Goal: Information Seeking & Learning: Check status

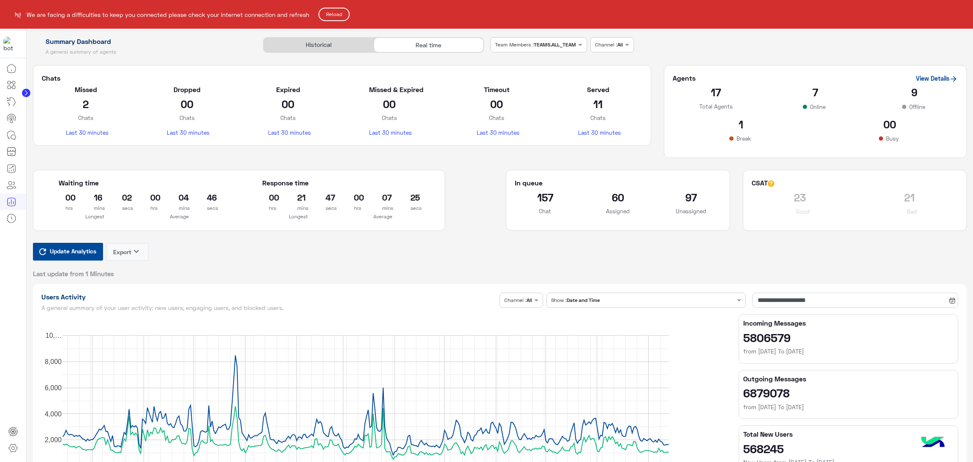
click at [343, 15] on button "Reload" at bounding box center [333, 15] width 31 height 14
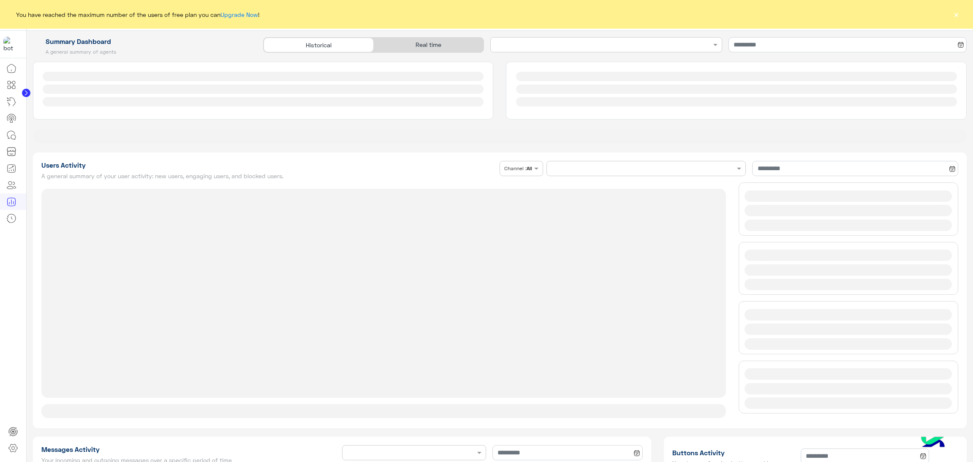
type input "**********"
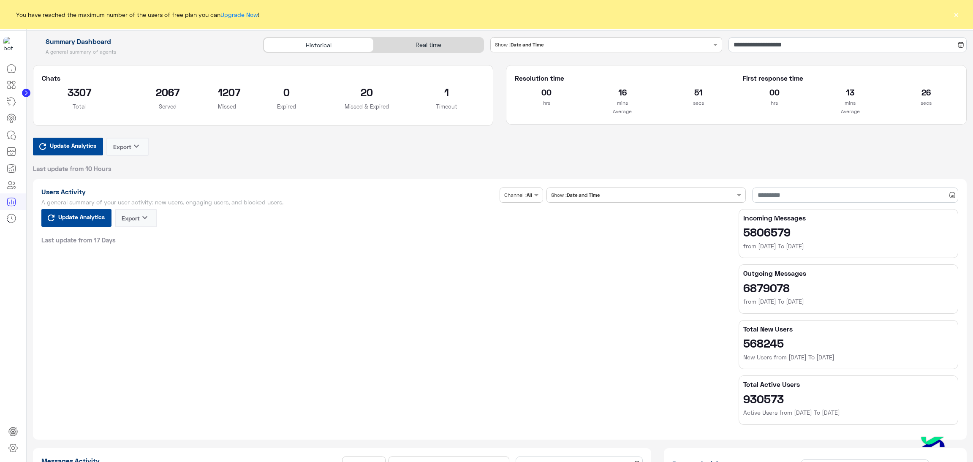
type input "**********"
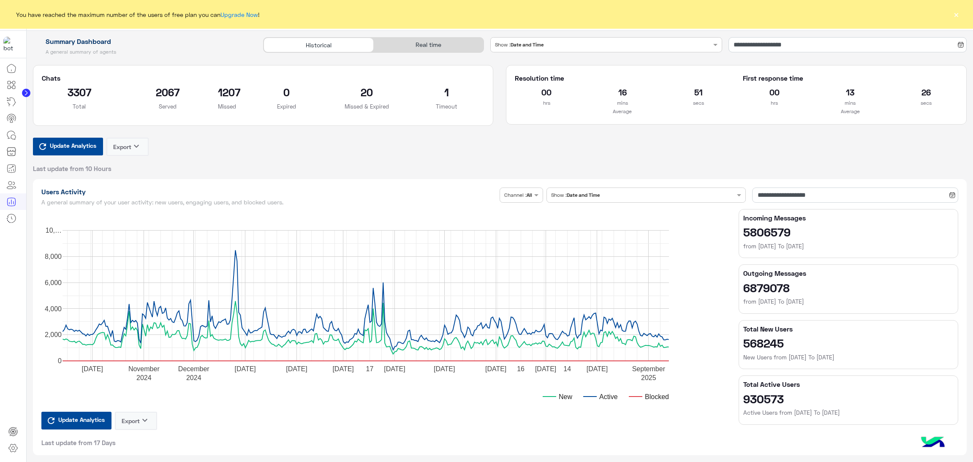
type input "**********"
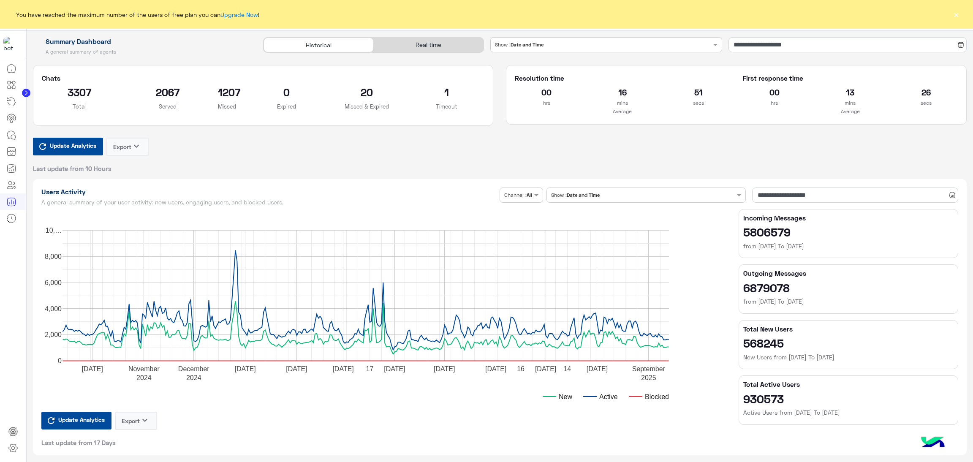
type input "**********"
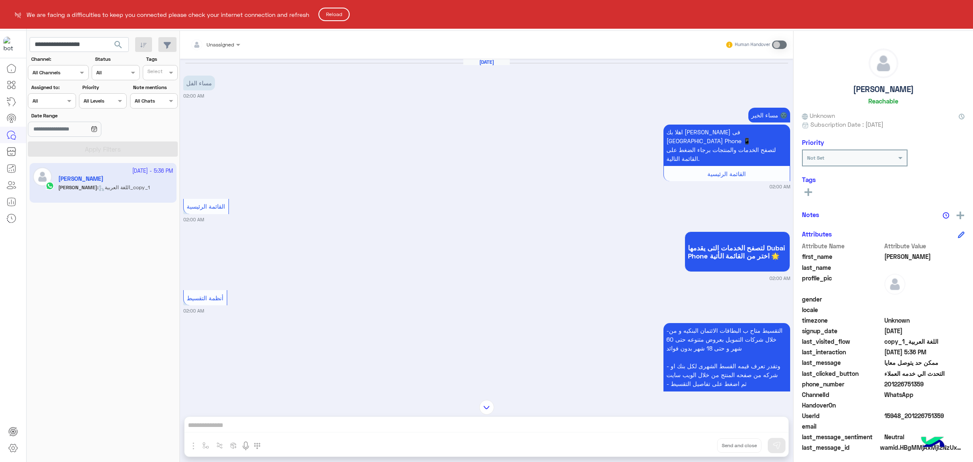
click at [344, 15] on button "Reload" at bounding box center [333, 15] width 31 height 14
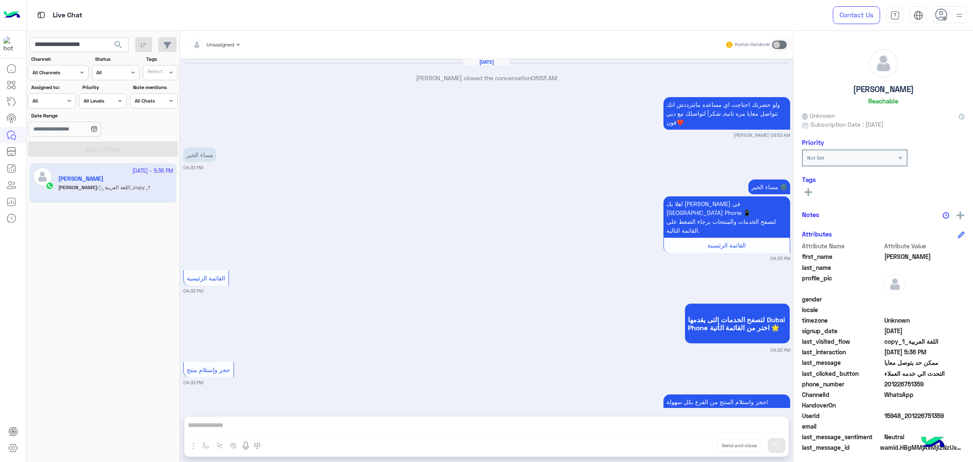
scroll to position [1292, 0]
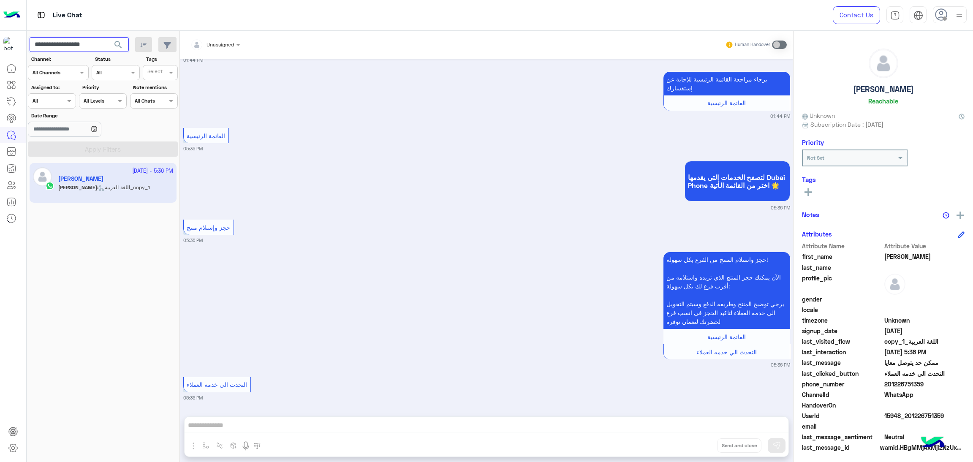
click at [83, 43] on input "**********" at bounding box center [79, 44] width 99 height 15
paste input "text"
click at [116, 45] on span "search" at bounding box center [118, 45] width 10 height 10
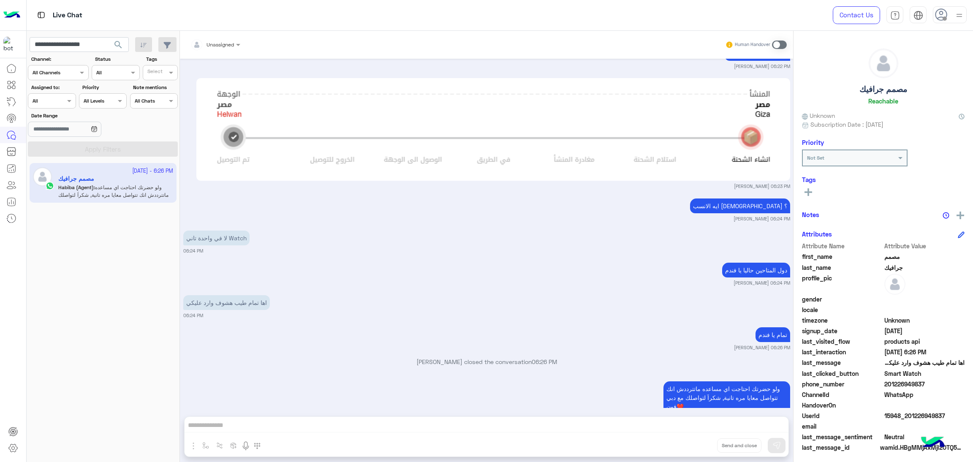
scroll to position [1109, 0]
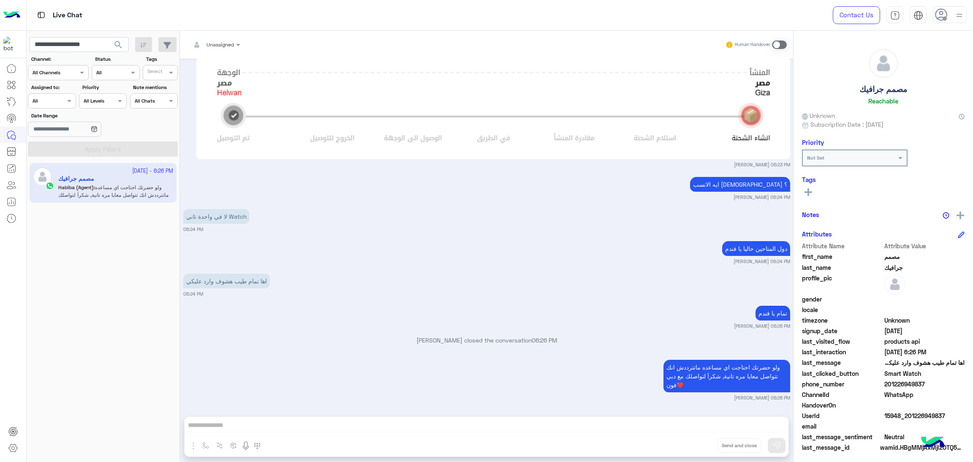
drag, startPoint x: 886, startPoint y: 385, endPoint x: 947, endPoint y: 381, distance: 61.4
click at [947, 381] on span "201226949837" at bounding box center [924, 384] width 81 height 9
copy span "01226949837"
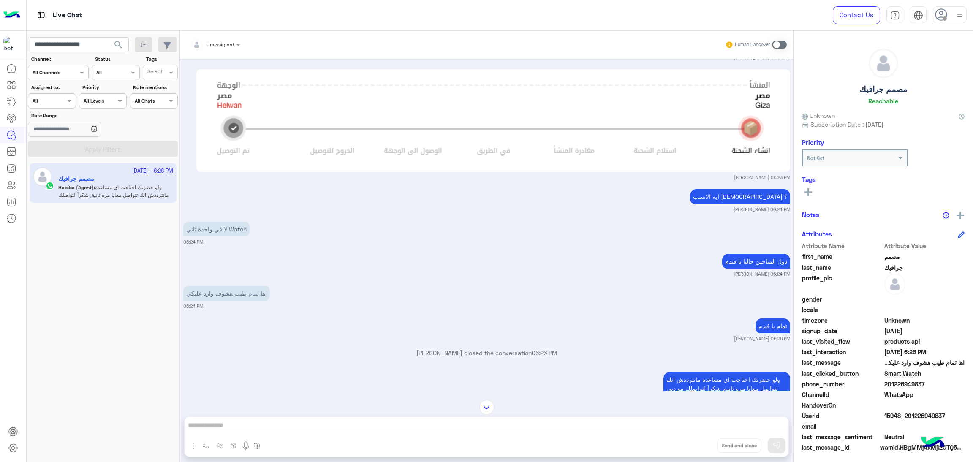
scroll to position [2475, 0]
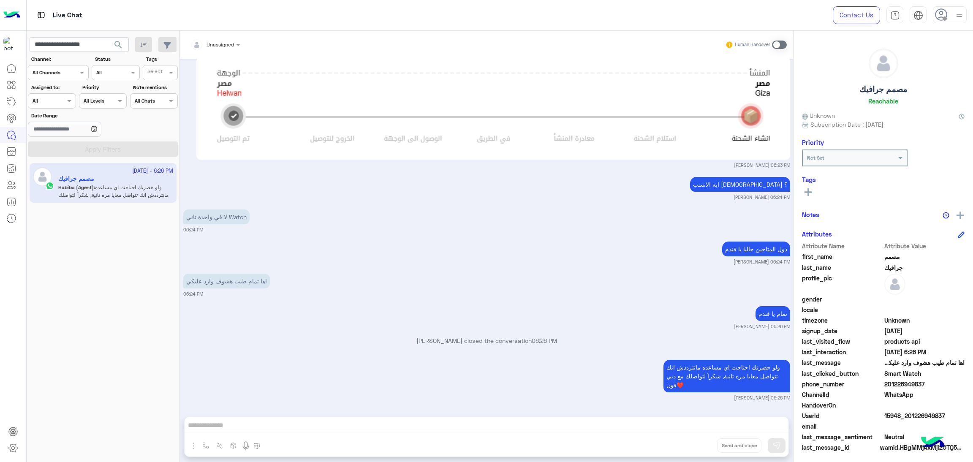
click at [900, 418] on span "15948_201226949837" at bounding box center [924, 415] width 81 height 9
copy span "15948_201226949837"
click at [87, 44] on input "**********" at bounding box center [79, 44] width 99 height 15
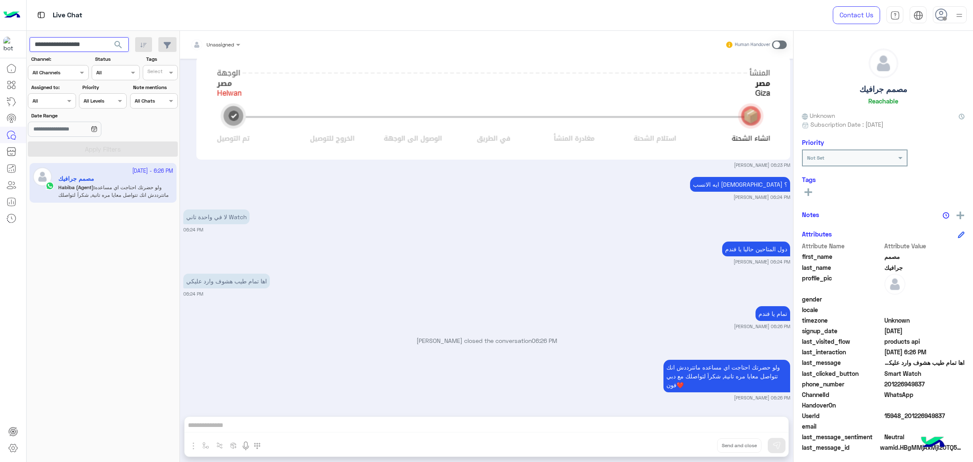
paste input "text"
click at [113, 44] on span "search" at bounding box center [118, 45] width 10 height 10
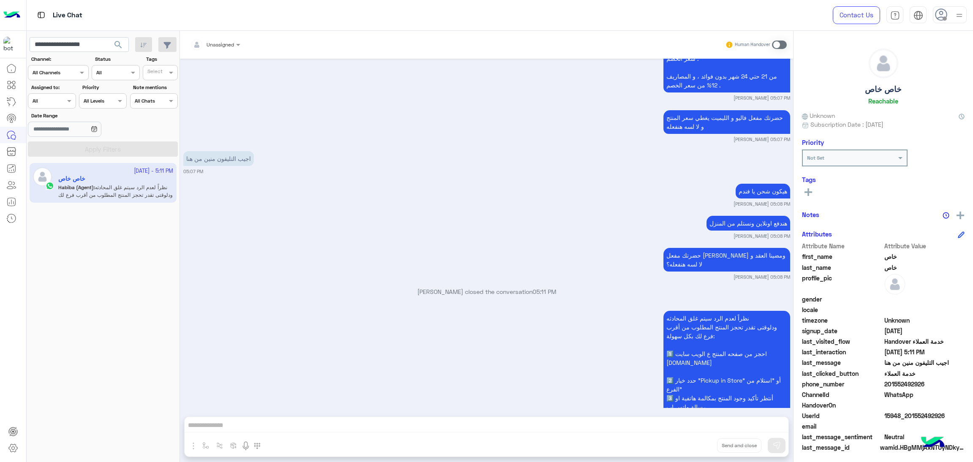
scroll to position [863, 0]
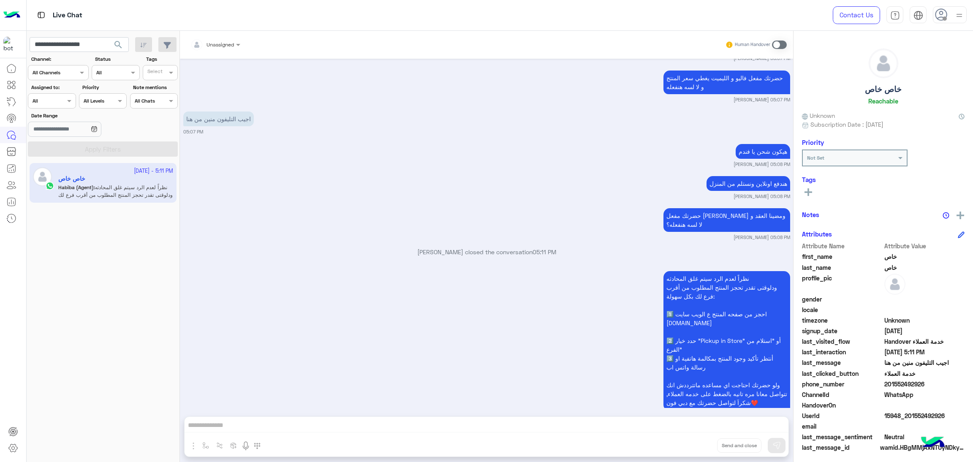
click at [901, 414] on span "15948_201552492926" at bounding box center [924, 415] width 81 height 9
copy span "15948_201552492926"
click at [82, 44] on input "**********" at bounding box center [79, 44] width 99 height 15
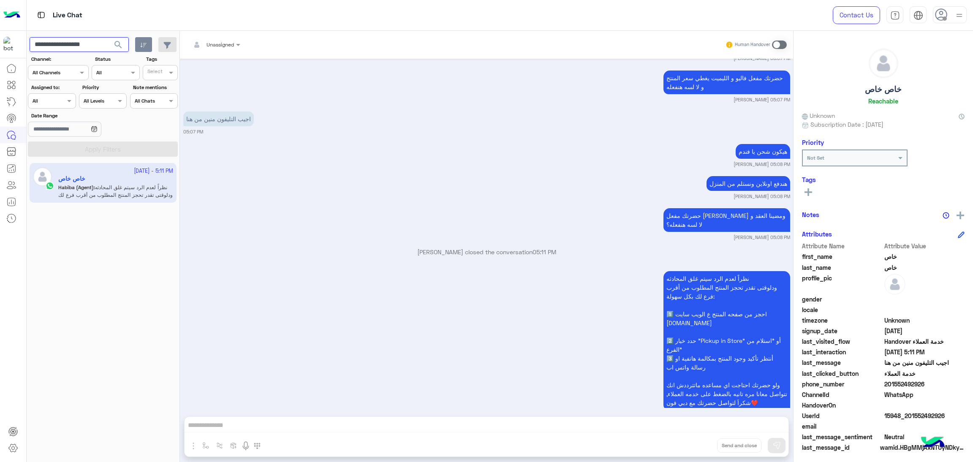
paste input "text"
click at [117, 41] on span "search" at bounding box center [118, 45] width 10 height 10
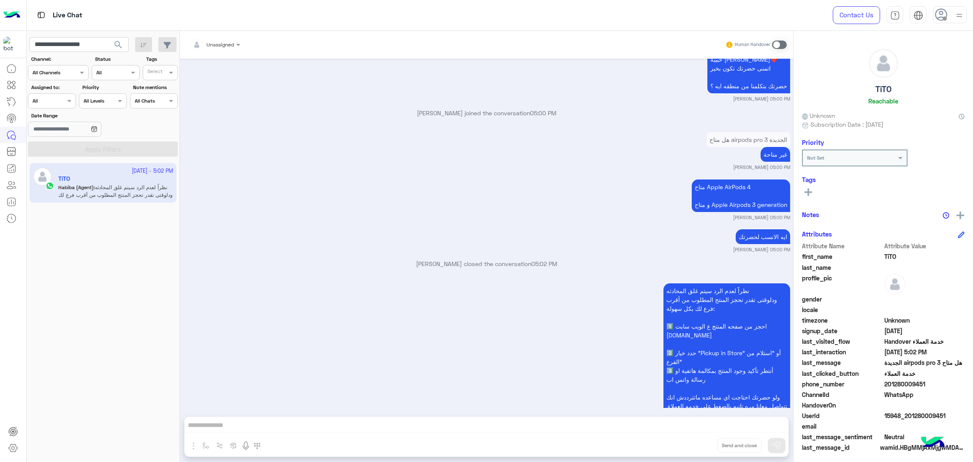
scroll to position [404, 0]
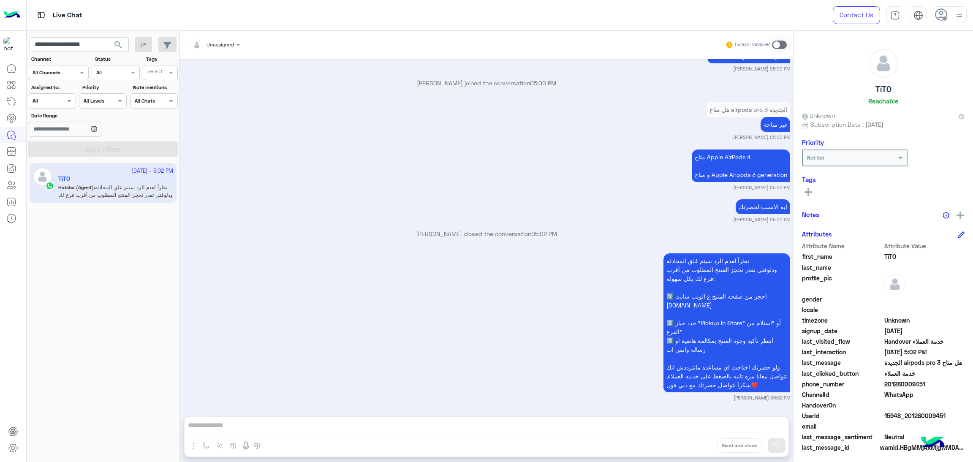
click at [904, 416] on span "15948_201280009451" at bounding box center [924, 415] width 81 height 9
copy span "15948_201280009451"
click at [95, 47] on input "**********" at bounding box center [79, 44] width 99 height 15
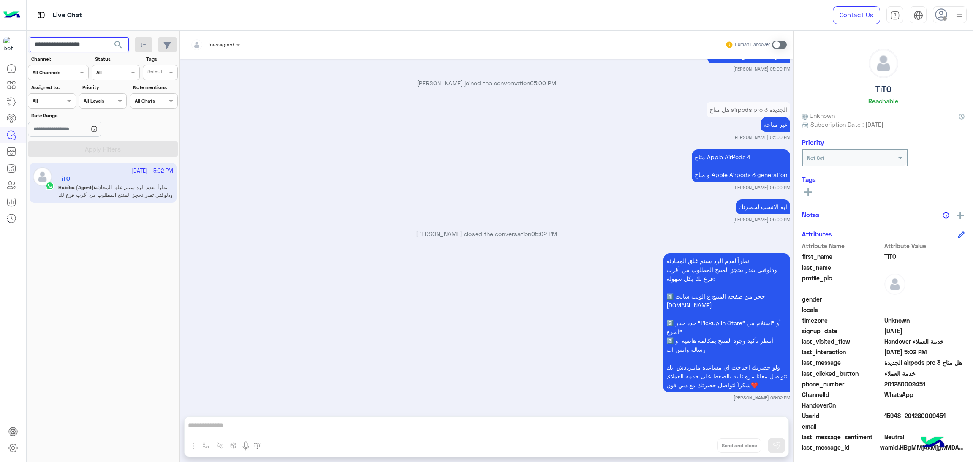
paste input "text"
click at [116, 47] on span "search" at bounding box center [118, 45] width 10 height 10
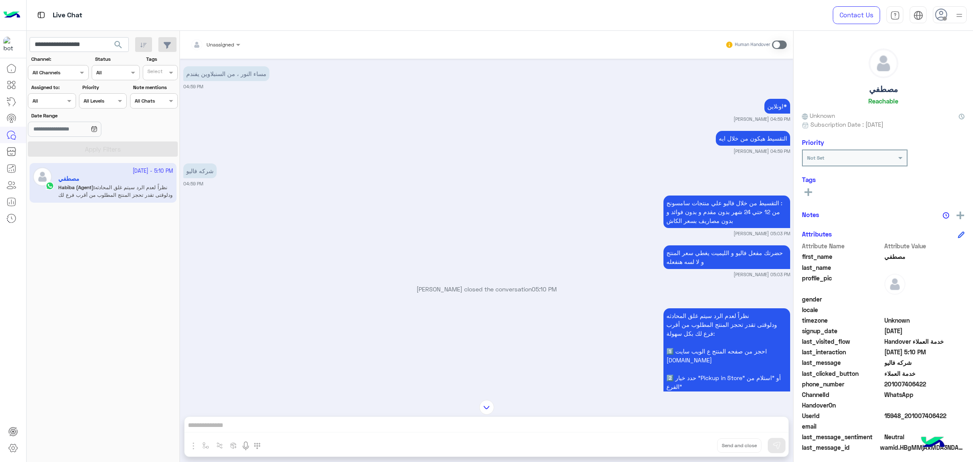
scroll to position [872, 0]
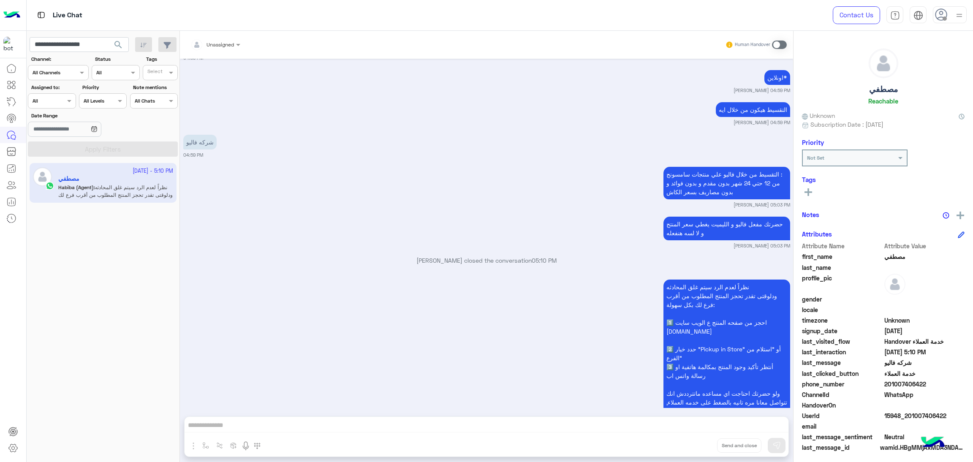
click at [908, 413] on span "15948_201007406422" at bounding box center [924, 415] width 81 height 9
copy span "15948_201007406422"
drag, startPoint x: 886, startPoint y: 390, endPoint x: 911, endPoint y: 388, distance: 25.0
click at [911, 388] on div "Attribute Name Attribute Value first_name مصطفي last_name profile_pic gender lo…" at bounding box center [883, 348] width 163 height 212
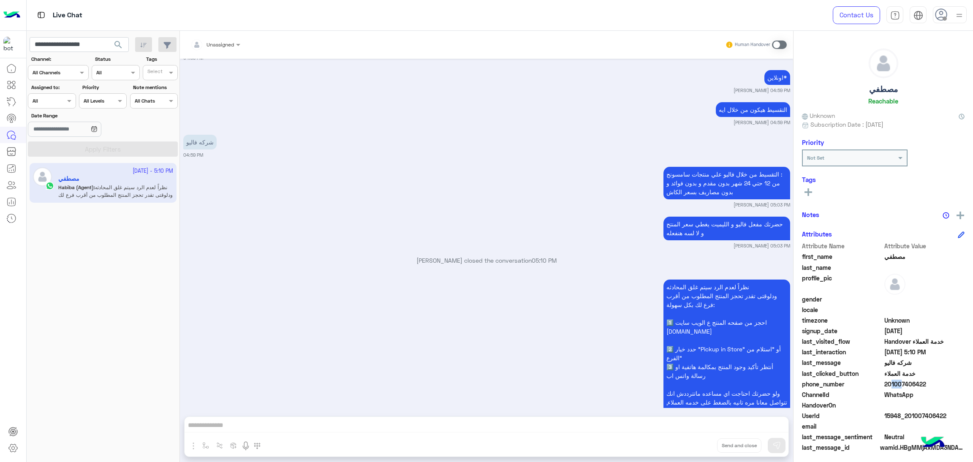
drag, startPoint x: 887, startPoint y: 382, endPoint x: 896, endPoint y: 381, distance: 8.9
click at [896, 381] on span "201007406422" at bounding box center [924, 384] width 81 height 9
click at [887, 381] on span "201007406422" at bounding box center [924, 384] width 81 height 9
drag, startPoint x: 887, startPoint y: 383, endPoint x: 958, endPoint y: 383, distance: 71.8
click at [958, 383] on span "201007406422" at bounding box center [924, 384] width 81 height 9
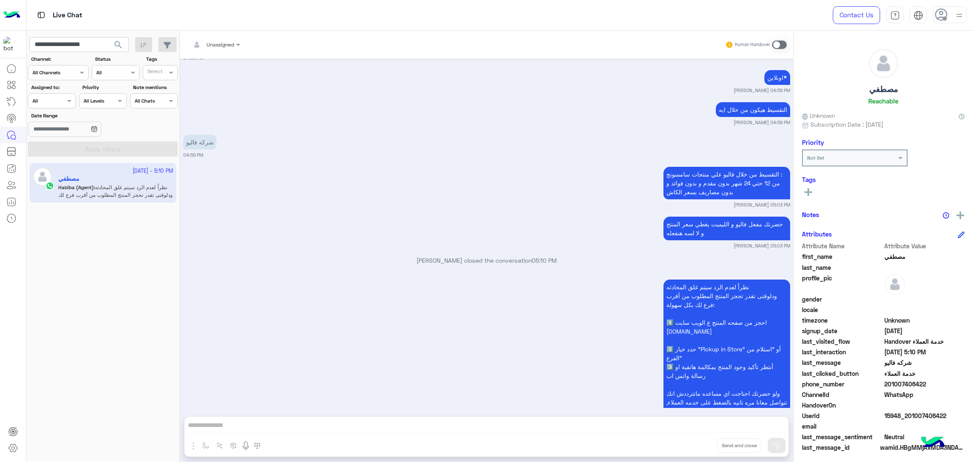
copy span "01007406422"
click at [95, 44] on input "**********" at bounding box center [79, 44] width 99 height 15
paste input "text"
click at [116, 44] on span "search" at bounding box center [118, 45] width 10 height 10
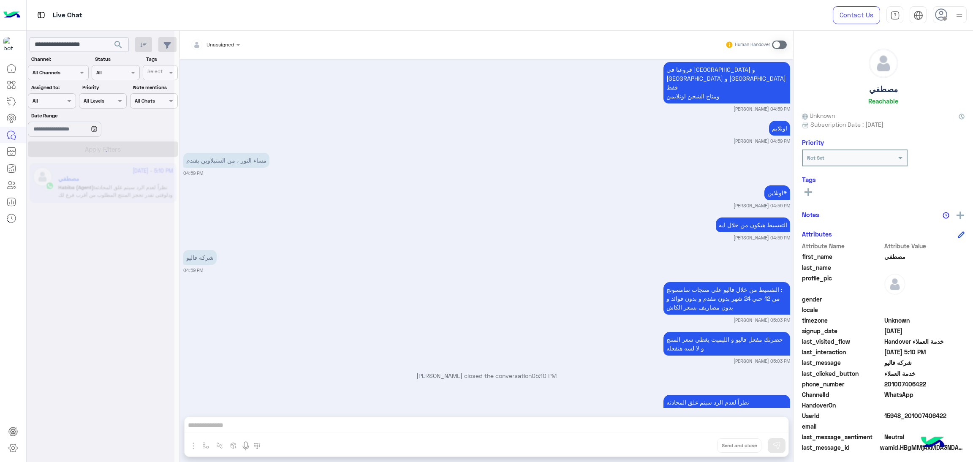
scroll to position [745, 0]
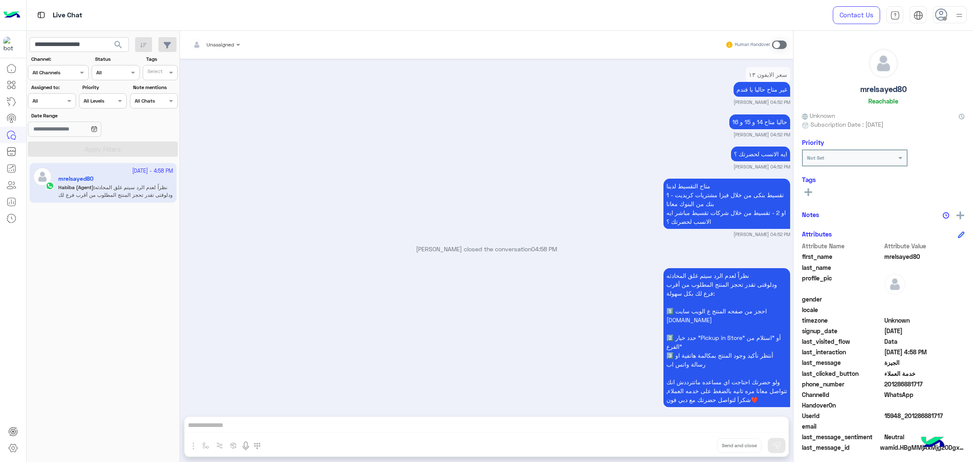
scroll to position [1548, 0]
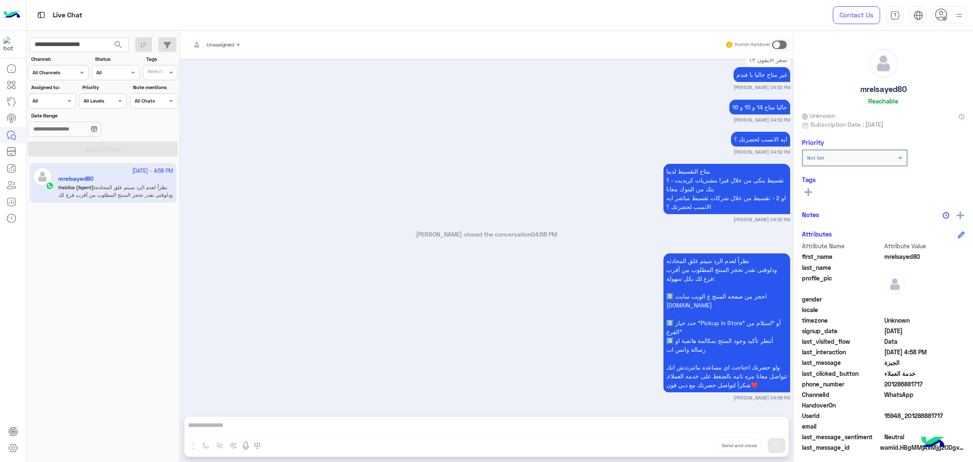
click at [916, 416] on span "15948_201286881717" at bounding box center [924, 415] width 81 height 9
copy span "15948_201286881717"
click at [96, 44] on input "**********" at bounding box center [79, 44] width 99 height 15
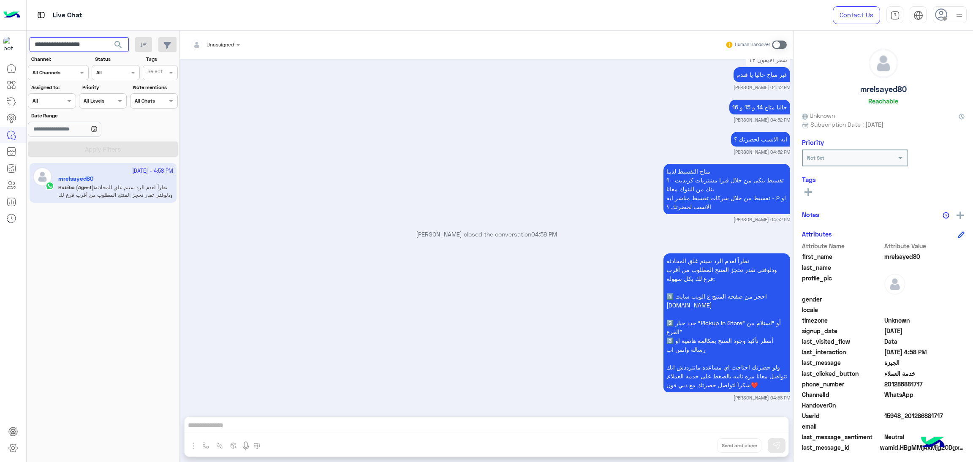
paste input "text"
click at [118, 46] on span "search" at bounding box center [118, 45] width 10 height 10
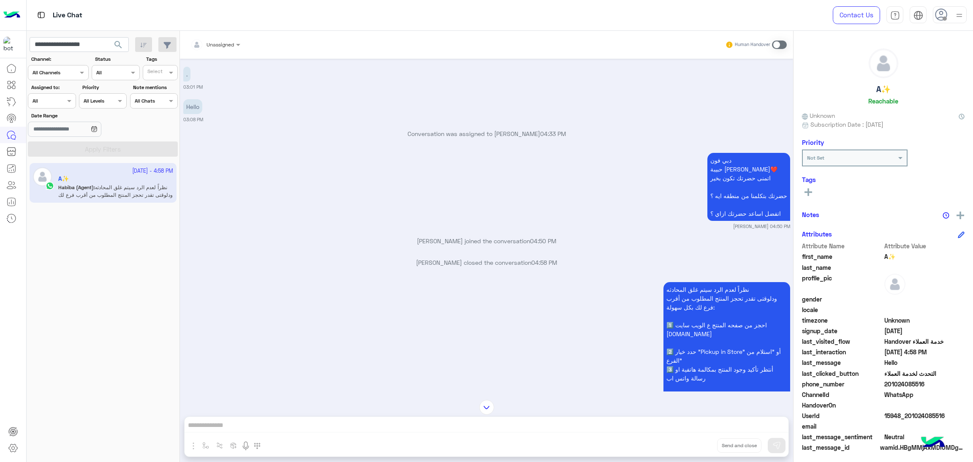
scroll to position [1902, 0]
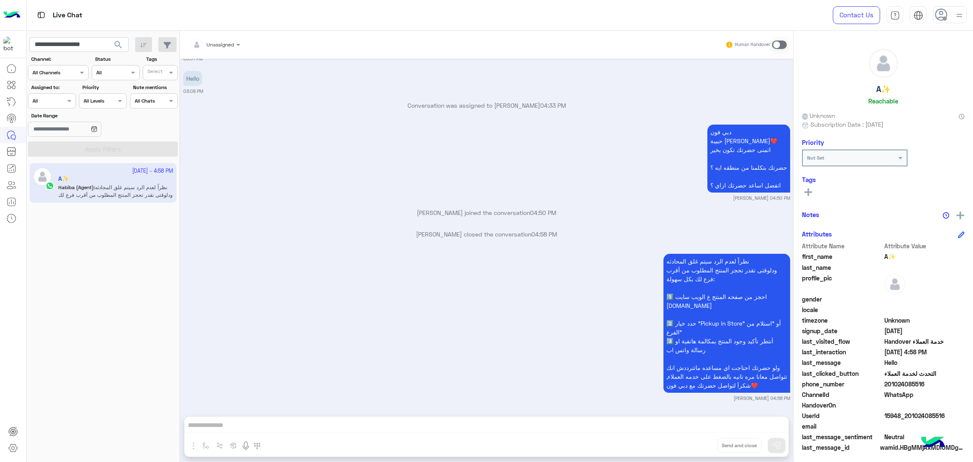
click at [900, 416] on span "15948_201024085516" at bounding box center [924, 415] width 81 height 9
copy span "15948_201024085516"
click at [78, 44] on input "**********" at bounding box center [79, 44] width 99 height 15
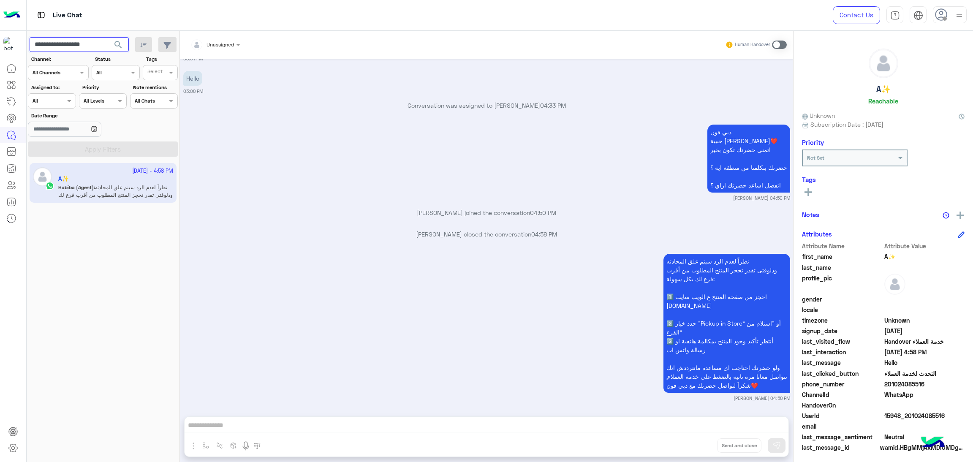
paste input "text"
click at [119, 45] on span "search" at bounding box center [118, 45] width 10 height 10
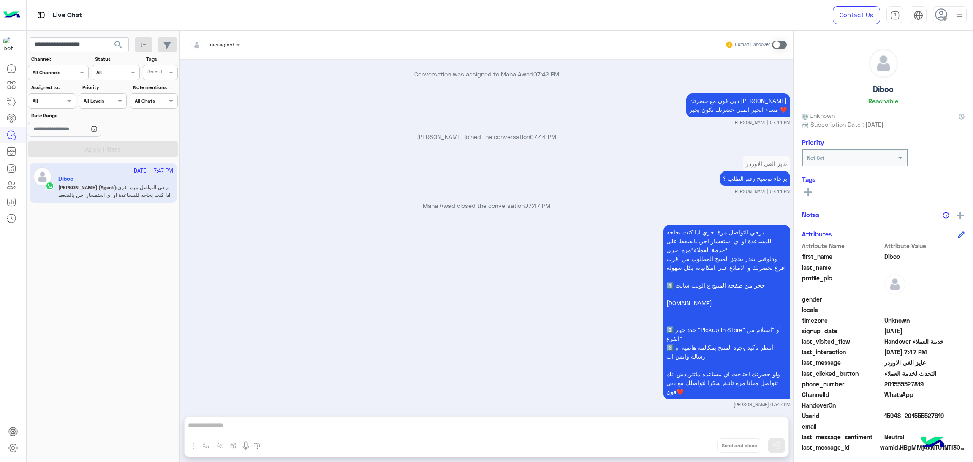
scroll to position [2638, 0]
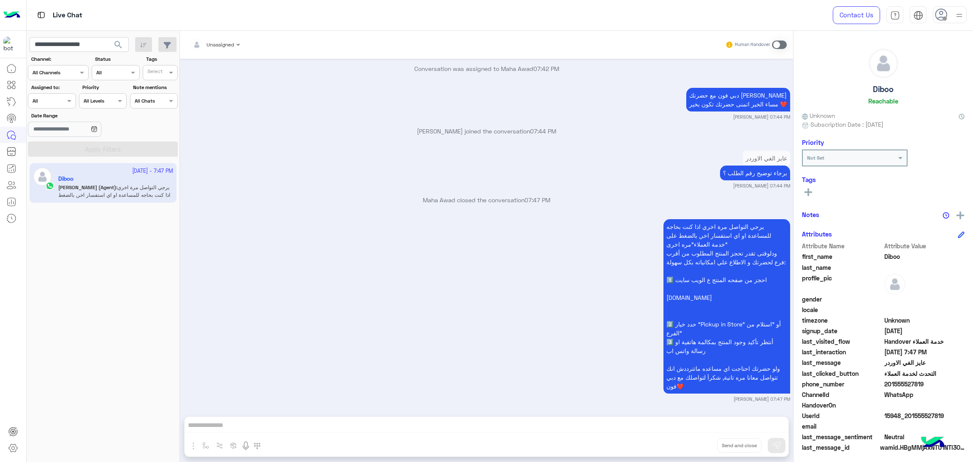
click at [896, 413] on span "15948_201555527819" at bounding box center [924, 415] width 81 height 9
copy span "15948_201555527819"
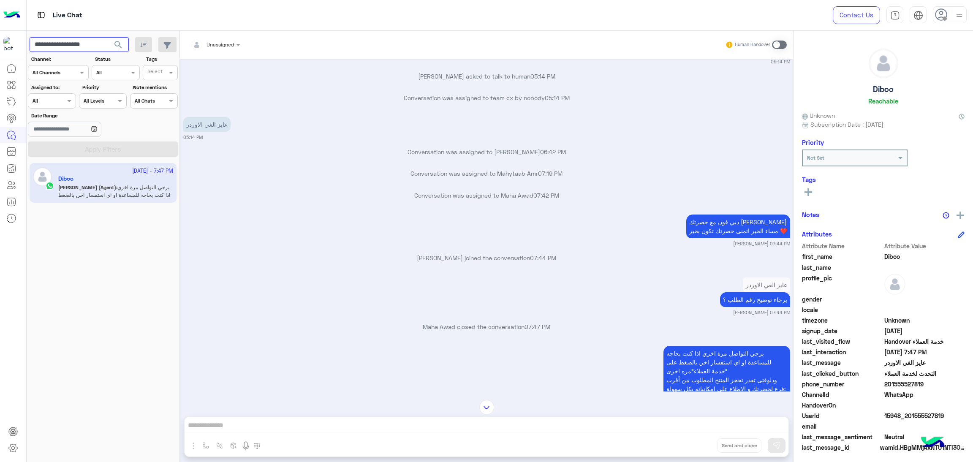
click at [77, 50] on input "**********" at bounding box center [79, 44] width 99 height 15
paste input "text"
click at [117, 47] on span "search" at bounding box center [118, 45] width 10 height 10
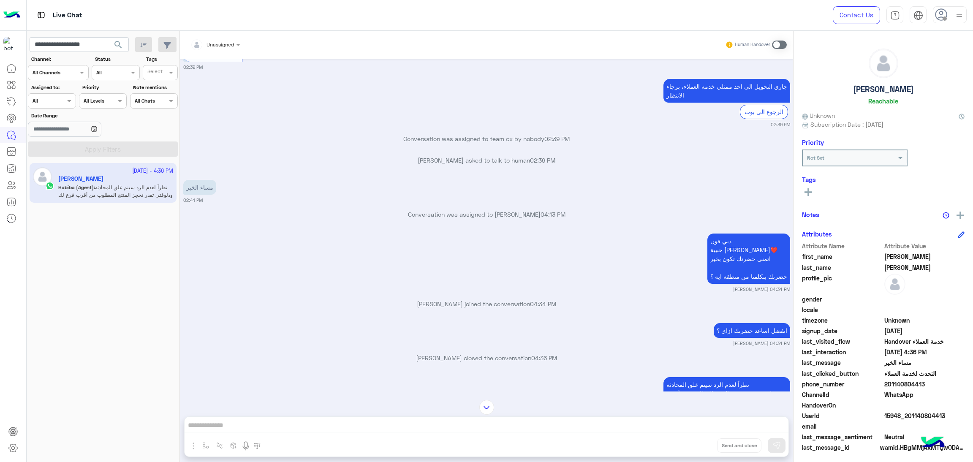
scroll to position [908, 0]
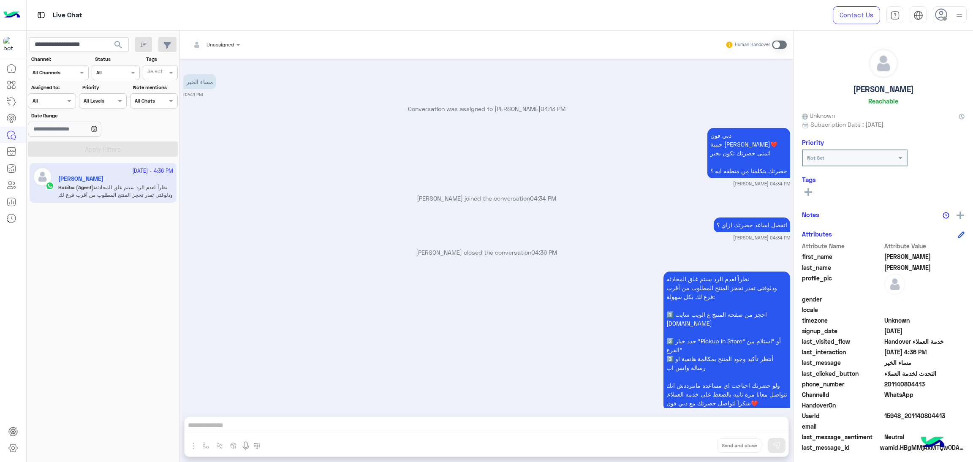
click at [904, 412] on span "15948_201140804413" at bounding box center [924, 415] width 81 height 9
copy span "15948_201140804413"
click at [55, 38] on input "**********" at bounding box center [79, 44] width 99 height 15
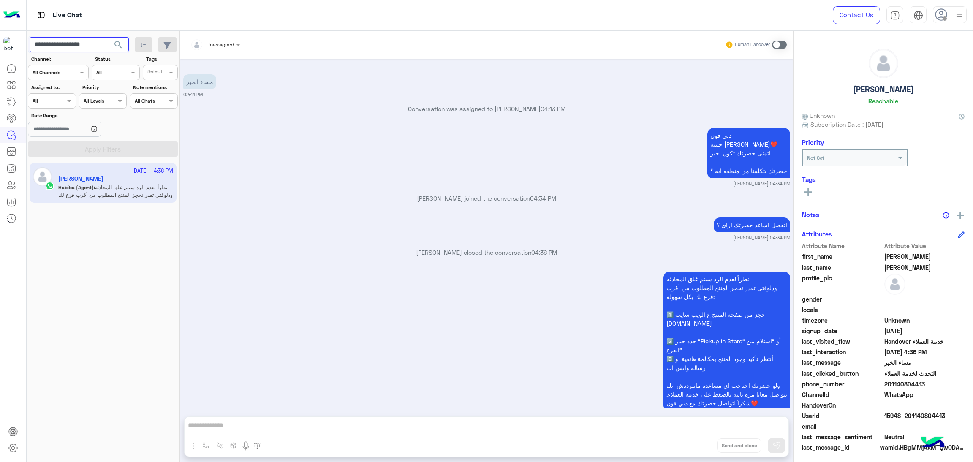
paste input "text"
click at [114, 41] on span "search" at bounding box center [118, 45] width 10 height 10
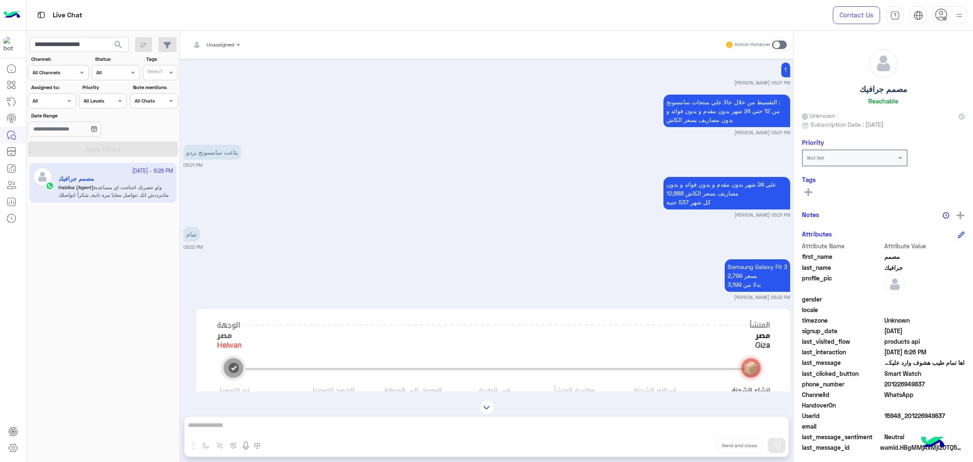
scroll to position [919, 0]
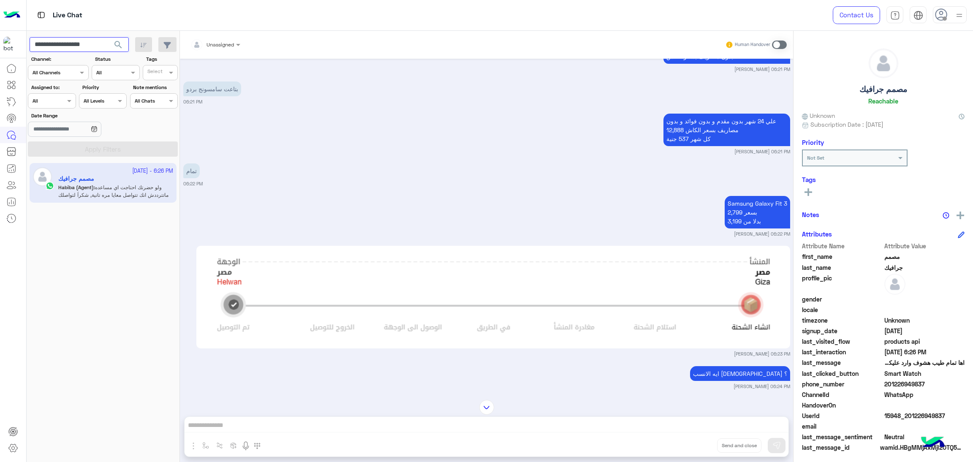
click at [84, 41] on input "**********" at bounding box center [79, 44] width 99 height 15
paste input "text"
click at [120, 45] on span "search" at bounding box center [118, 45] width 10 height 10
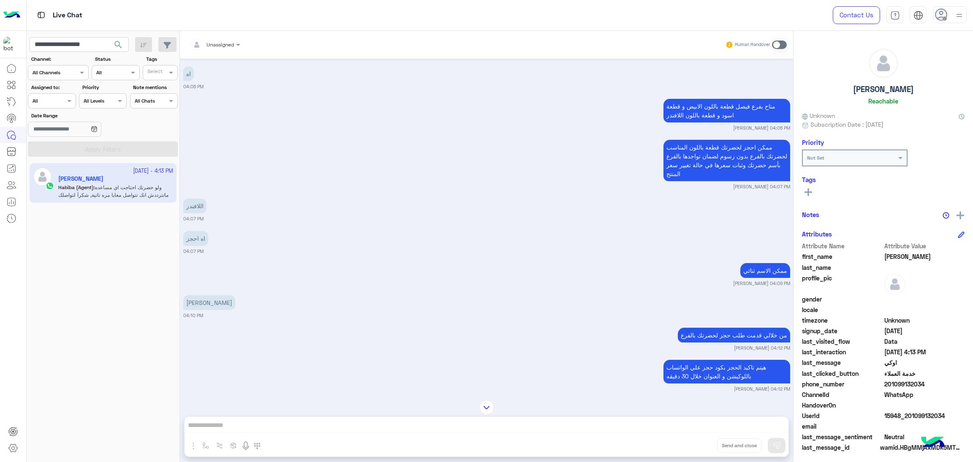
scroll to position [2488, 0]
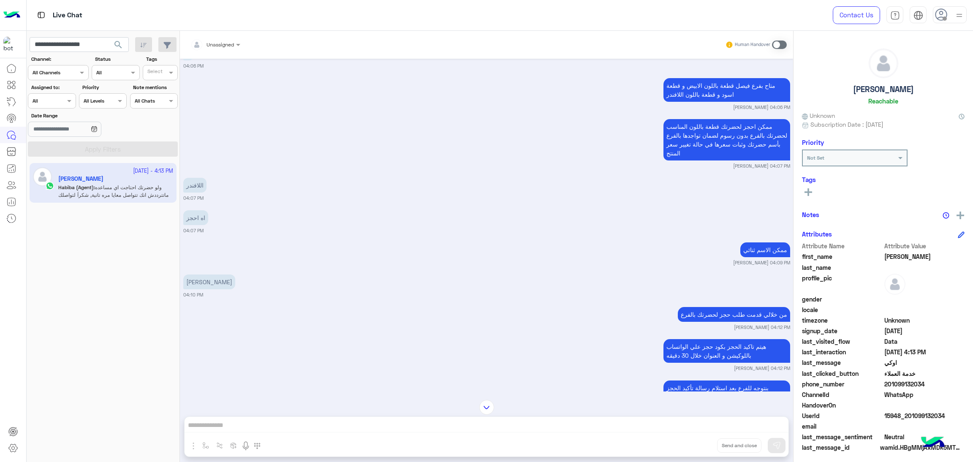
click at [898, 418] on span "15948_201099132034" at bounding box center [924, 415] width 81 height 9
click at [83, 42] on input "**********" at bounding box center [79, 44] width 99 height 15
paste input "text"
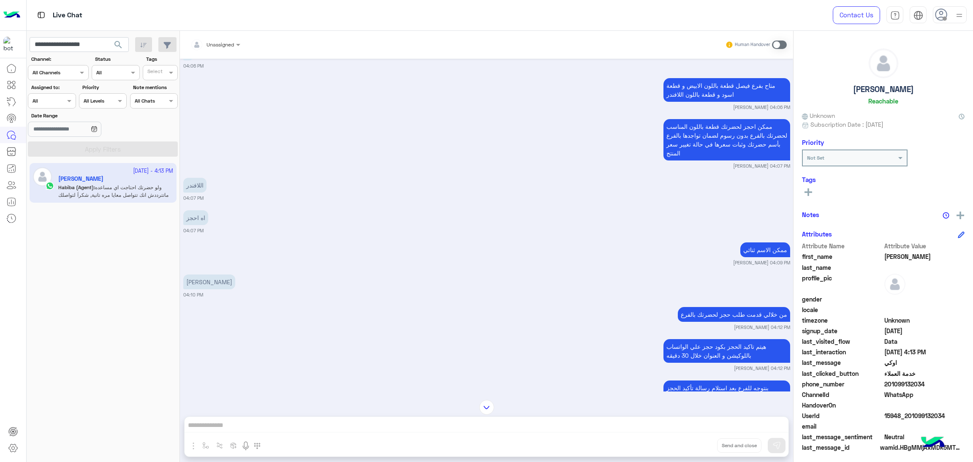
click at [115, 41] on span "search" at bounding box center [118, 45] width 10 height 10
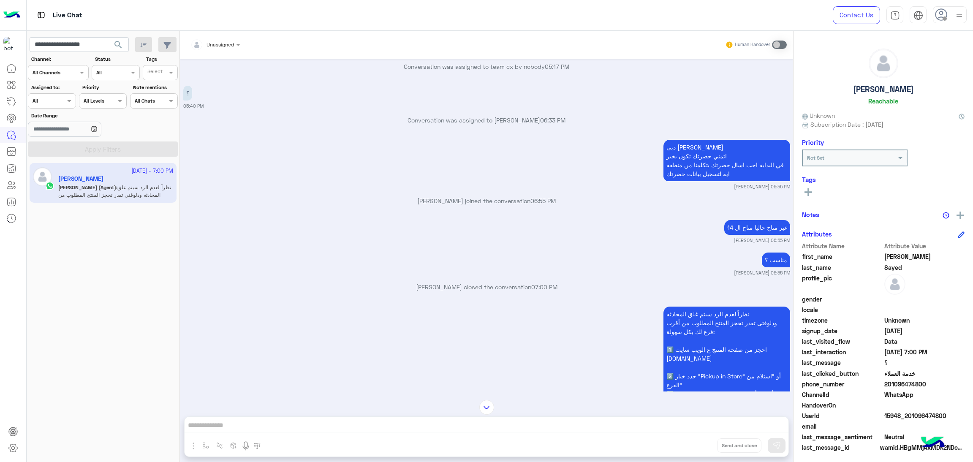
scroll to position [1385, 0]
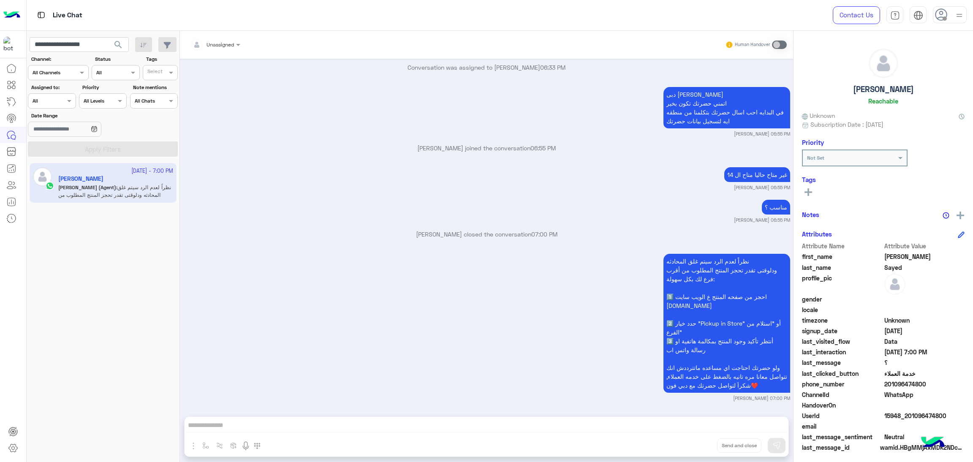
click at [926, 416] on span "15948_201096474800" at bounding box center [924, 415] width 81 height 9
click at [89, 41] on input "**********" at bounding box center [79, 44] width 99 height 15
paste input "text"
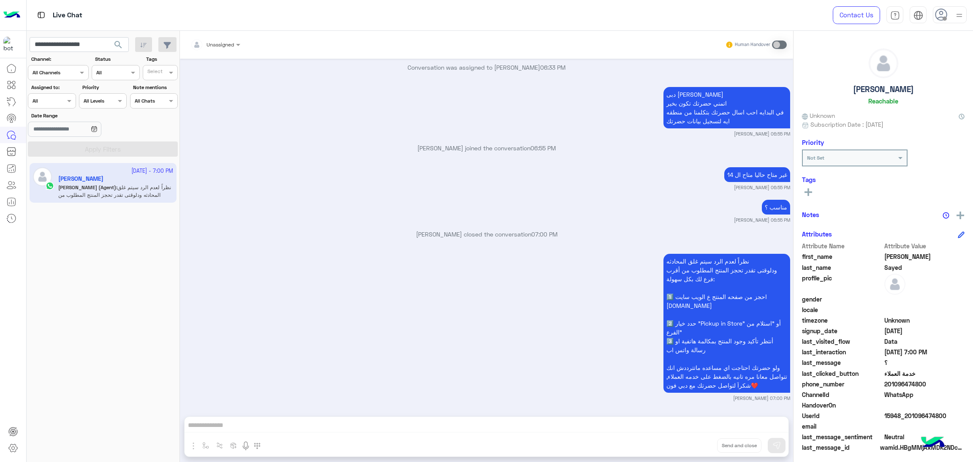
click at [123, 44] on button "search" at bounding box center [118, 46] width 21 height 18
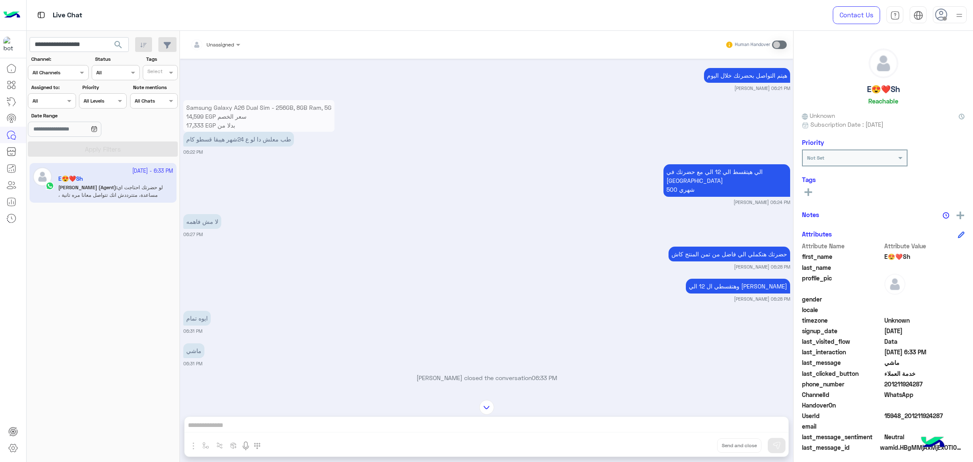
scroll to position [2268, 0]
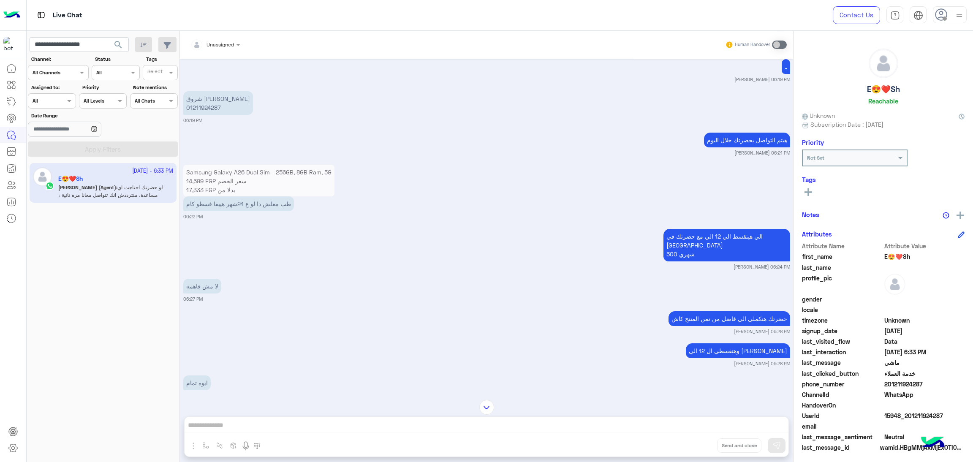
click at [909, 416] on span "15948_201211924287" at bounding box center [924, 415] width 81 height 9
click at [88, 38] on input "**********" at bounding box center [79, 44] width 99 height 15
paste input "text"
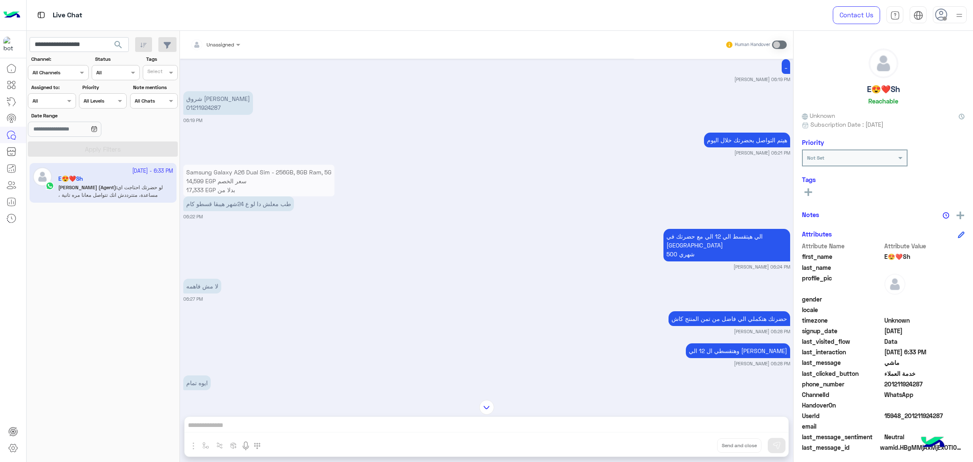
click at [116, 43] on span "search" at bounding box center [118, 45] width 10 height 10
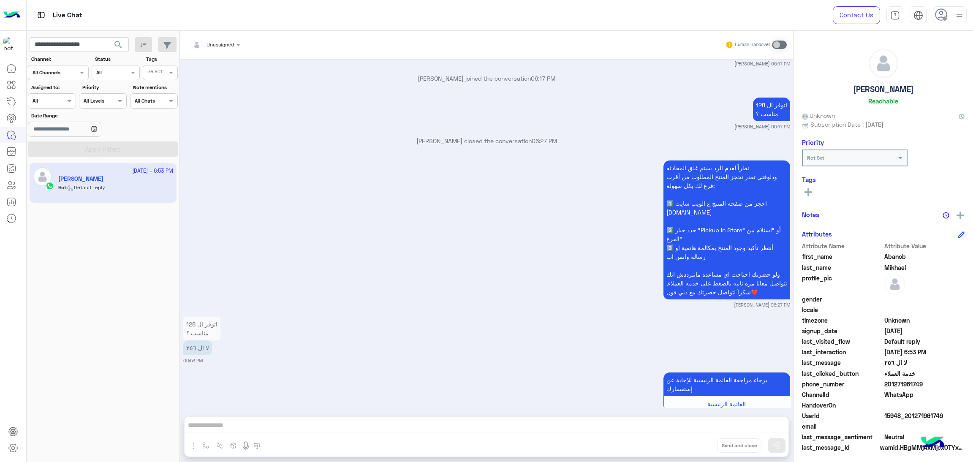
scroll to position [2216, 0]
click at [918, 409] on span at bounding box center [924, 405] width 81 height 9
click at [918, 413] on span "15948_201271961749" at bounding box center [924, 415] width 81 height 9
click at [88, 42] on input "**********" at bounding box center [79, 44] width 99 height 15
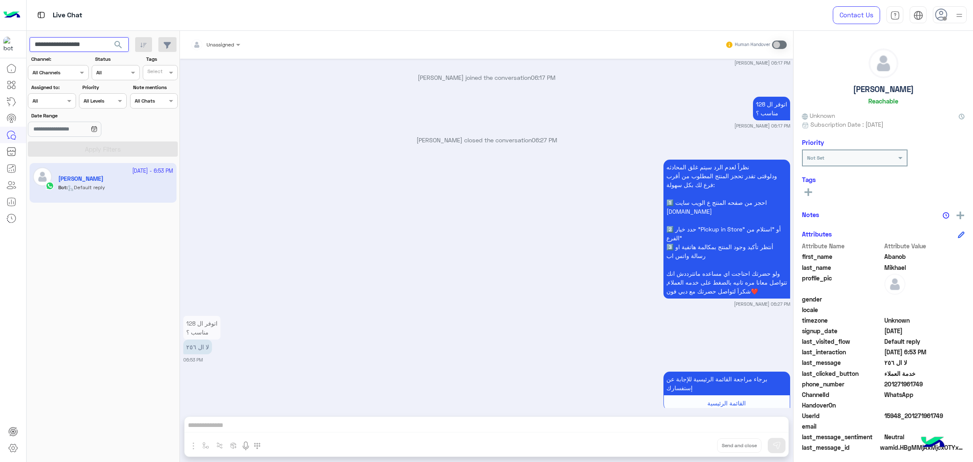
click at [89, 42] on input "**********" at bounding box center [79, 44] width 99 height 15
paste input "text"
click at [116, 42] on span "search" at bounding box center [118, 45] width 10 height 10
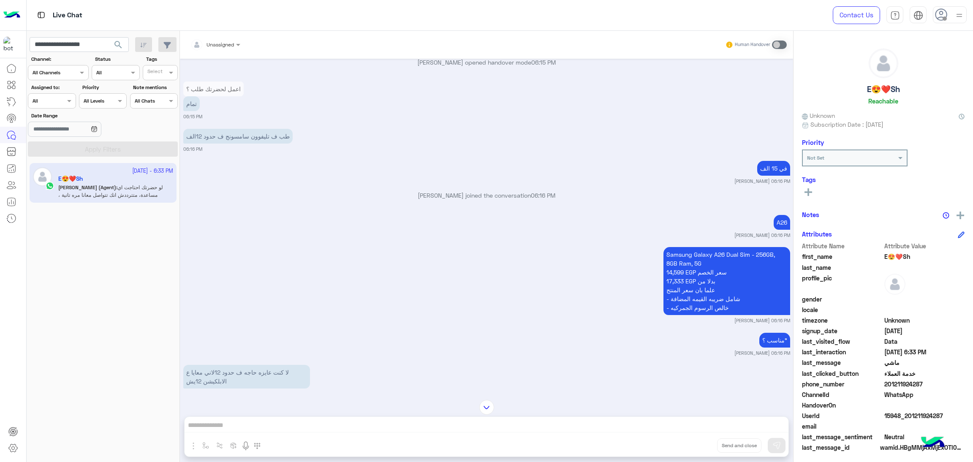
scroll to position [296, 0]
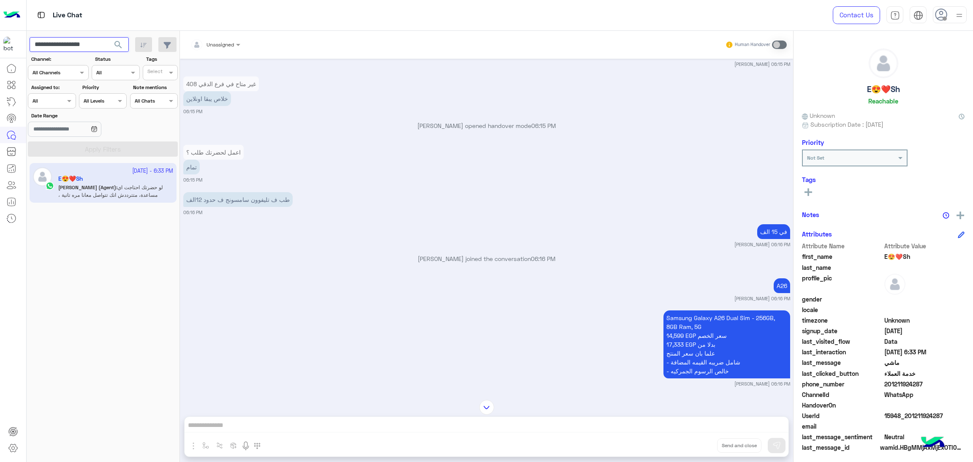
click at [88, 49] on input "**********" at bounding box center [79, 44] width 99 height 15
paste input "text"
click at [120, 49] on span "search" at bounding box center [118, 45] width 10 height 10
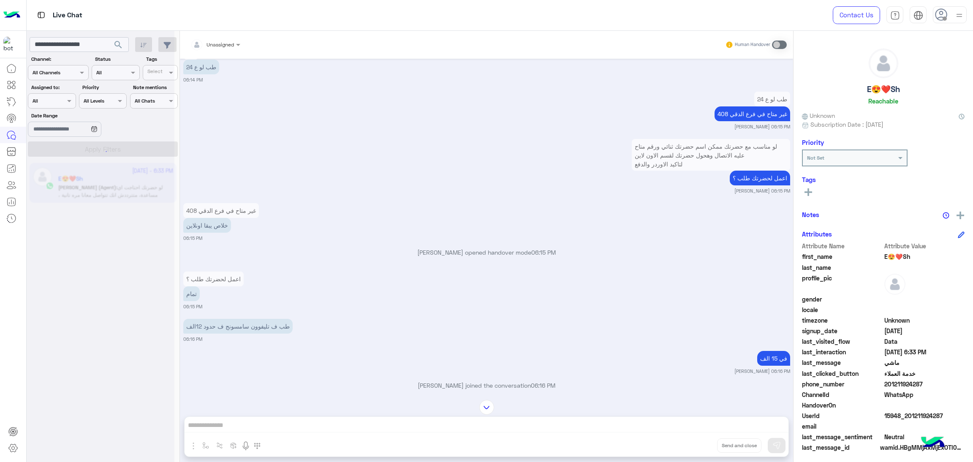
scroll to position [0, 0]
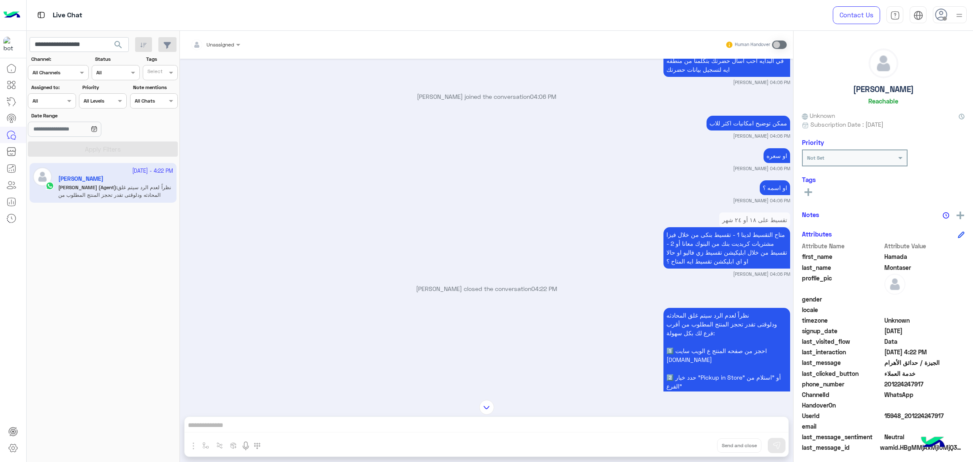
scroll to position [1143, 0]
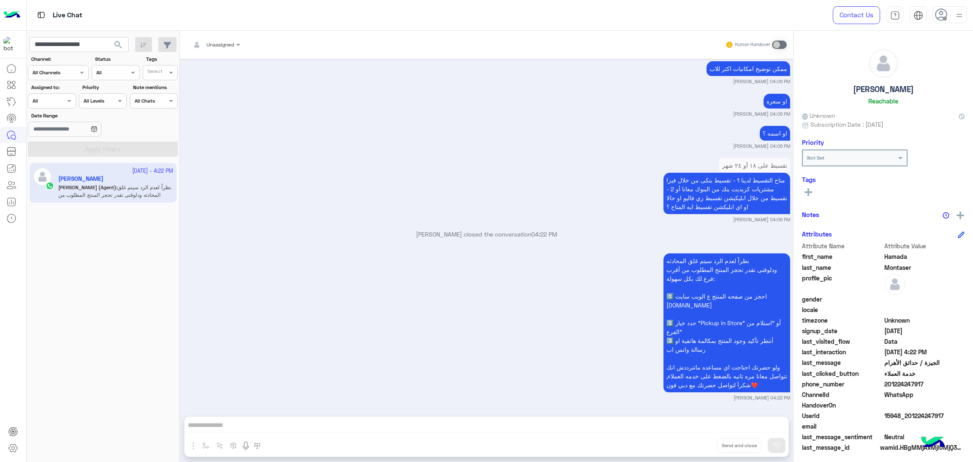
click at [901, 416] on span "15948_201224247917" at bounding box center [924, 415] width 81 height 9
click at [93, 40] on input "**********" at bounding box center [79, 44] width 99 height 15
paste input "text"
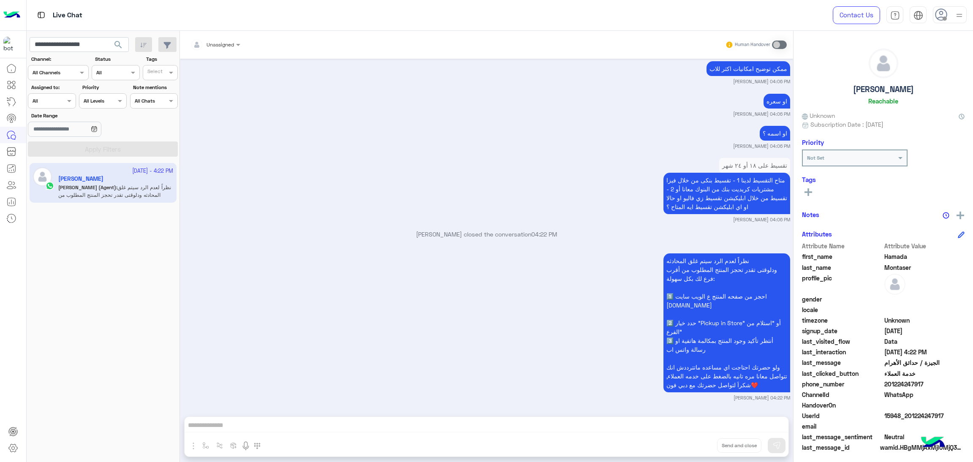
click at [119, 45] on span "search" at bounding box center [118, 45] width 10 height 10
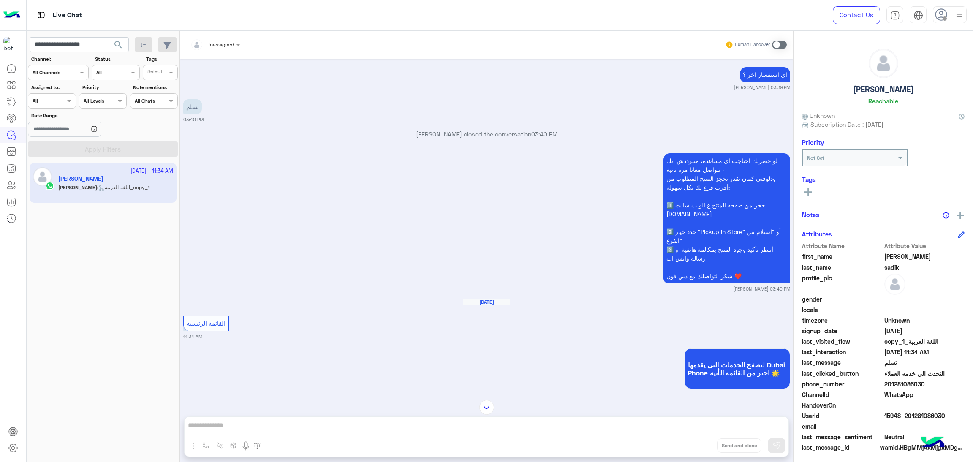
scroll to position [916, 0]
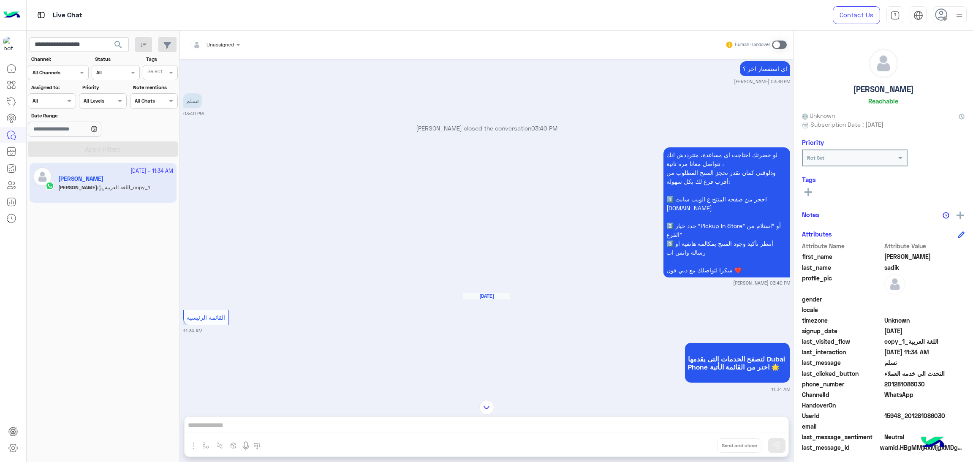
click at [893, 411] on span "15948_201281086030" at bounding box center [924, 415] width 81 height 9
click at [88, 45] on input "**********" at bounding box center [79, 44] width 99 height 15
paste input "text"
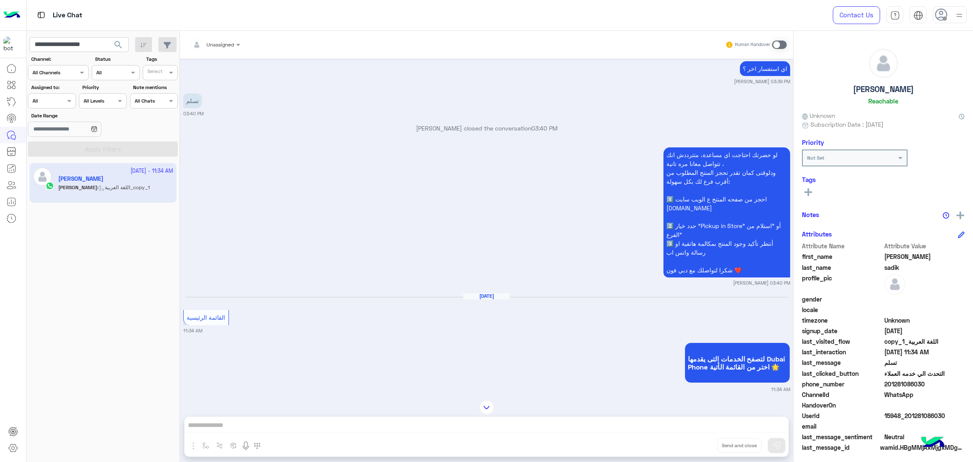
click at [117, 46] on span "search" at bounding box center [118, 45] width 10 height 10
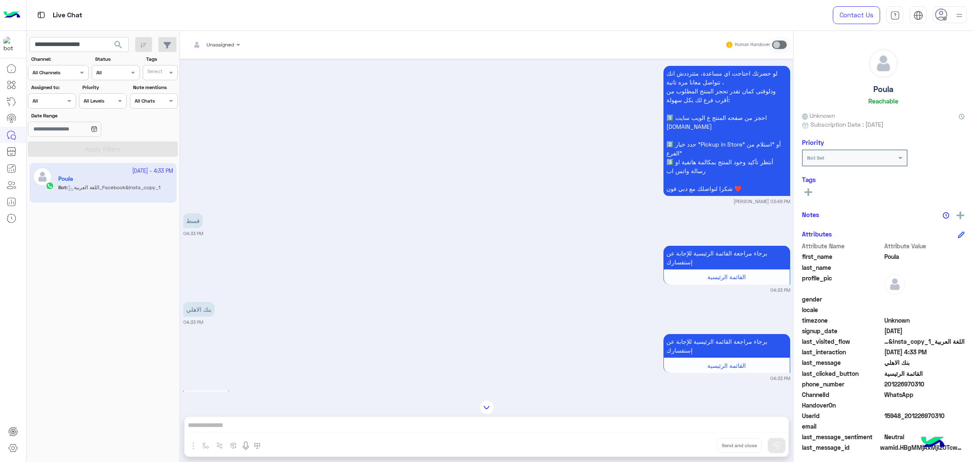
scroll to position [1657, 0]
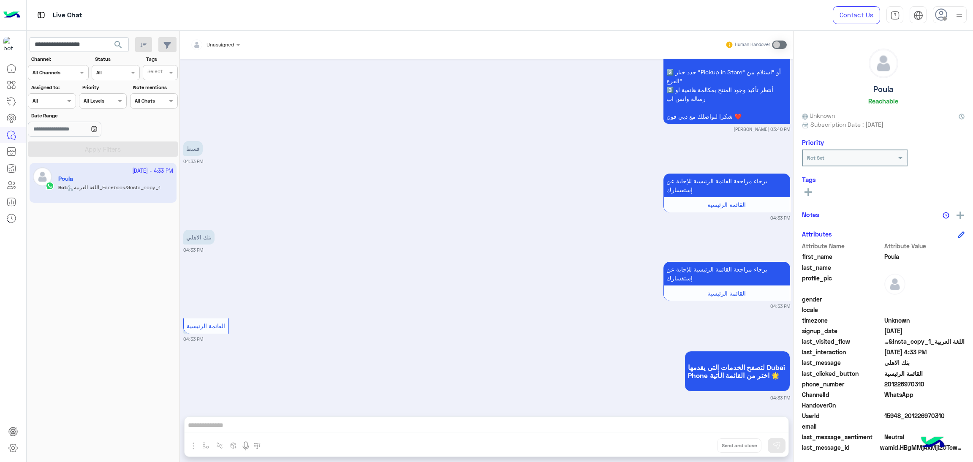
click at [898, 418] on span "15948_201226970310" at bounding box center [924, 415] width 81 height 9
click at [94, 38] on input "**********" at bounding box center [79, 44] width 99 height 15
paste input "text"
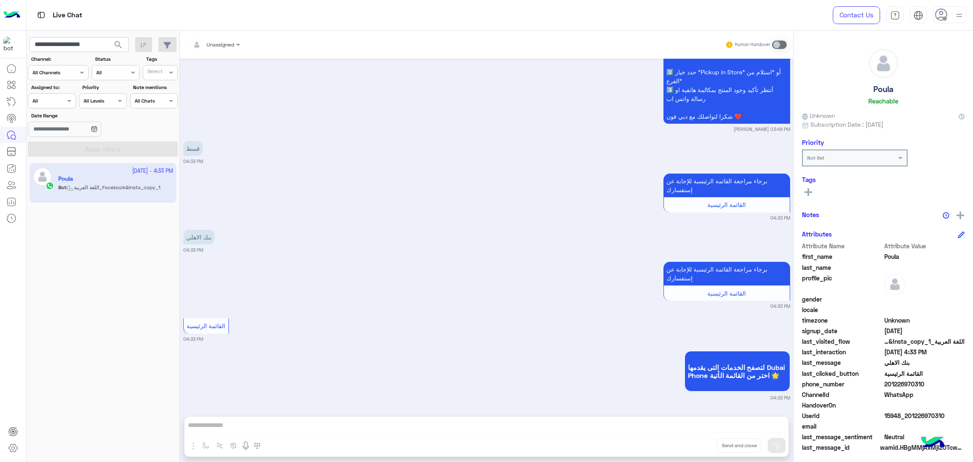
click at [119, 41] on span "search" at bounding box center [118, 45] width 10 height 10
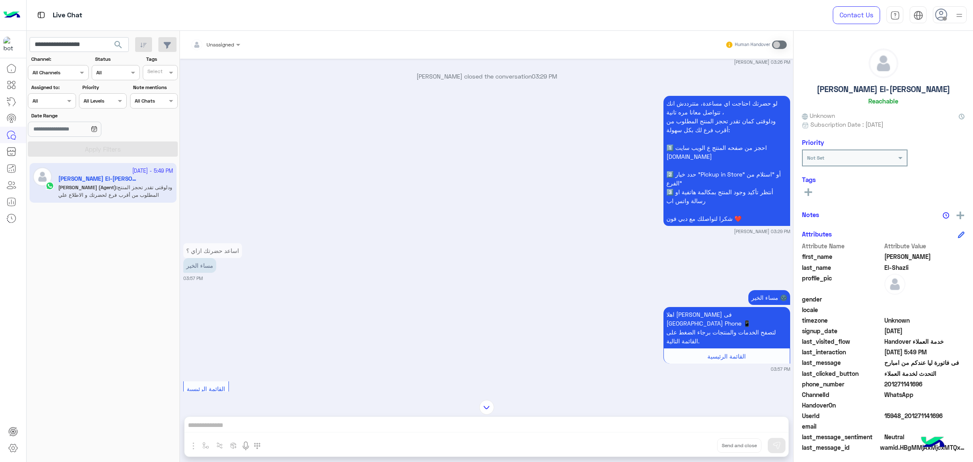
scroll to position [697, 0]
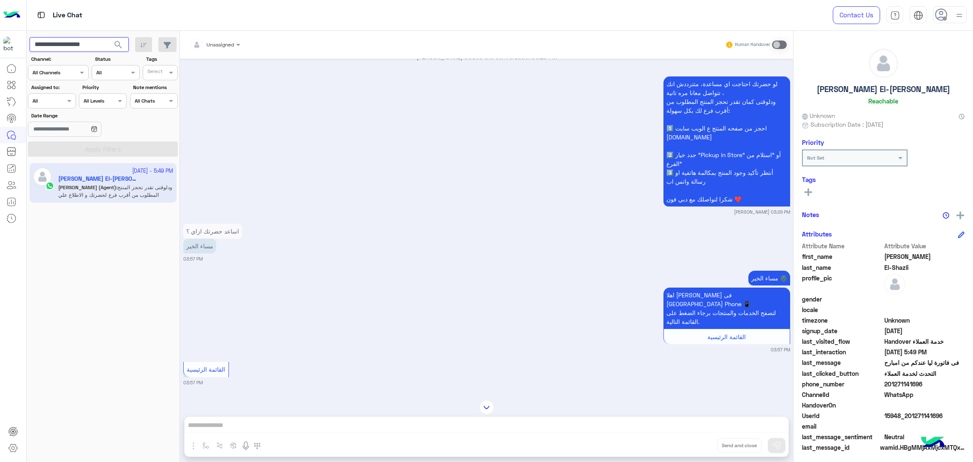
click at [73, 49] on input "**********" at bounding box center [79, 44] width 99 height 15
paste input "text"
click at [119, 41] on span "search" at bounding box center [118, 45] width 10 height 10
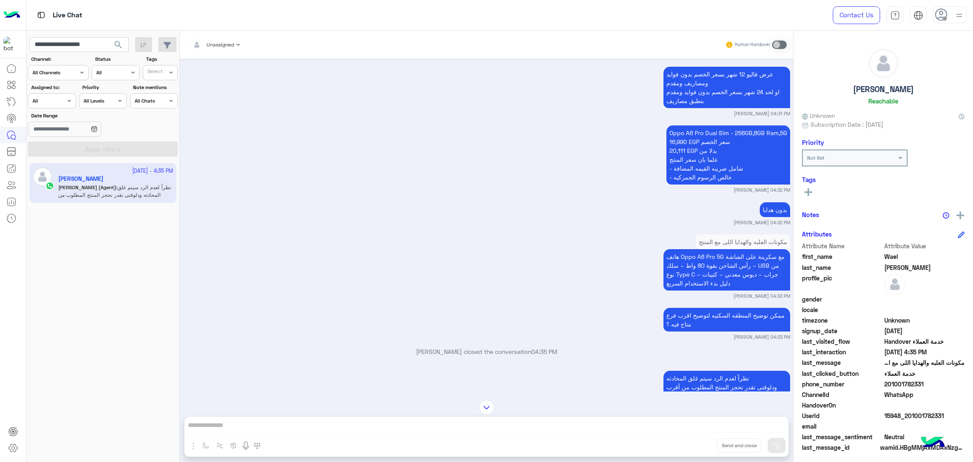
scroll to position [1126, 0]
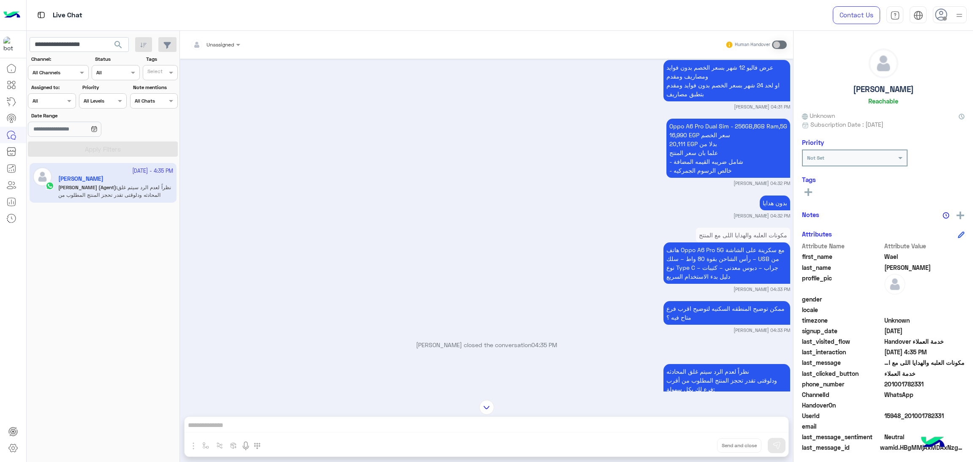
drag, startPoint x: 885, startPoint y: 385, endPoint x: 943, endPoint y: 385, distance: 58.3
click at [943, 385] on span "201001782331" at bounding box center [924, 384] width 81 height 9
click at [67, 28] on div "Live Chat" at bounding box center [342, 15] width 631 height 30
click at [65, 44] on input "**********" at bounding box center [79, 44] width 99 height 15
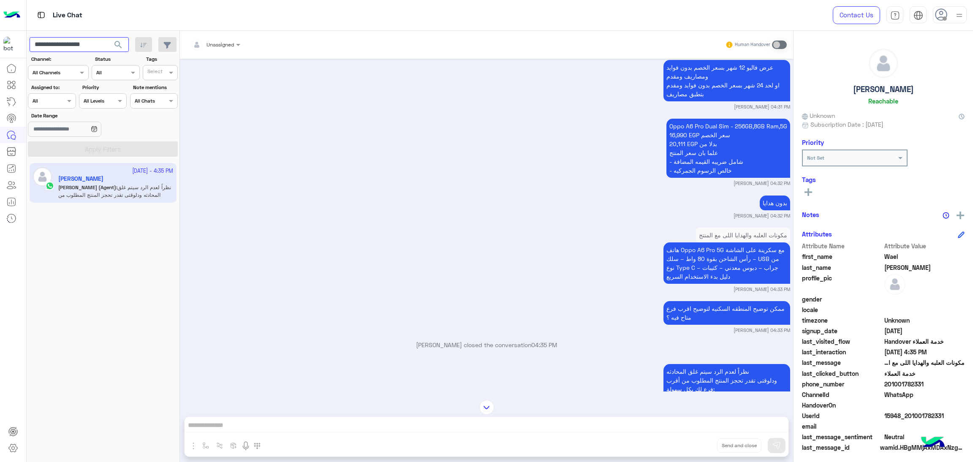
paste input "text"
click at [121, 48] on span "search" at bounding box center [118, 45] width 10 height 10
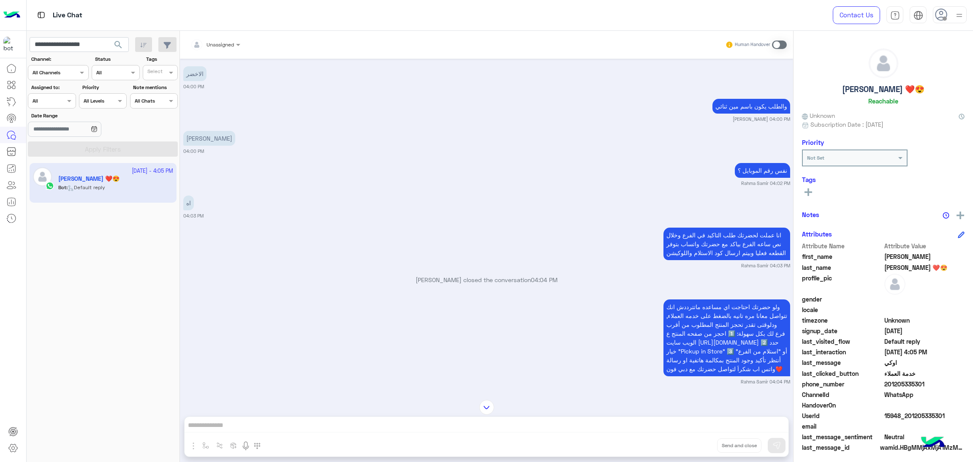
scroll to position [2162, 0]
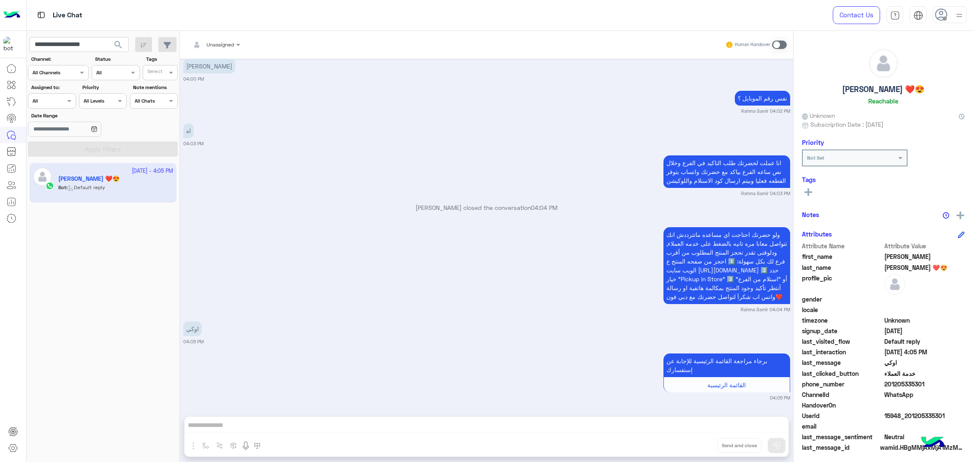
click at [909, 414] on span "15948_201205335301" at bounding box center [924, 415] width 81 height 9
click at [93, 44] on input "**********" at bounding box center [79, 44] width 99 height 15
type input "**"
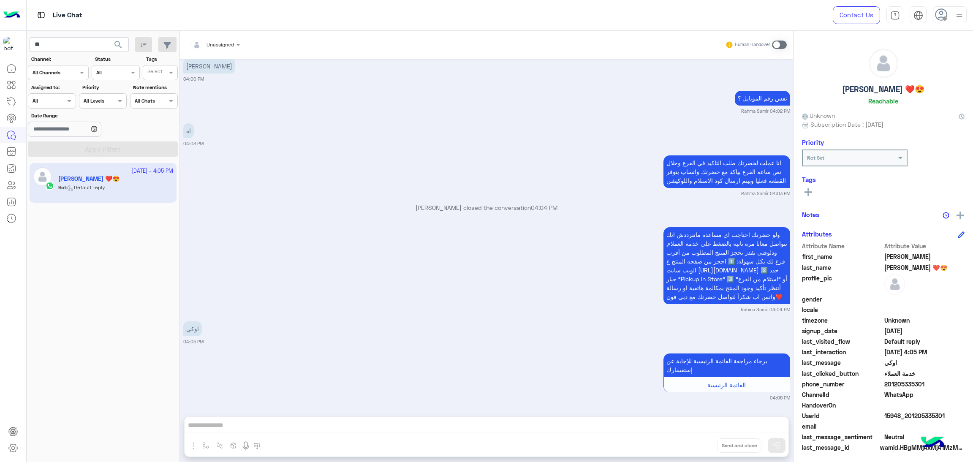
click at [117, 45] on span "search" at bounding box center [118, 45] width 10 height 10
click at [84, 41] on div at bounding box center [101, 234] width 148 height 462
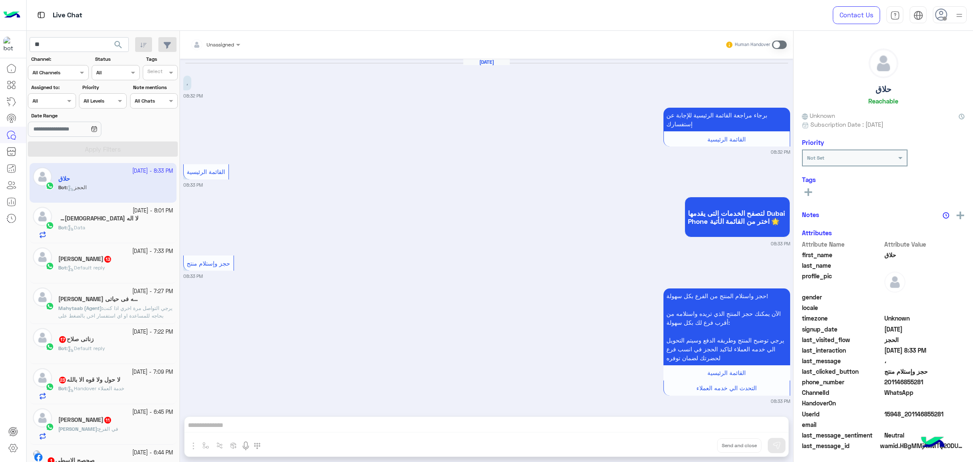
scroll to position [12, 0]
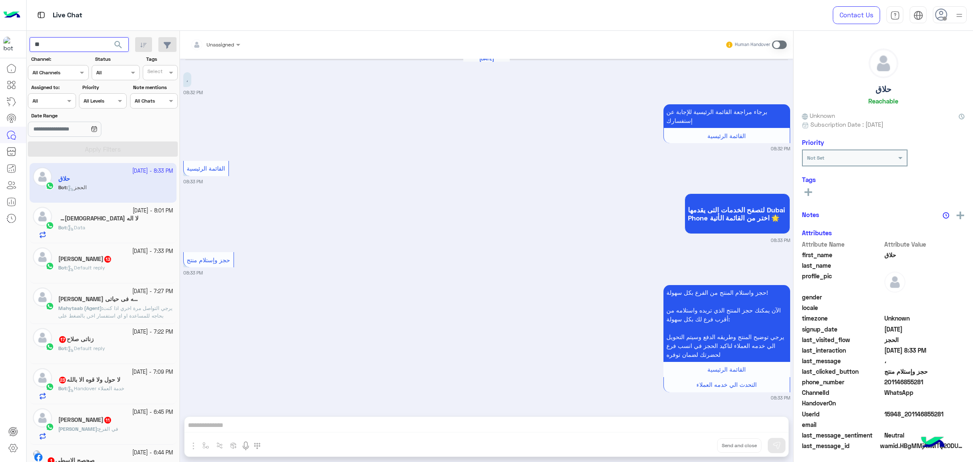
click at [77, 46] on input "**" at bounding box center [79, 44] width 99 height 15
paste input "text"
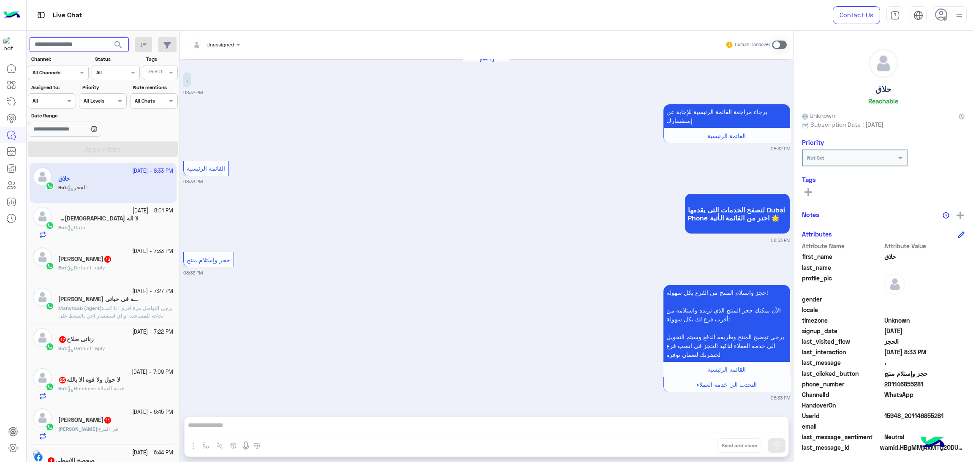
paste input "**********"
click at [115, 48] on span "search" at bounding box center [118, 45] width 10 height 10
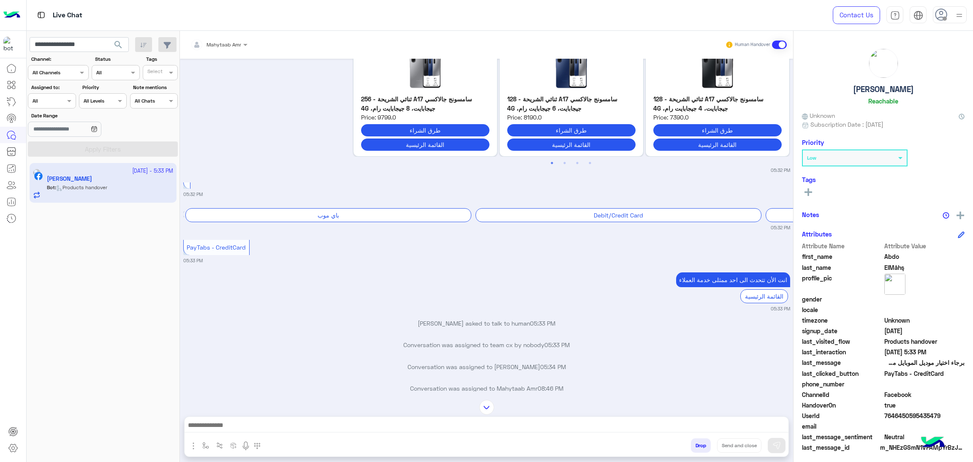
scroll to position [3783, 0]
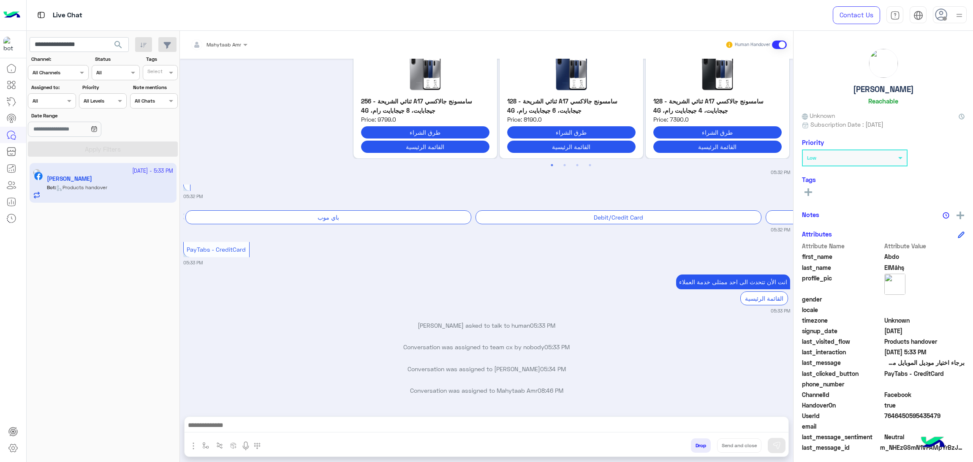
click at [916, 414] on span "7646450595435479" at bounding box center [924, 415] width 81 height 9
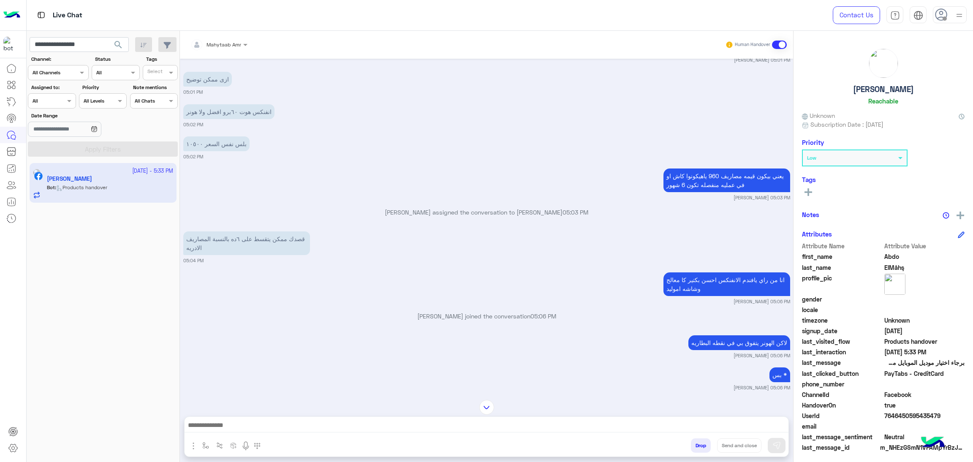
scroll to position [2895, 0]
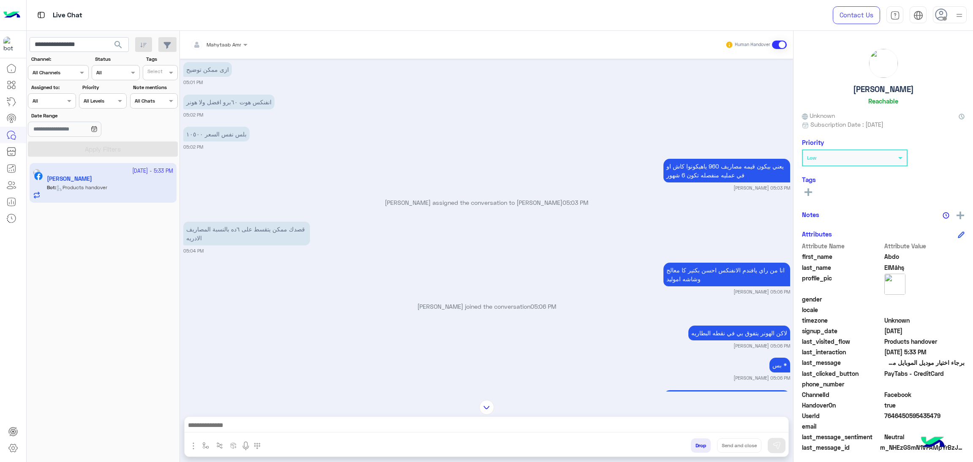
click at [83, 35] on app-inbox-users-filters "**********" at bounding box center [103, 95] width 153 height 129
click at [81, 41] on input "**********" at bounding box center [79, 44] width 99 height 15
paste input "**"
click at [120, 44] on span "search" at bounding box center [118, 45] width 10 height 10
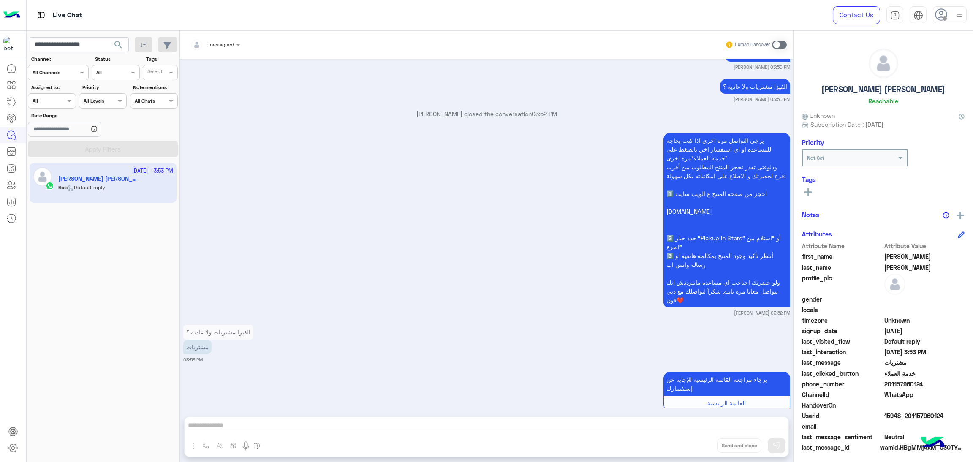
scroll to position [1407, 0]
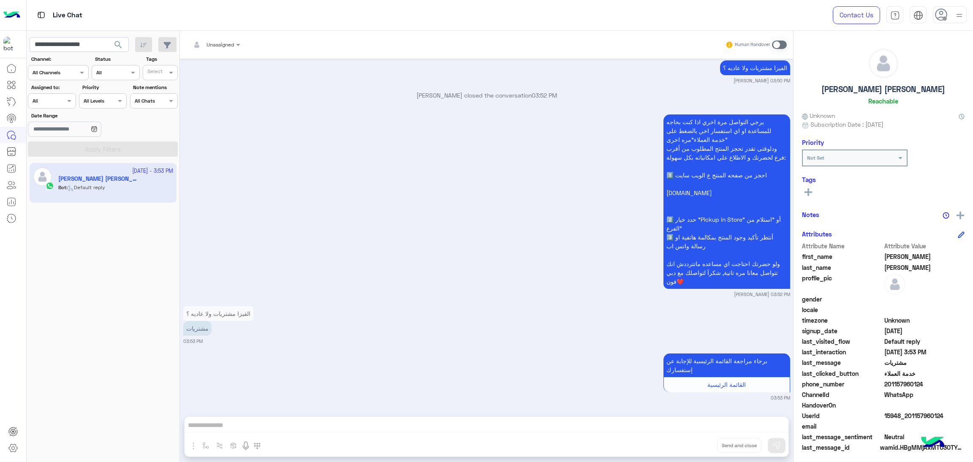
drag, startPoint x: 887, startPoint y: 383, endPoint x: 947, endPoint y: 383, distance: 59.6
click at [947, 383] on span "201157960124" at bounding box center [924, 384] width 81 height 9
click at [77, 44] on input "**********" at bounding box center [79, 44] width 99 height 15
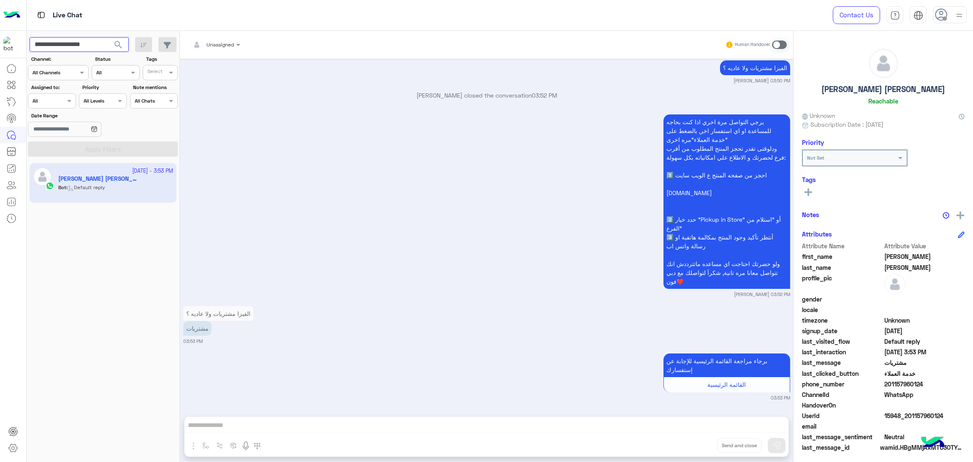
click at [80, 43] on input "**********" at bounding box center [79, 44] width 99 height 15
paste input "text"
click at [120, 43] on span "search" at bounding box center [118, 45] width 10 height 10
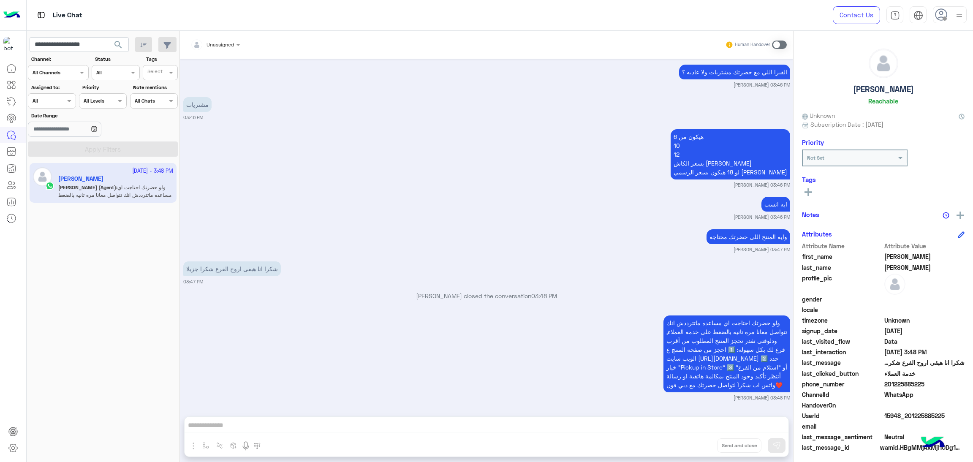
scroll to position [1314, 0]
click at [901, 412] on span "15948_201225885225" at bounding box center [924, 415] width 81 height 9
click at [70, 49] on input "**********" at bounding box center [79, 44] width 99 height 15
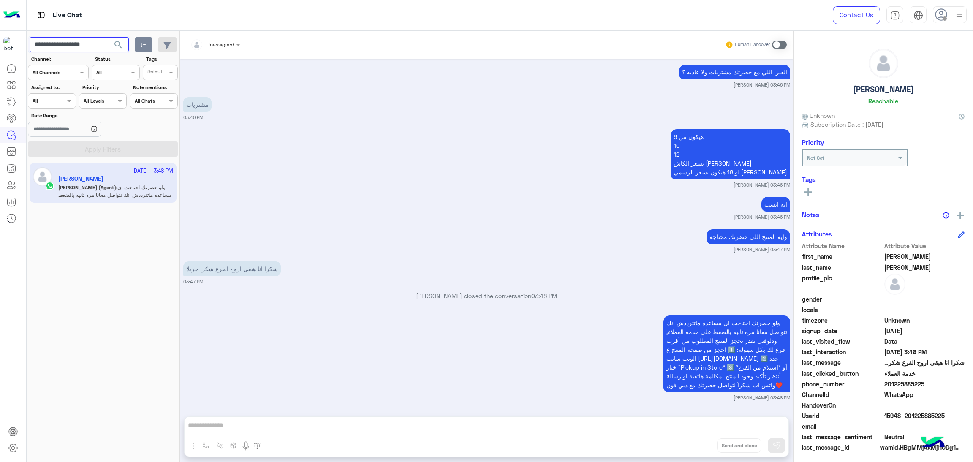
paste input "text"
click at [115, 44] on span "search" at bounding box center [118, 45] width 10 height 10
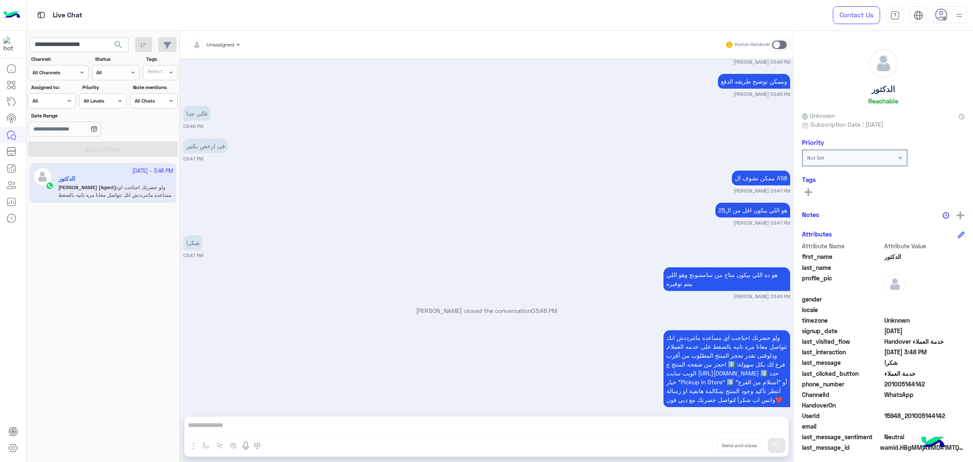
scroll to position [845, 0]
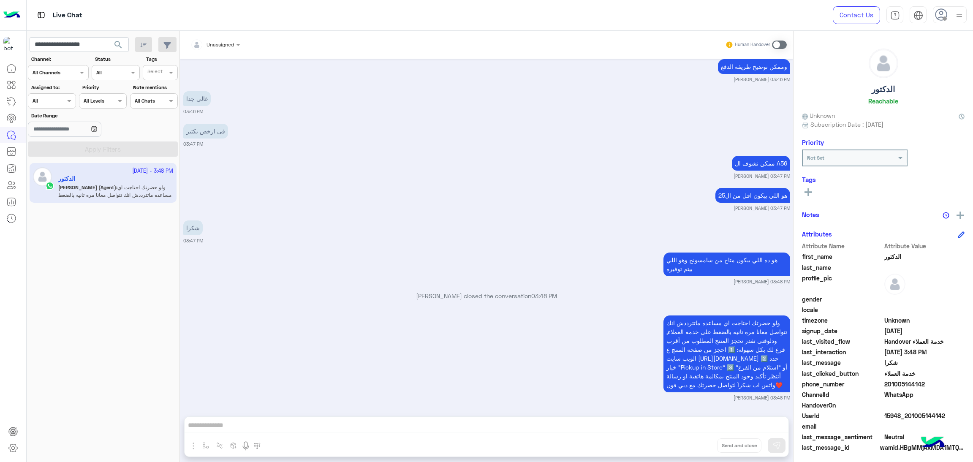
click at [920, 416] on span "15948_201005144142" at bounding box center [924, 415] width 81 height 9
click at [87, 49] on input "**********" at bounding box center [79, 44] width 99 height 15
paste input "text"
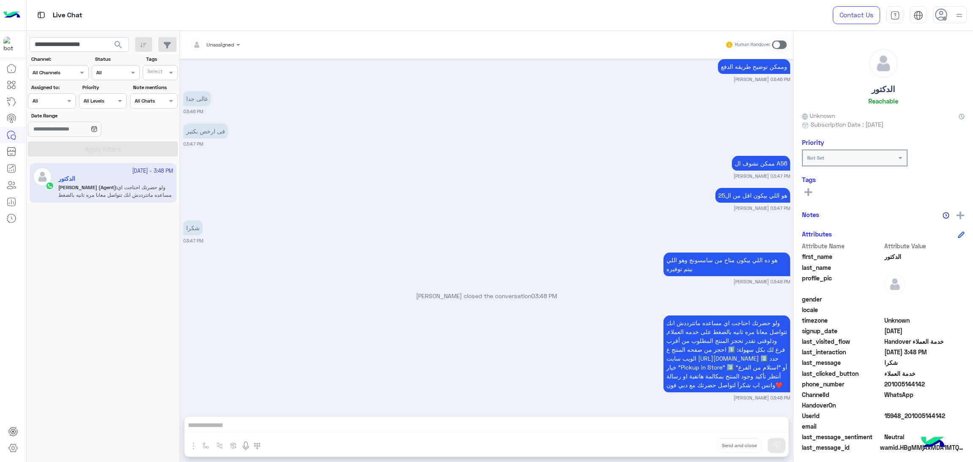
click at [119, 49] on span "search" at bounding box center [118, 45] width 10 height 10
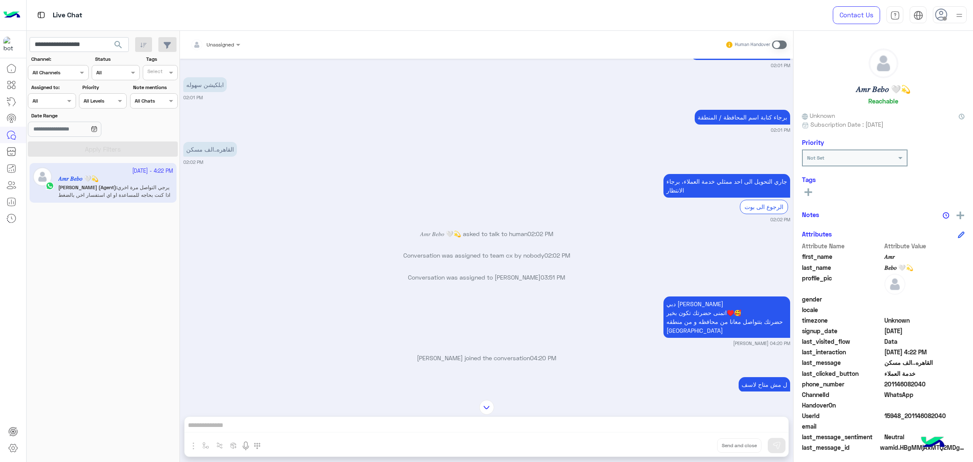
scroll to position [1155, 0]
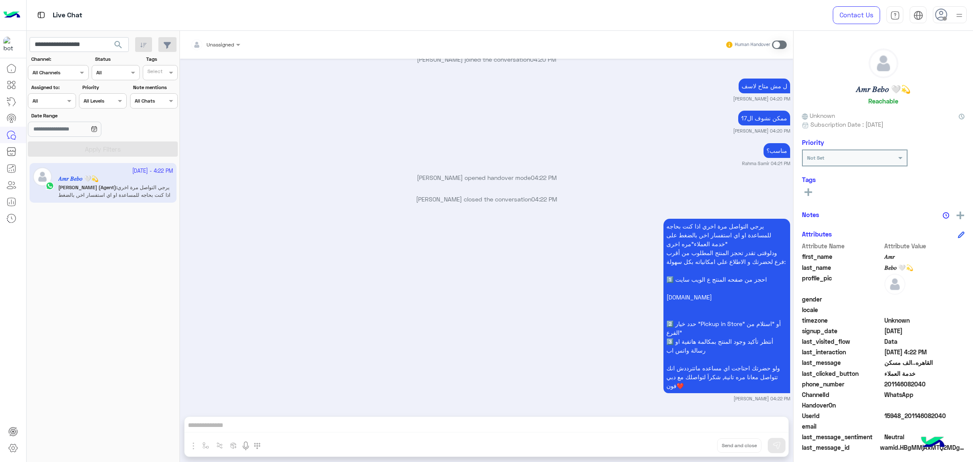
click at [902, 408] on span at bounding box center [924, 405] width 81 height 9
click at [905, 411] on span "15948_201146082040" at bounding box center [924, 415] width 81 height 9
click at [90, 38] on input "**********" at bounding box center [79, 44] width 99 height 15
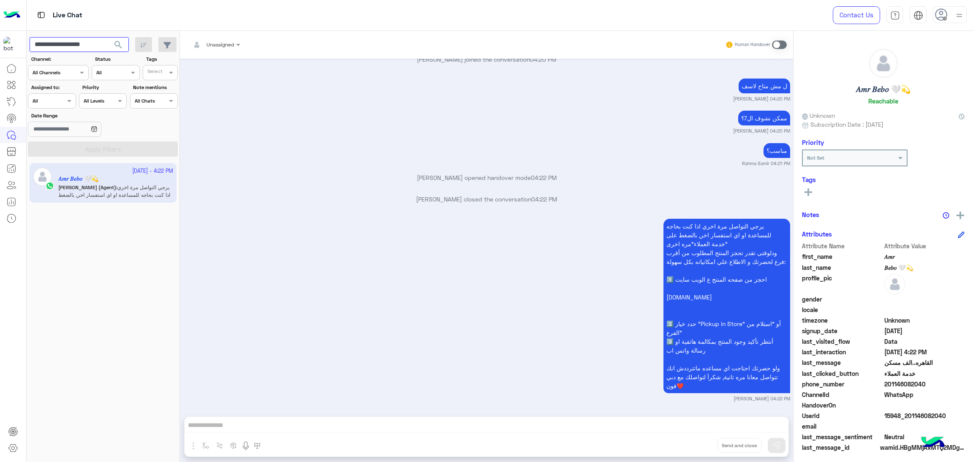
paste input "text"
click at [115, 44] on span "search" at bounding box center [118, 45] width 10 height 10
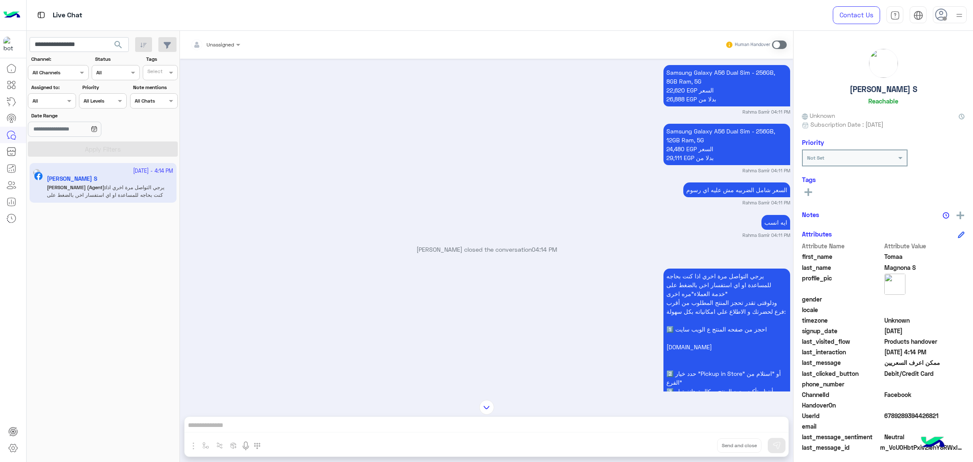
scroll to position [1201, 0]
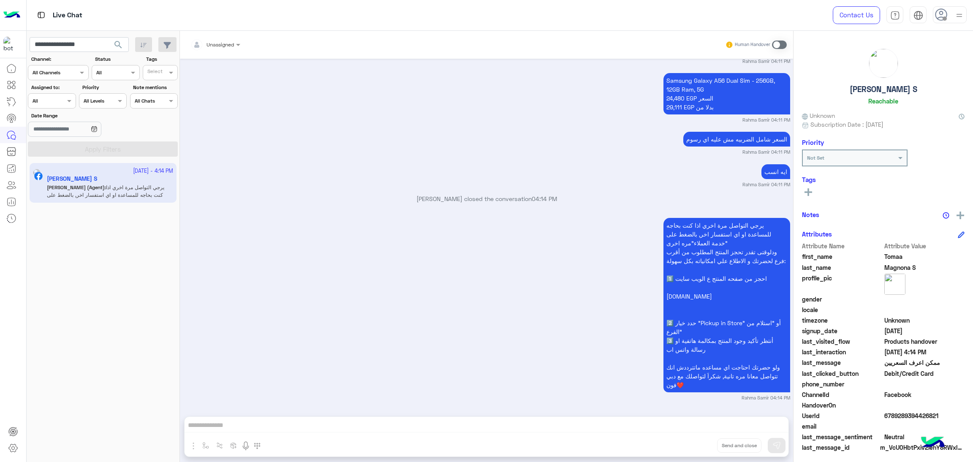
click at [901, 419] on span "6789289394426821" at bounding box center [924, 415] width 81 height 9
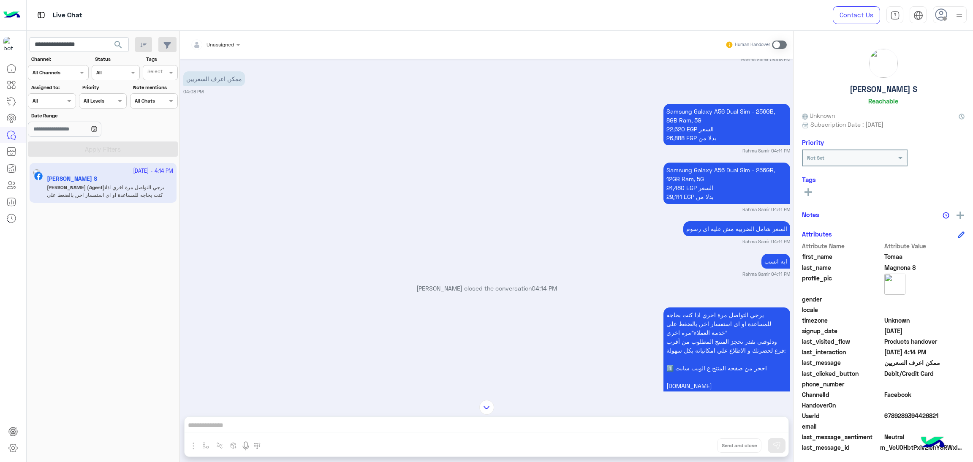
scroll to position [948, 0]
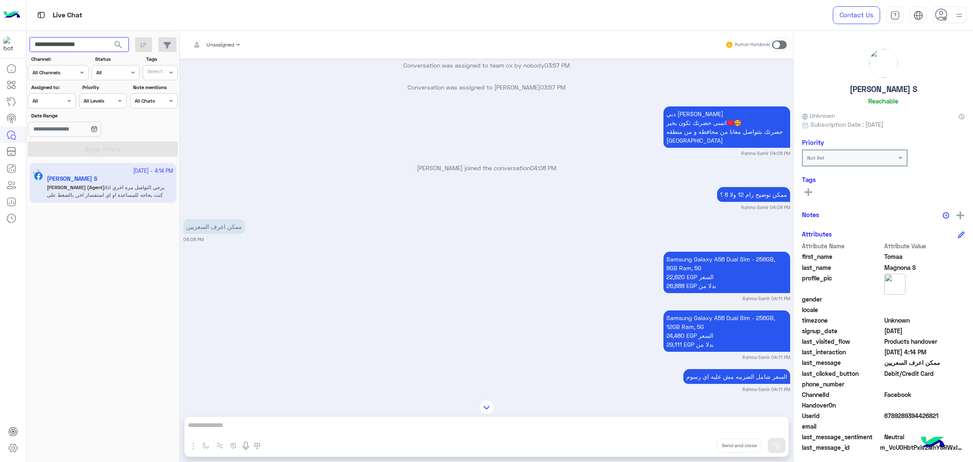
click at [82, 38] on input "**********" at bounding box center [79, 44] width 99 height 15
paste input "text"
click at [116, 41] on span "search" at bounding box center [118, 45] width 10 height 10
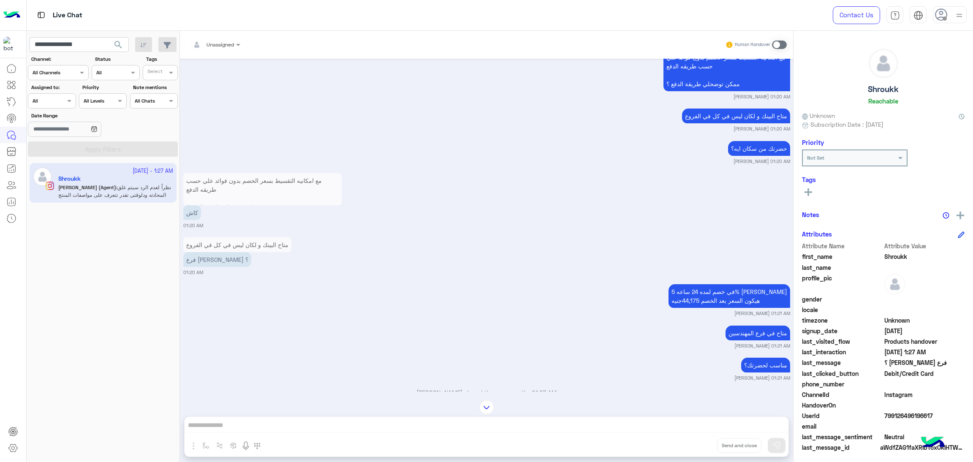
scroll to position [1042, 0]
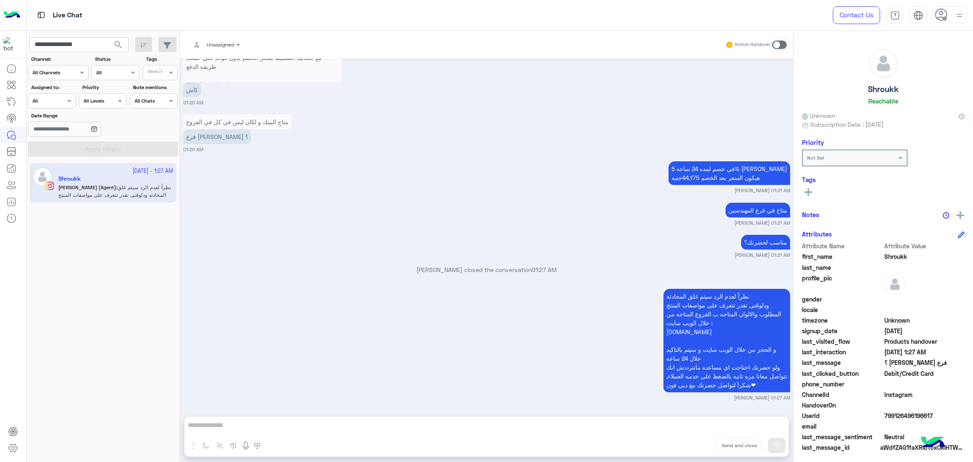
click at [891, 412] on span "799126496196617" at bounding box center [924, 415] width 81 height 9
click at [84, 44] on input "**********" at bounding box center [79, 44] width 99 height 15
paste input "*"
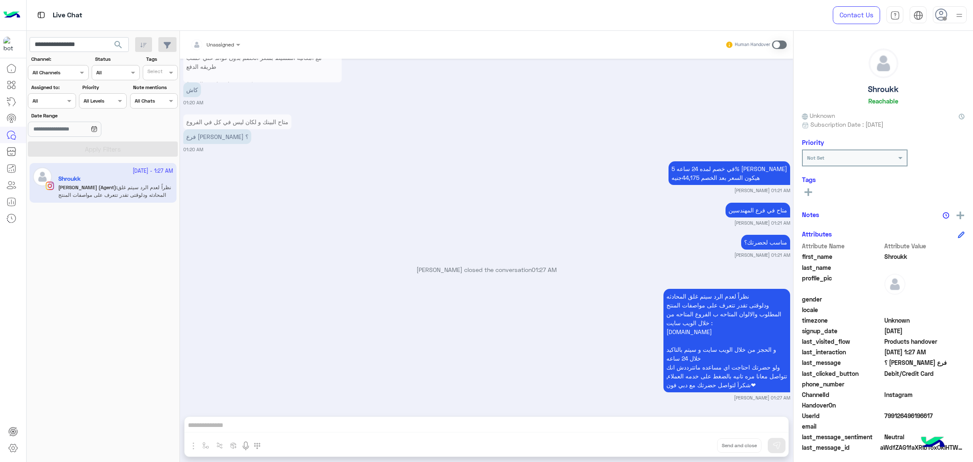
click at [114, 47] on span "search" at bounding box center [118, 45] width 10 height 10
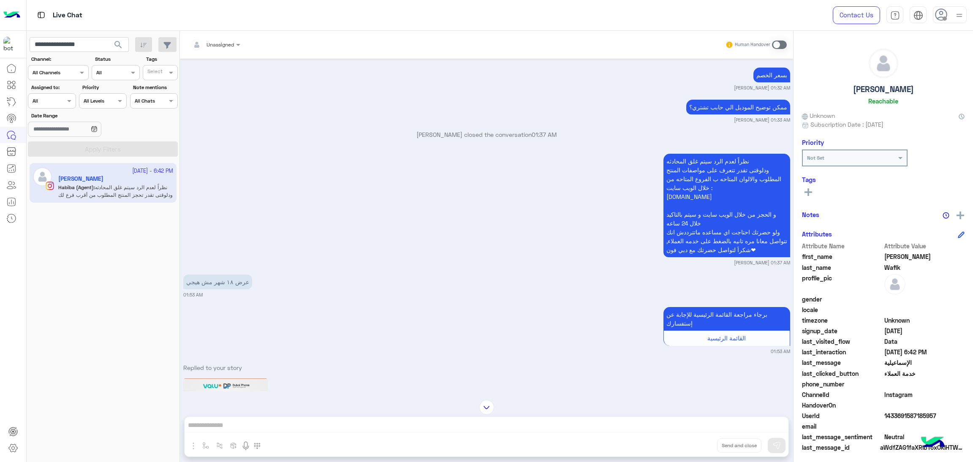
scroll to position [1515, 0]
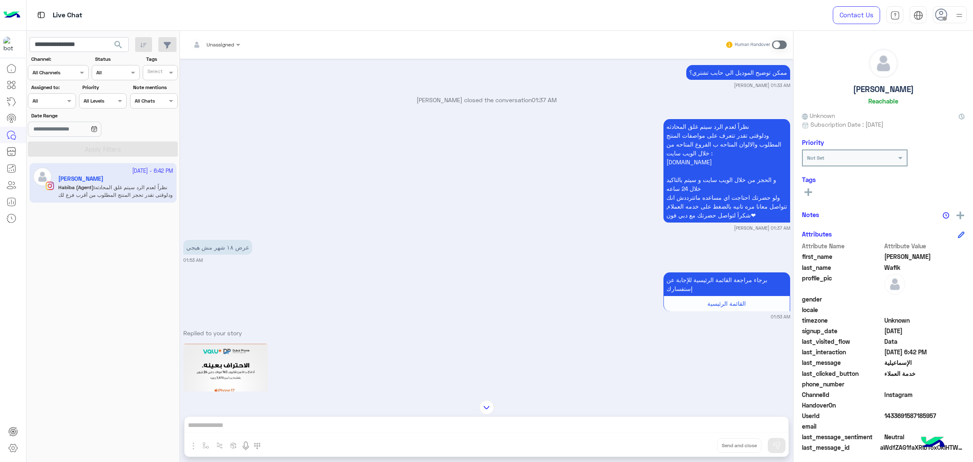
click at [904, 419] on span "1433691587185957" at bounding box center [924, 415] width 81 height 9
click at [903, 414] on span "1433691587185957" at bounding box center [924, 415] width 81 height 9
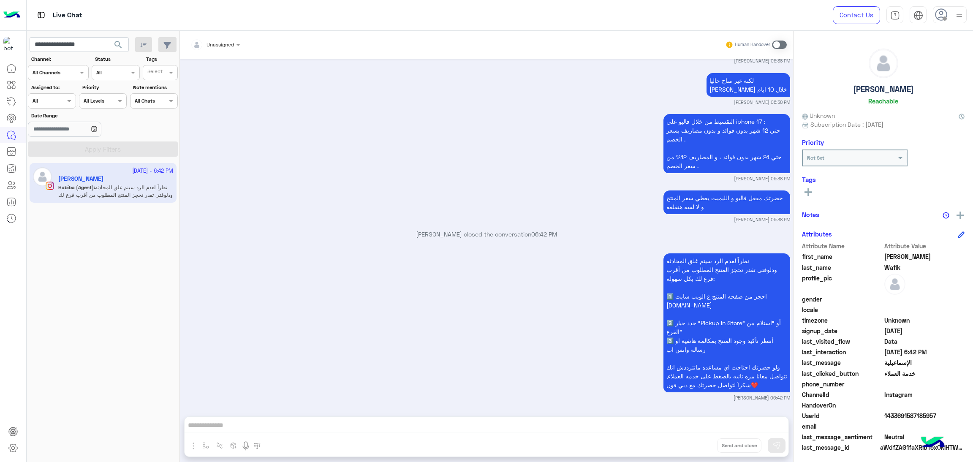
scroll to position [2825, 0]
click at [77, 46] on input "**********" at bounding box center [79, 44] width 99 height 15
paste input "**"
click at [122, 46] on span "search" at bounding box center [118, 45] width 10 height 10
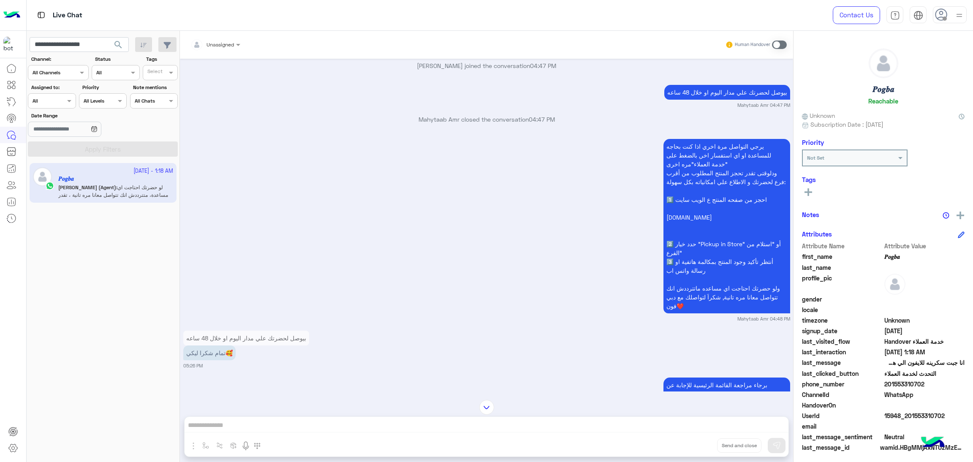
scroll to position [446, 0]
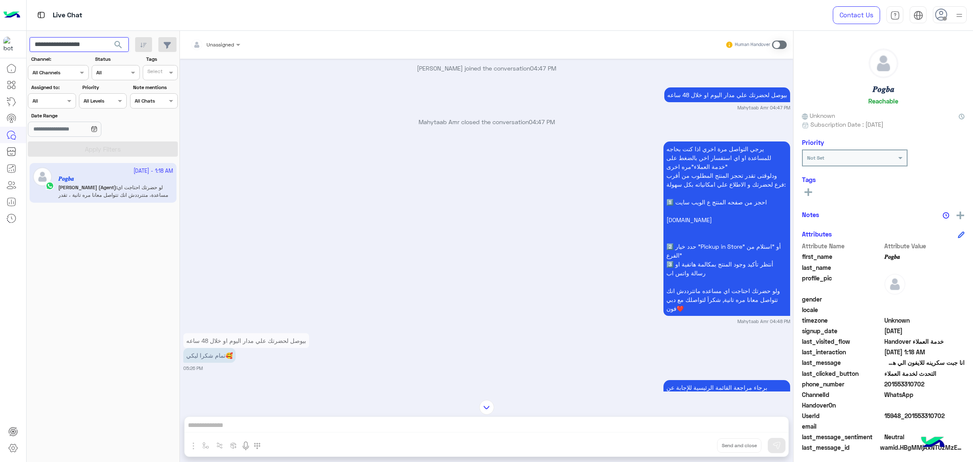
click at [73, 39] on input "**********" at bounding box center [79, 44] width 99 height 15
paste input "text"
click at [115, 44] on span "search" at bounding box center [118, 45] width 10 height 10
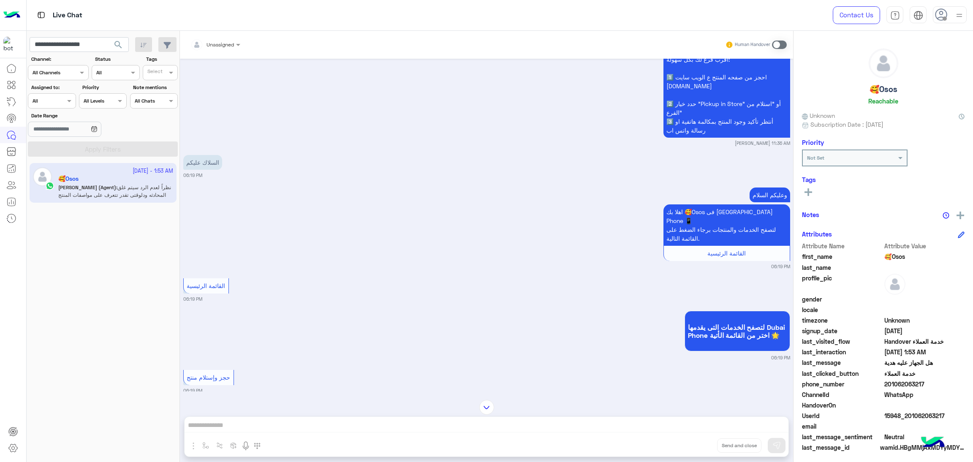
scroll to position [329, 0]
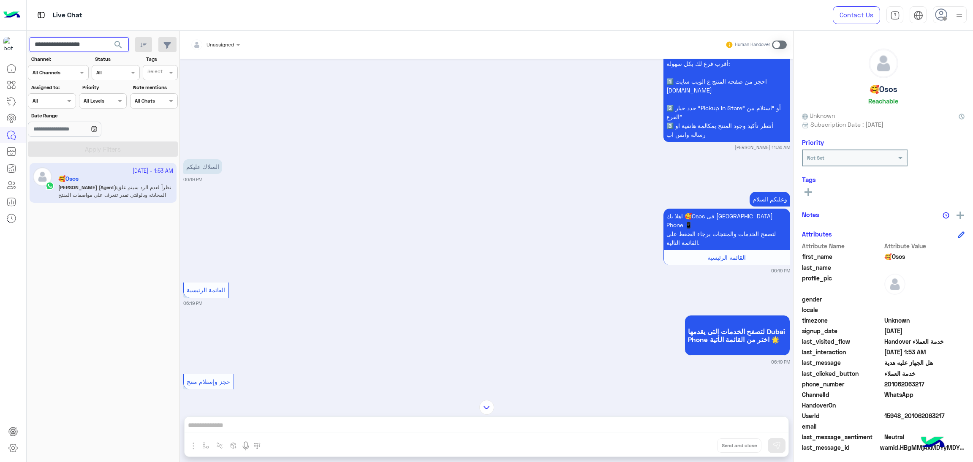
click at [85, 46] on input "**********" at bounding box center [79, 44] width 99 height 15
paste input "text"
click at [122, 44] on span "search" at bounding box center [118, 45] width 10 height 10
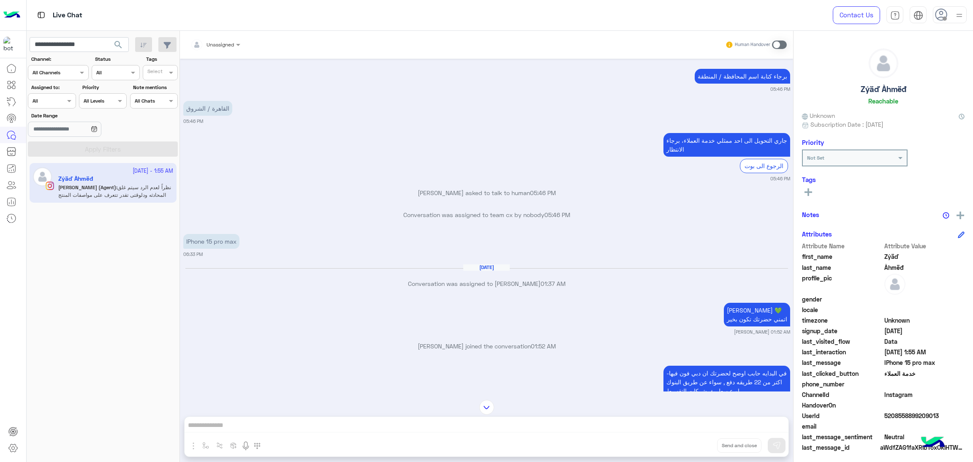
scroll to position [827, 0]
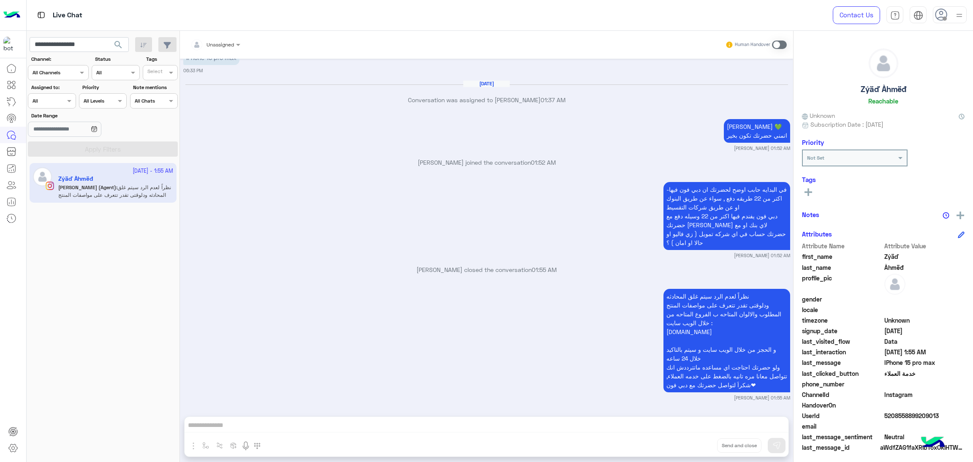
click at [900, 414] on span "5208558899209013" at bounding box center [924, 415] width 81 height 9
click at [78, 46] on input "**********" at bounding box center [79, 44] width 99 height 15
paste input "**"
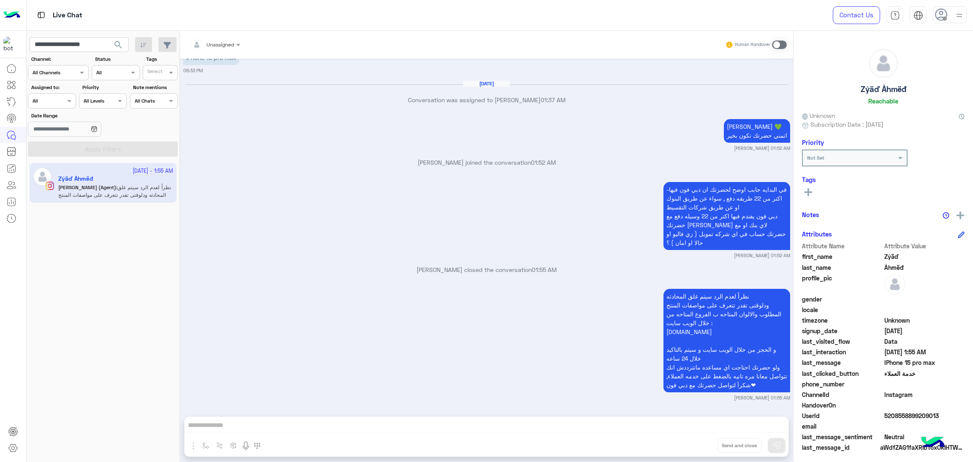
click at [117, 45] on span "search" at bounding box center [118, 45] width 10 height 10
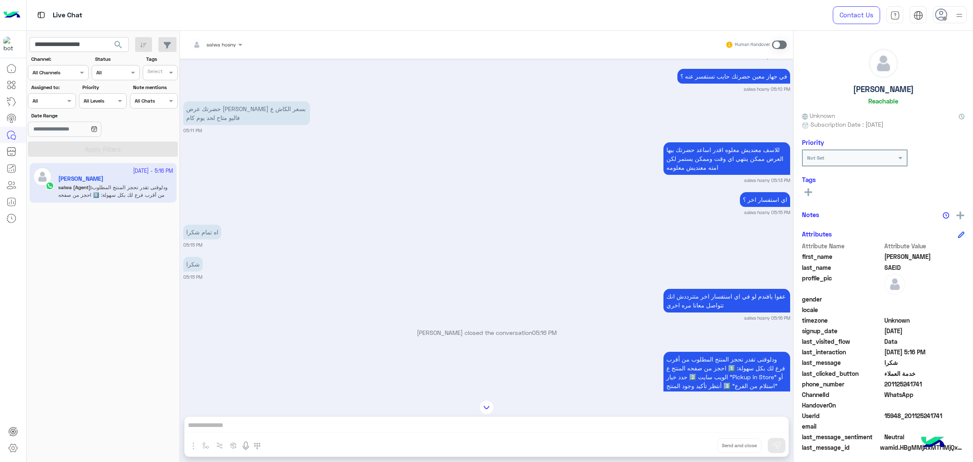
scroll to position [2510, 0]
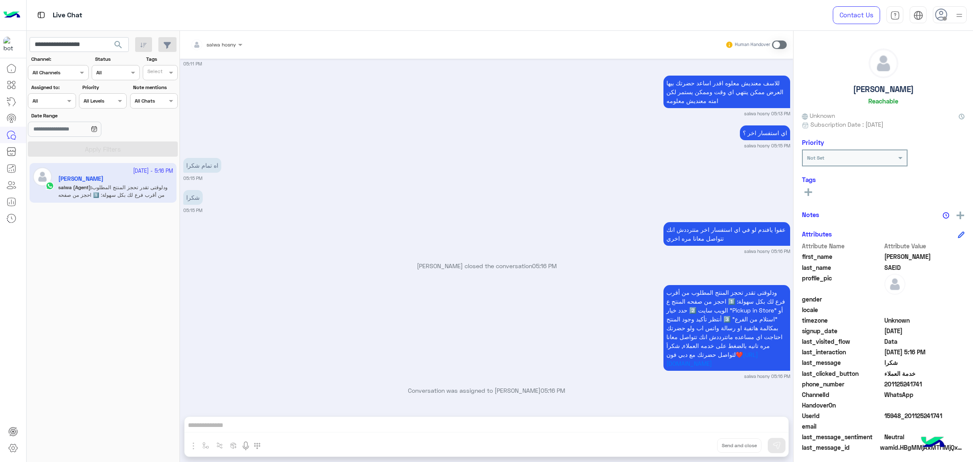
click at [898, 418] on span "15948_201125241741" at bounding box center [924, 415] width 81 height 9
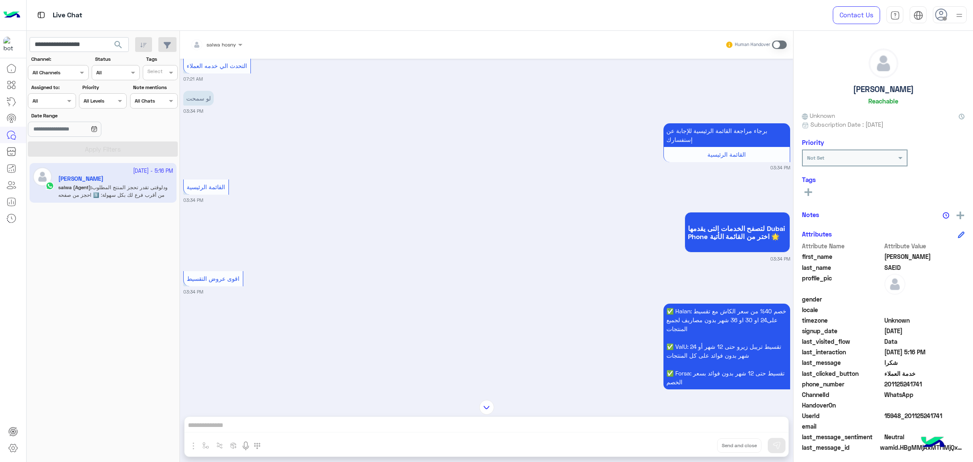
scroll to position [2735, 0]
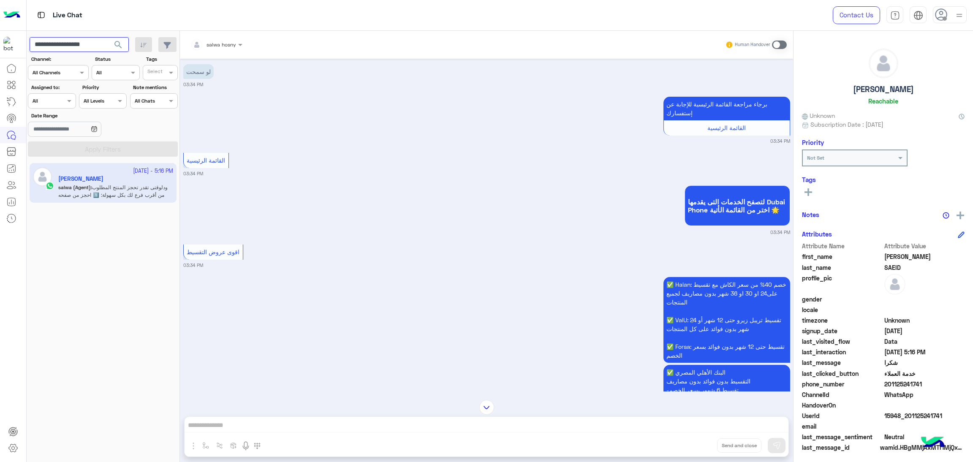
click at [95, 46] on input "**********" at bounding box center [79, 44] width 99 height 15
paste input "text"
click at [120, 46] on span "search" at bounding box center [118, 45] width 10 height 10
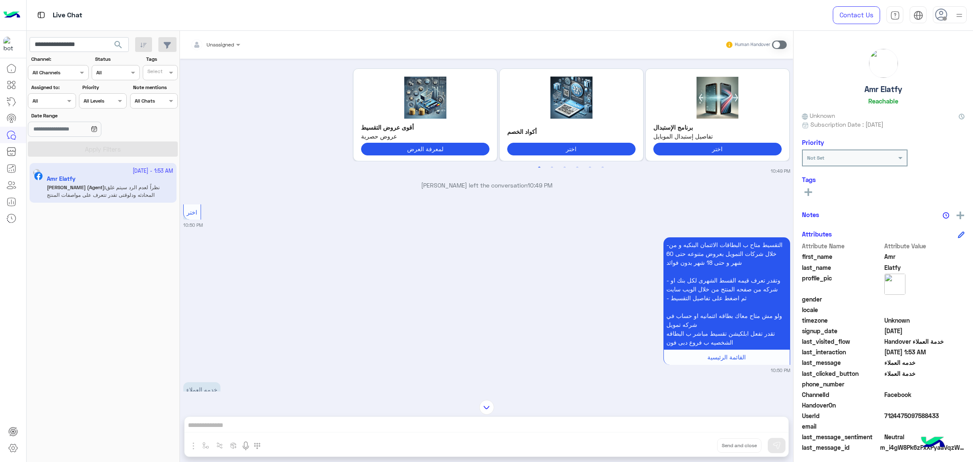
scroll to position [411, 0]
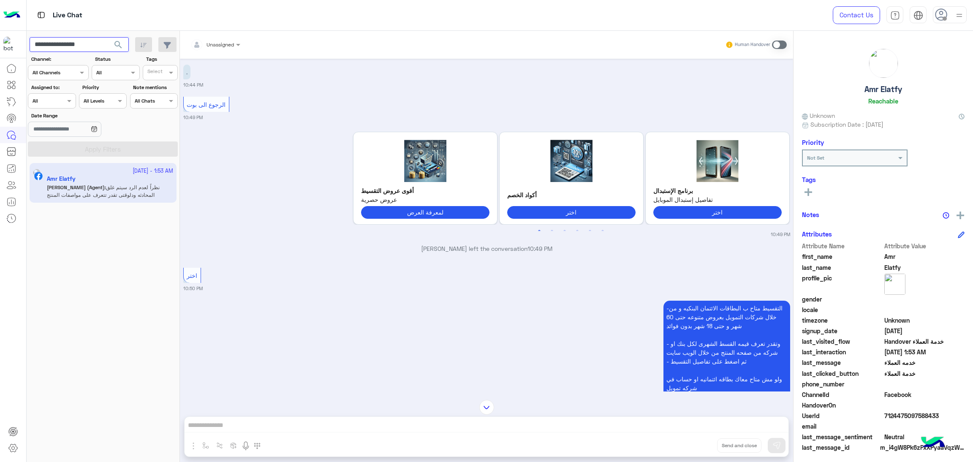
click at [85, 47] on input "**********" at bounding box center [79, 44] width 99 height 15
paste input "**"
click at [121, 48] on span "search" at bounding box center [118, 45] width 10 height 10
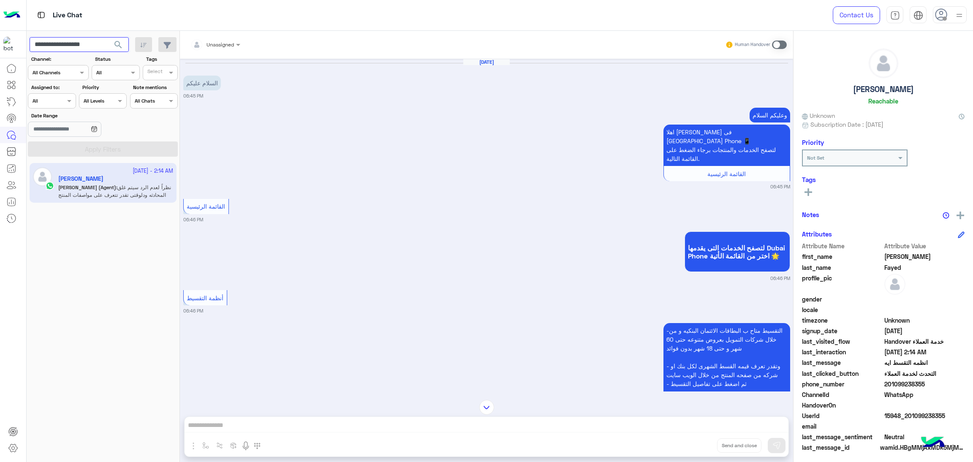
click at [85, 39] on input "**********" at bounding box center [79, 44] width 99 height 15
paste input "text"
type input "**********"
click at [114, 42] on span "search" at bounding box center [118, 45] width 10 height 10
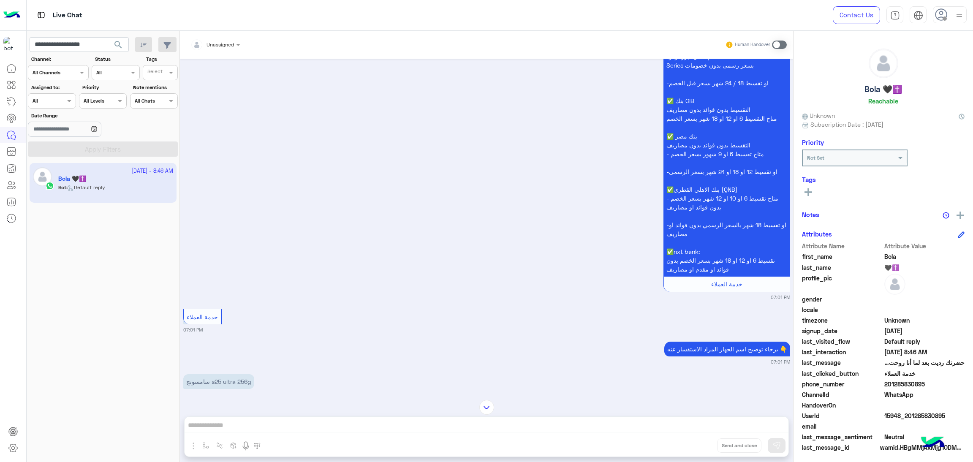
scroll to position [392, 0]
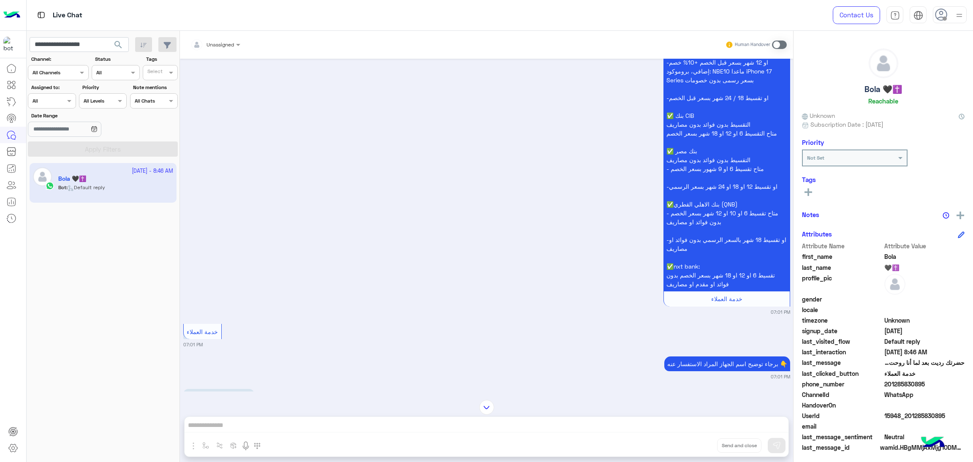
drag, startPoint x: 885, startPoint y: 383, endPoint x: 969, endPoint y: 386, distance: 83.7
click at [969, 386] on div "Bola 🖤✝️ Reachable Unknown Subscription Date : 10/13/2025 Priority Not Set Tags…" at bounding box center [884, 245] width 180 height 428
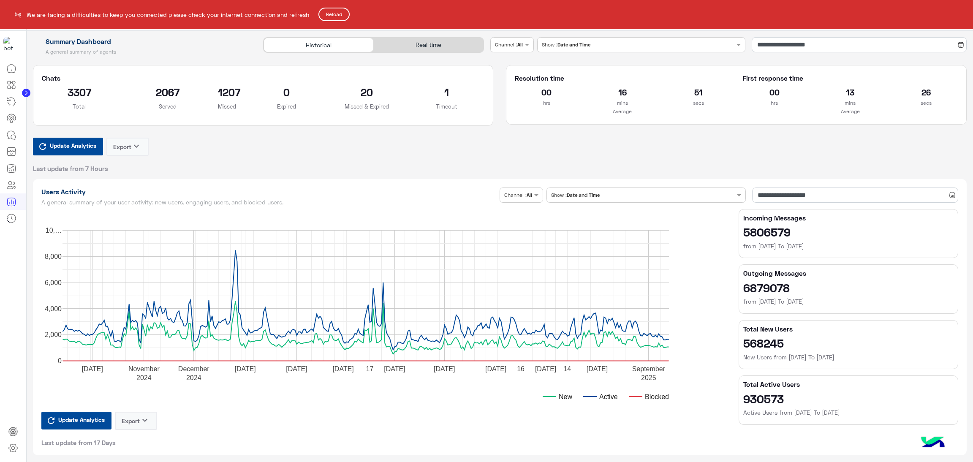
click at [340, 16] on button "Reload" at bounding box center [333, 15] width 31 height 14
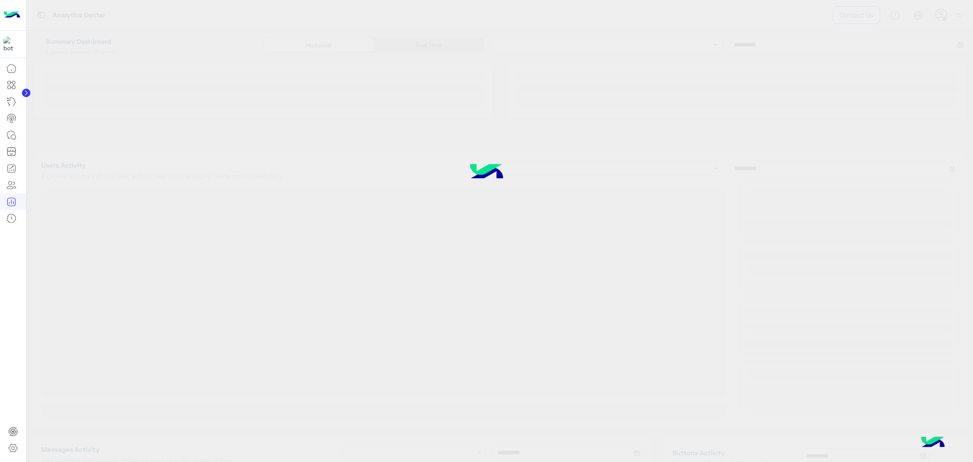
type input "**********"
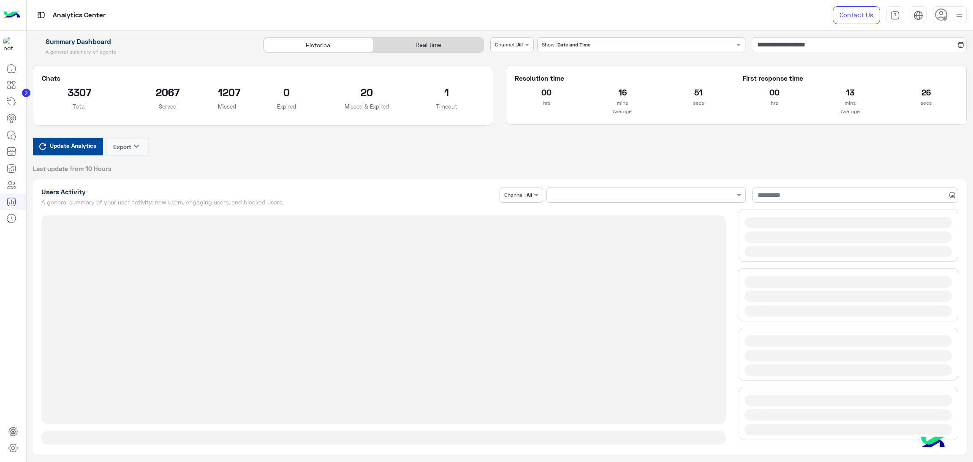
type input "**********"
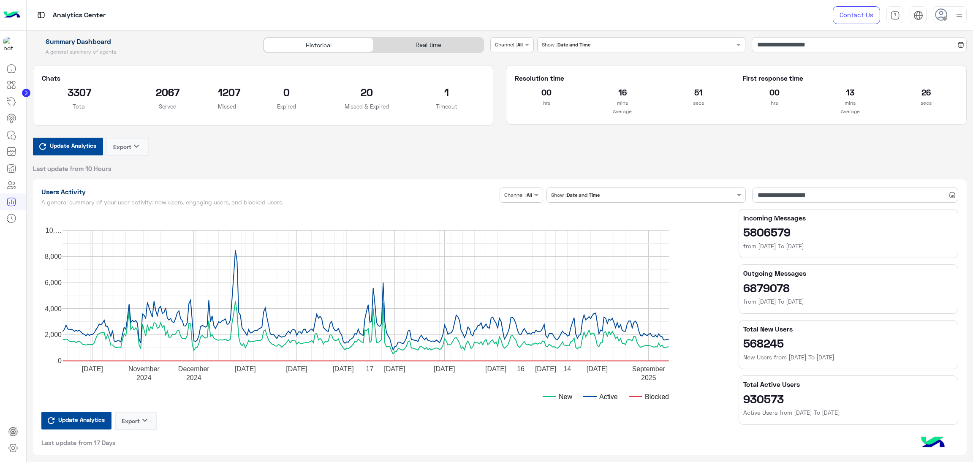
type input "**********"
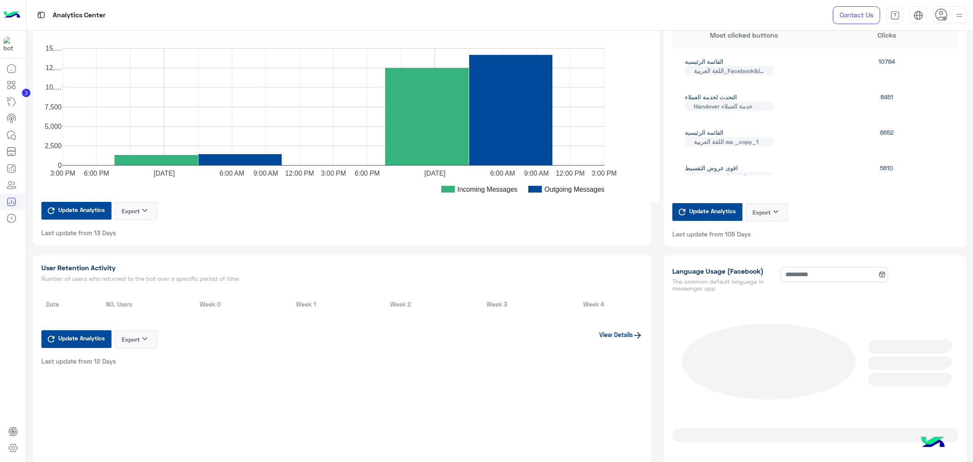
type input "**********"
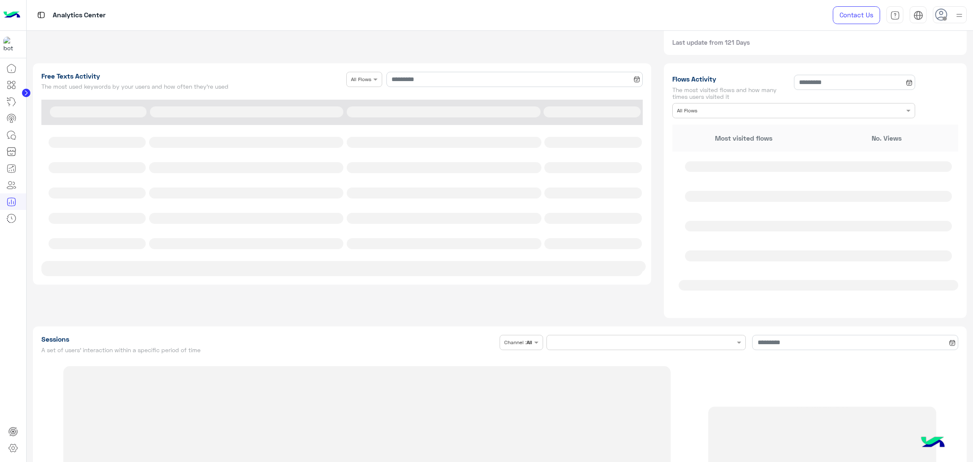
scroll to position [1014, 0]
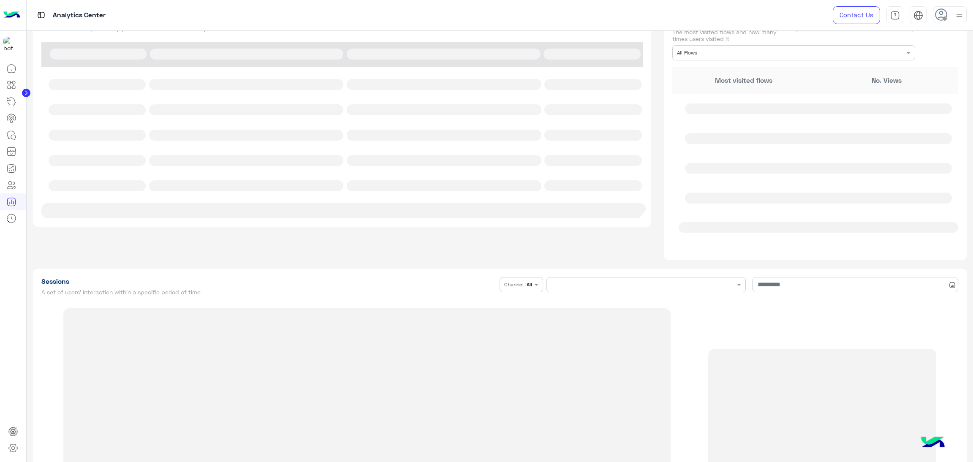
type input "**********"
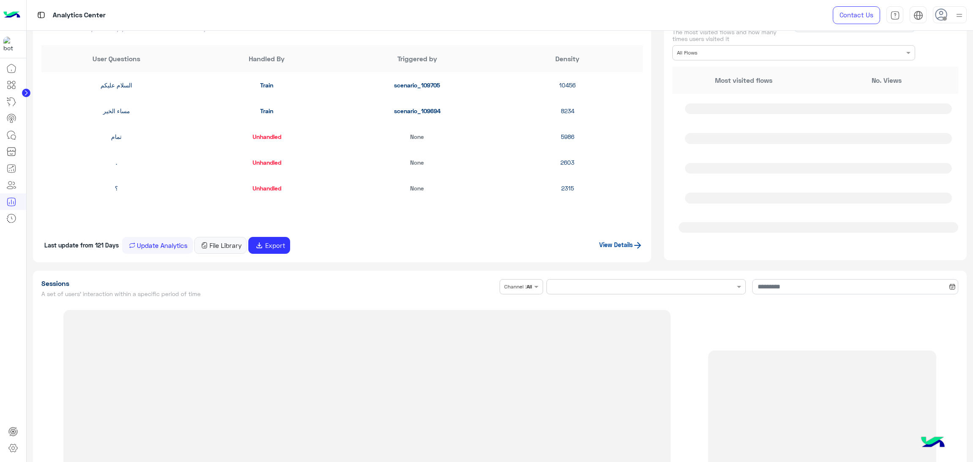
type input "**********"
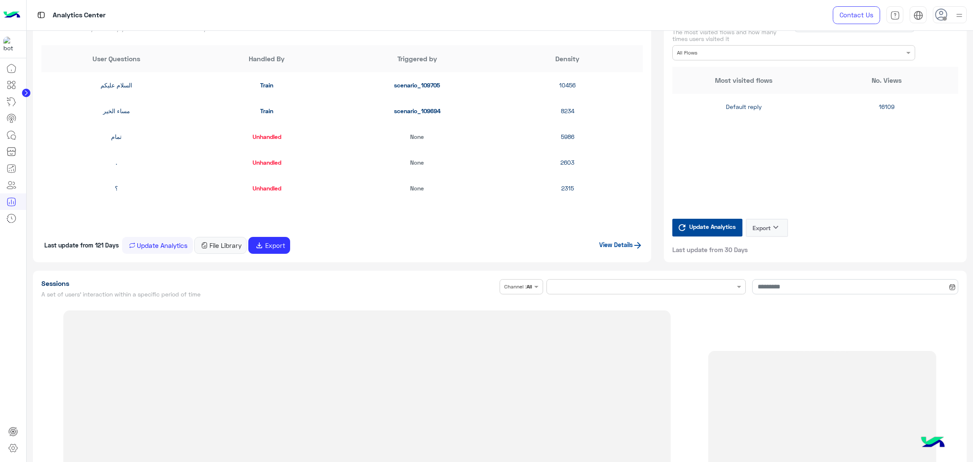
type input "**********"
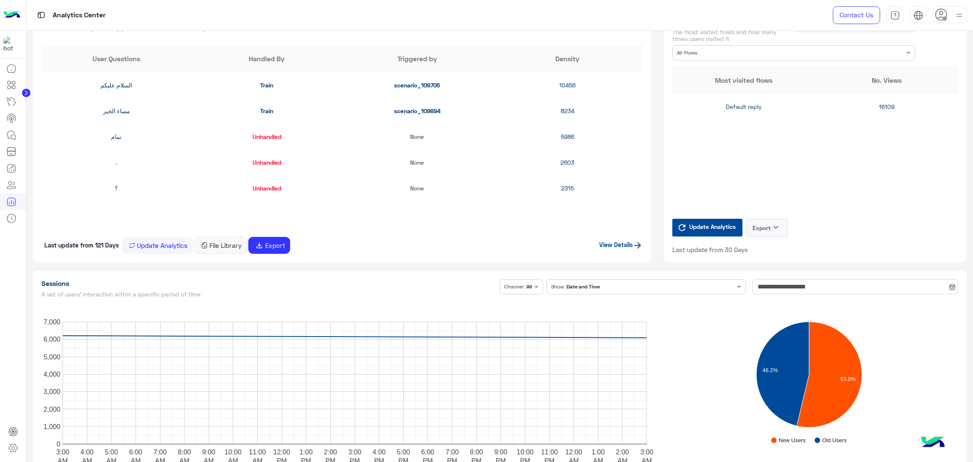
type input "**********"
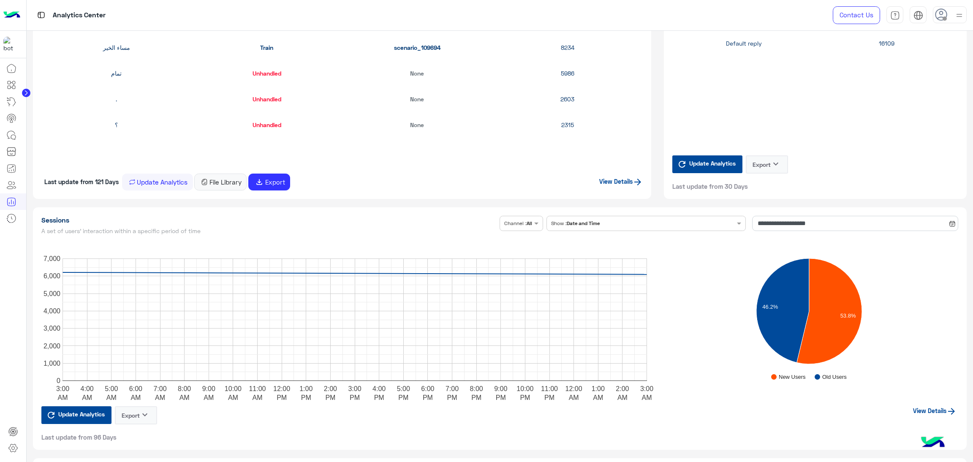
type input "**********"
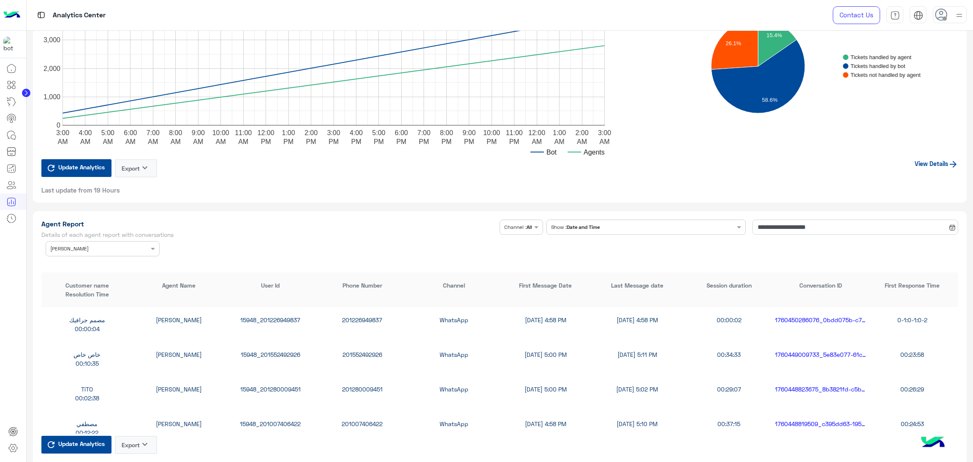
scroll to position [1647, 0]
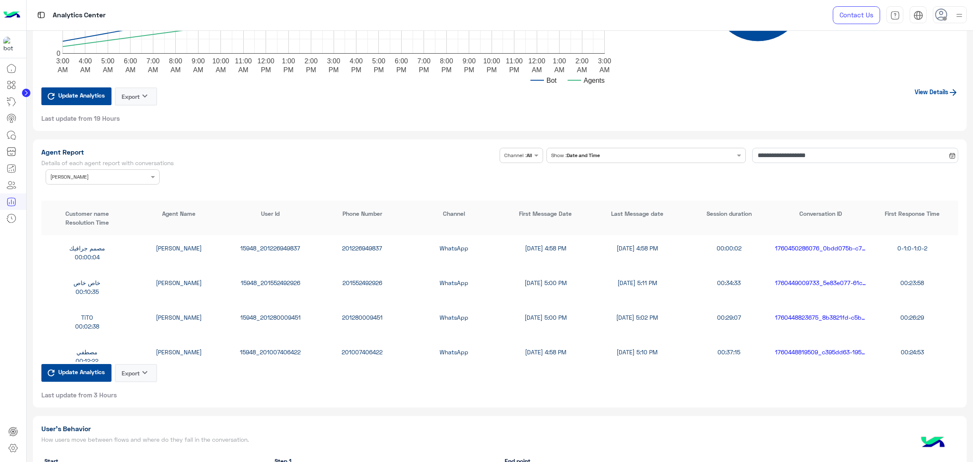
click at [277, 246] on div "15948_201226949837" at bounding box center [271, 248] width 92 height 9
copy div "15948_201226949837"
click at [265, 280] on div "15948_201552492926" at bounding box center [271, 282] width 92 height 9
click at [267, 280] on div "15948_201552492926" at bounding box center [271, 282] width 92 height 9
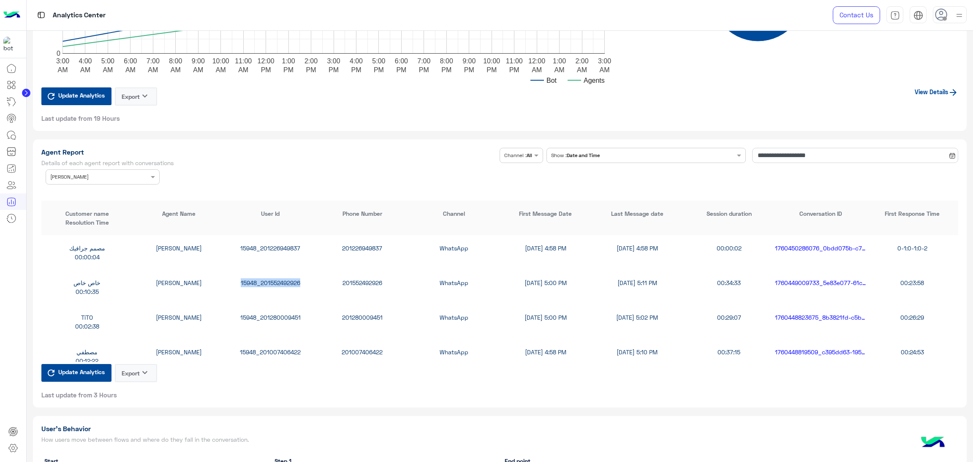
copy div "15948_201552492926"
click at [273, 313] on div "15948_201280009451" at bounding box center [271, 317] width 92 height 9
copy div "15948_201280009451"
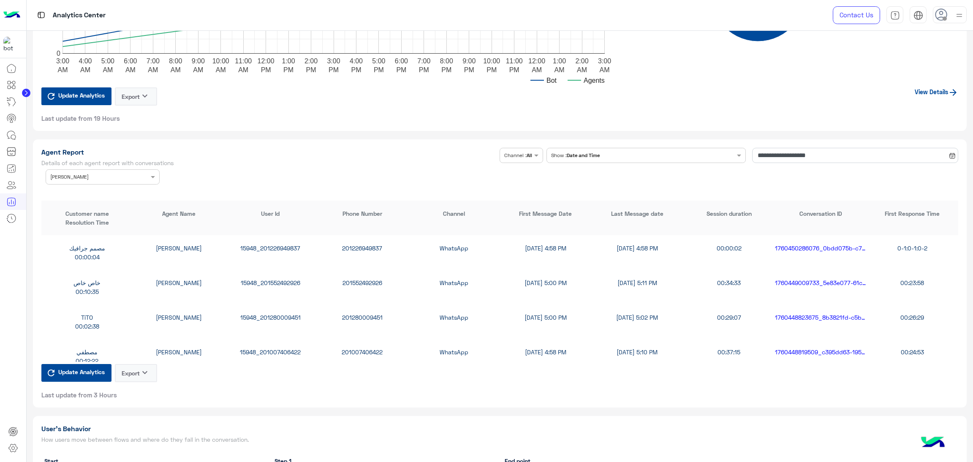
click at [283, 348] on div "15948_201007406422" at bounding box center [271, 352] width 92 height 9
copy div "15948_201007406422"
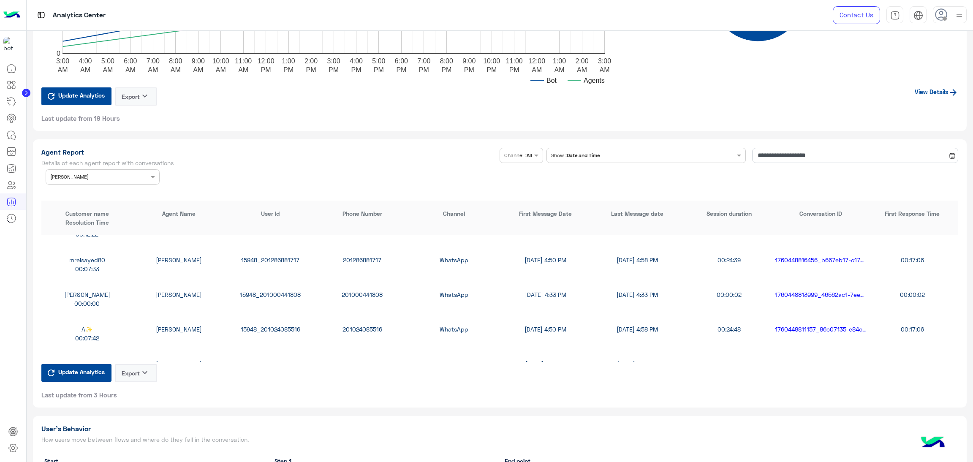
click at [281, 259] on div "15948_201286881717" at bounding box center [271, 260] width 92 height 9
copy div "15948_201286881717"
click at [277, 320] on div "A✨ Habiba Hany 15948_201024085516 201024085516 WhatsApp 10/14/25, 4:50 PM 10/14…" at bounding box center [499, 333] width 917 height 35
click at [277, 325] on div "15948_201024085516" at bounding box center [271, 329] width 92 height 9
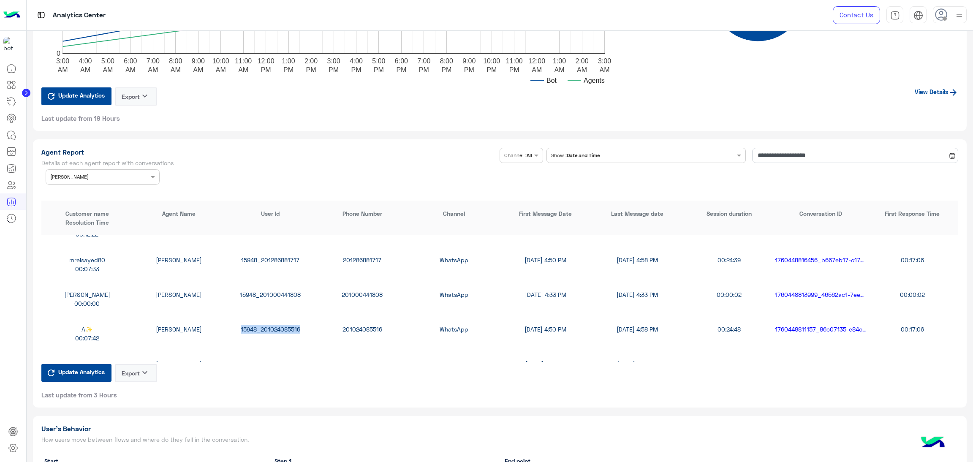
click at [277, 325] on div "15948_201024085516" at bounding box center [271, 329] width 92 height 9
copy div "15948_201024085516"
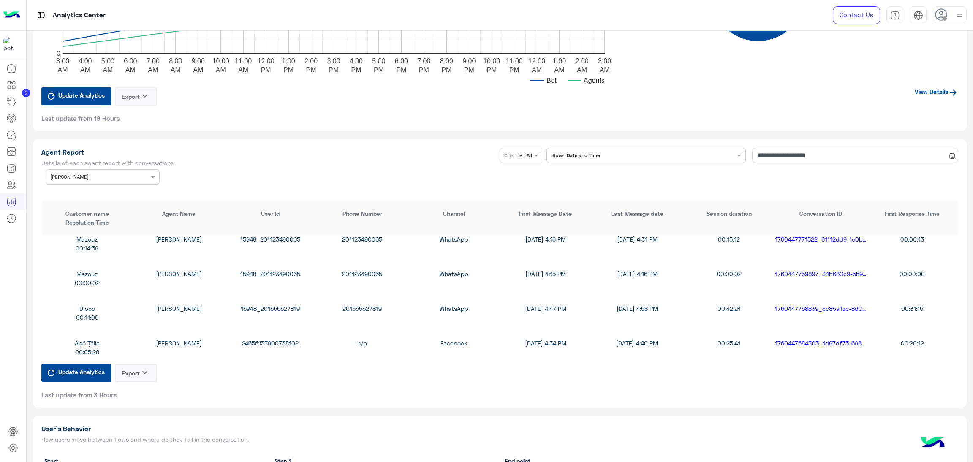
scroll to position [253, 0]
click at [283, 305] on div "15948_201555527819" at bounding box center [271, 306] width 92 height 9
copy div "15948_201555527819"
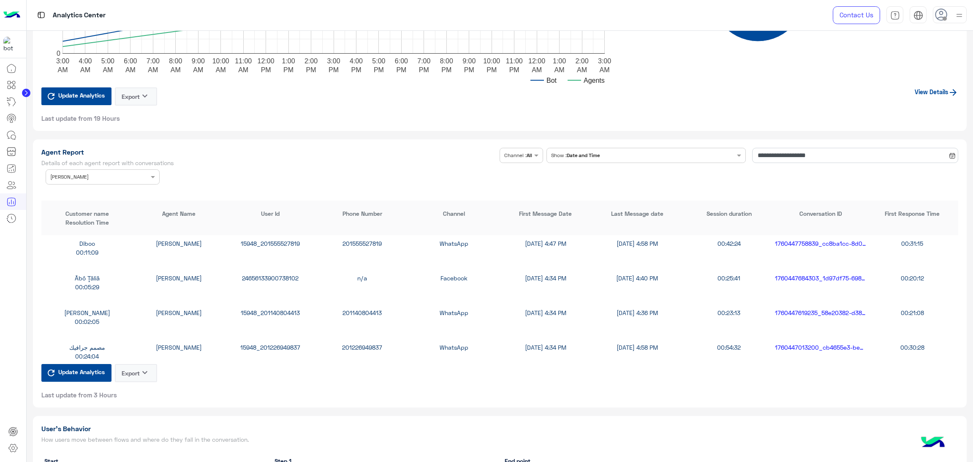
click at [282, 308] on div "15948_201140804413" at bounding box center [271, 312] width 92 height 9
click at [280, 309] on div "15948_201140804413" at bounding box center [271, 312] width 92 height 9
copy div "15948_201140804413"
click at [272, 343] on div "15948_201226949837" at bounding box center [271, 347] width 92 height 9
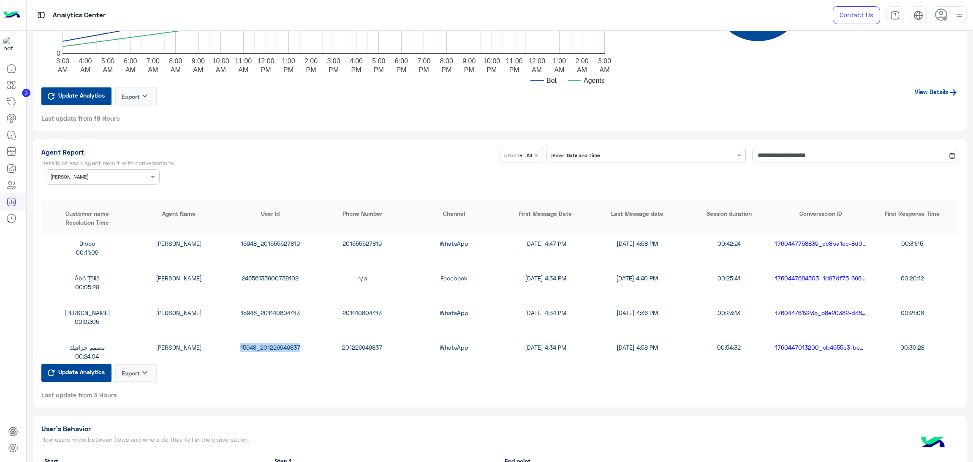
click at [272, 343] on div "15948_201226949837" at bounding box center [271, 347] width 92 height 9
copy div "15948_201226949837"
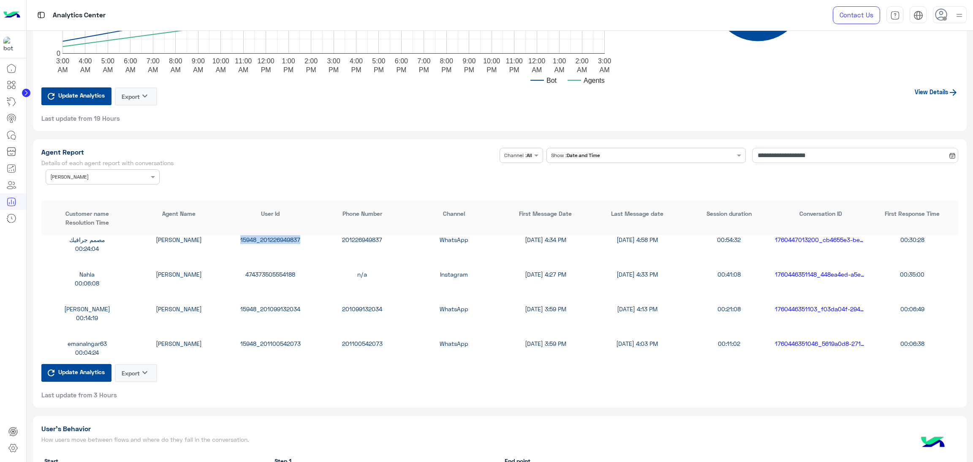
scroll to position [444, 0]
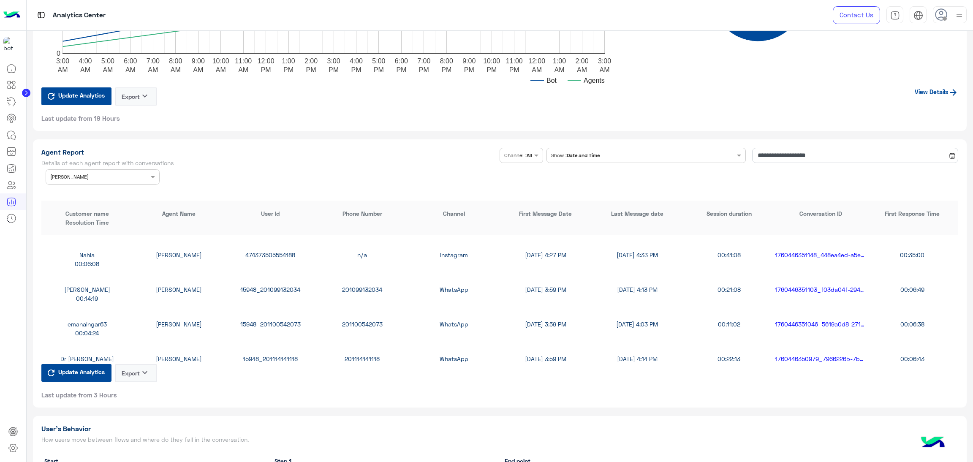
click at [267, 286] on div "15948_201099132034" at bounding box center [271, 289] width 92 height 9
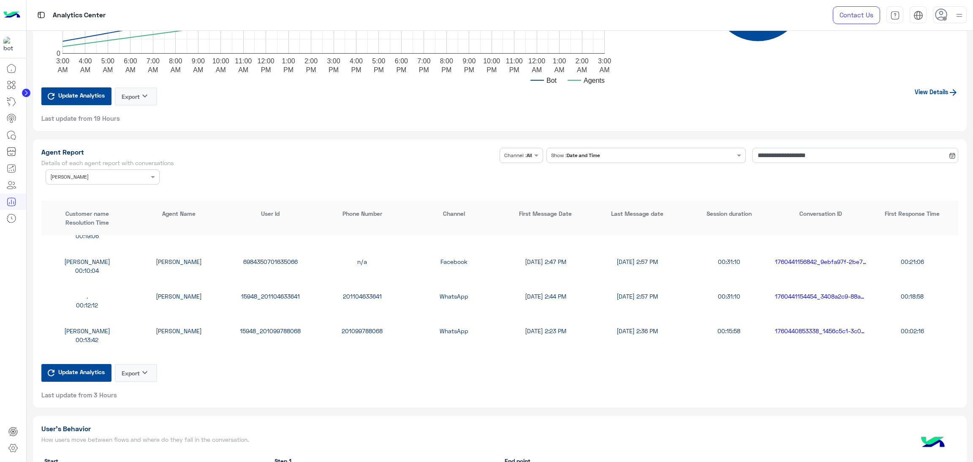
click at [265, 295] on div "15948_201104633641" at bounding box center [271, 296] width 92 height 9
click at [107, 172] on input "text" at bounding box center [89, 176] width 79 height 8
click at [82, 189] on div "All" at bounding box center [103, 194] width 114 height 16
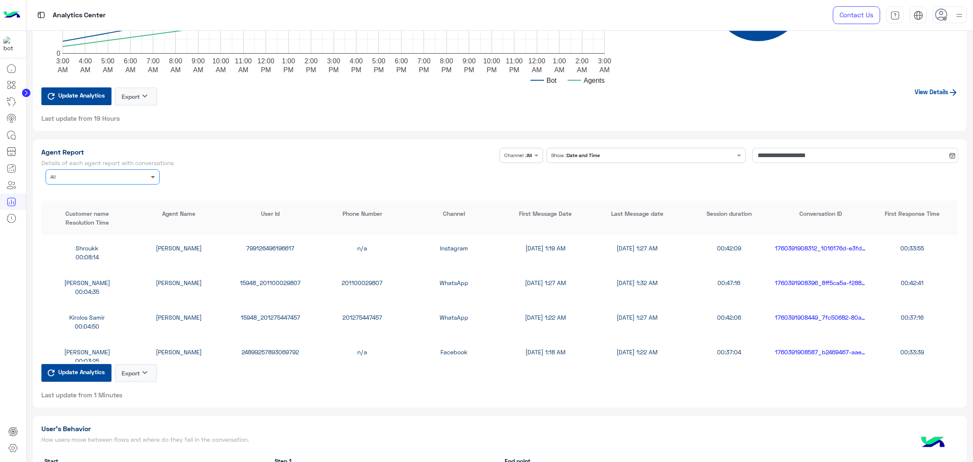
click at [154, 173] on span at bounding box center [154, 176] width 11 height 9
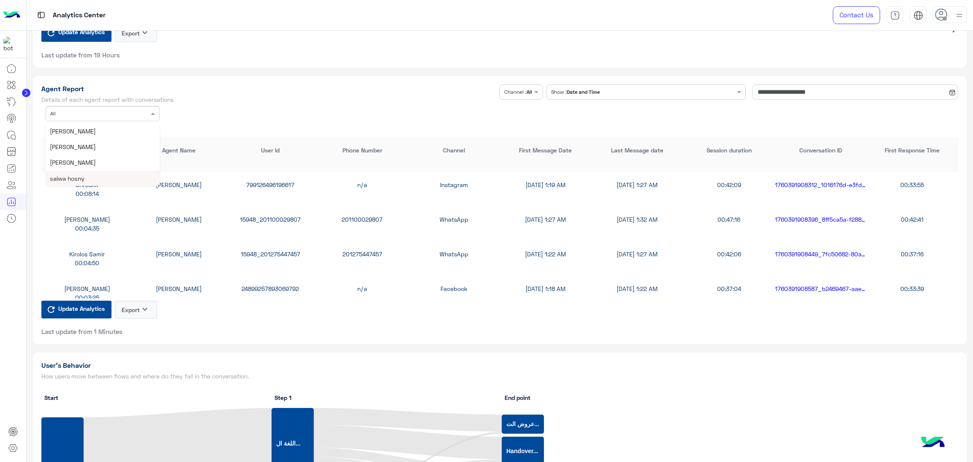
scroll to position [46, 0]
click at [770, 93] on input "**********" at bounding box center [855, 91] width 206 height 15
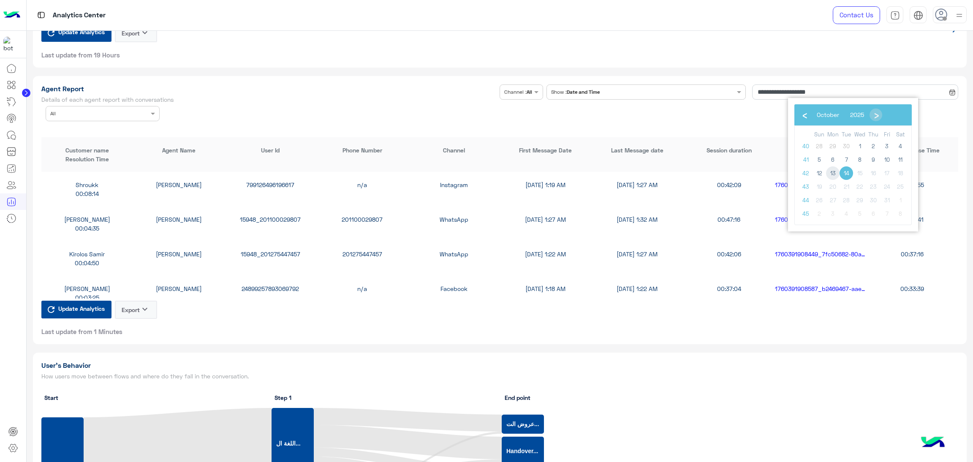
click at [832, 177] on span "13" at bounding box center [833, 173] width 14 height 14
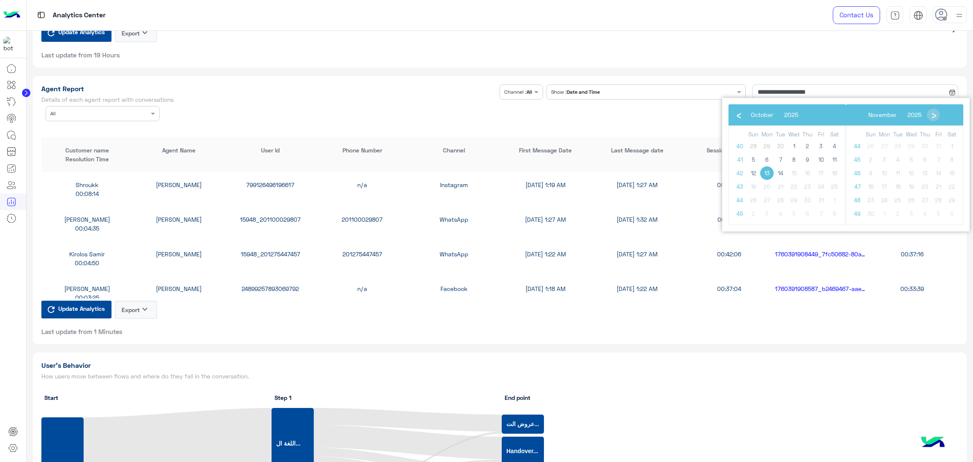
click at [771, 172] on span "13" at bounding box center [767, 173] width 14 height 14
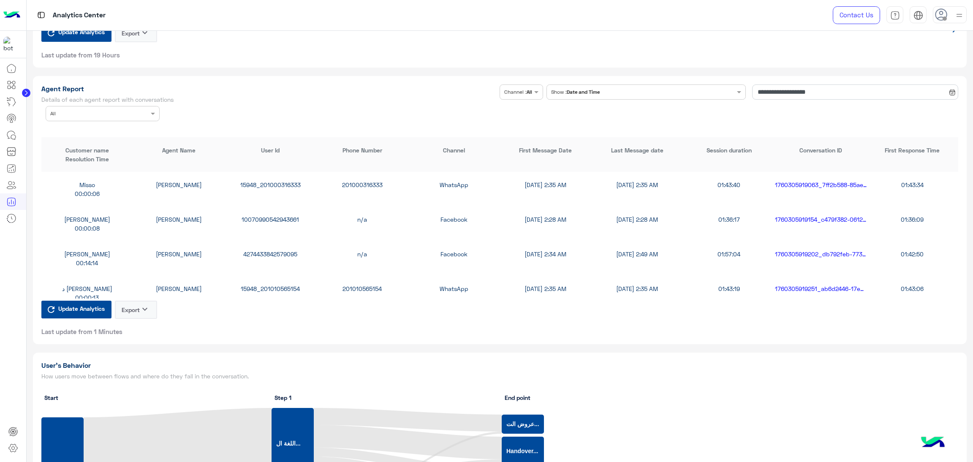
click at [144, 112] on div at bounding box center [102, 113] width 113 height 8
click at [95, 173] on div "Kareem Ahmed" at bounding box center [103, 178] width 114 height 16
click at [277, 215] on div "15948_201096474800" at bounding box center [271, 219] width 92 height 9
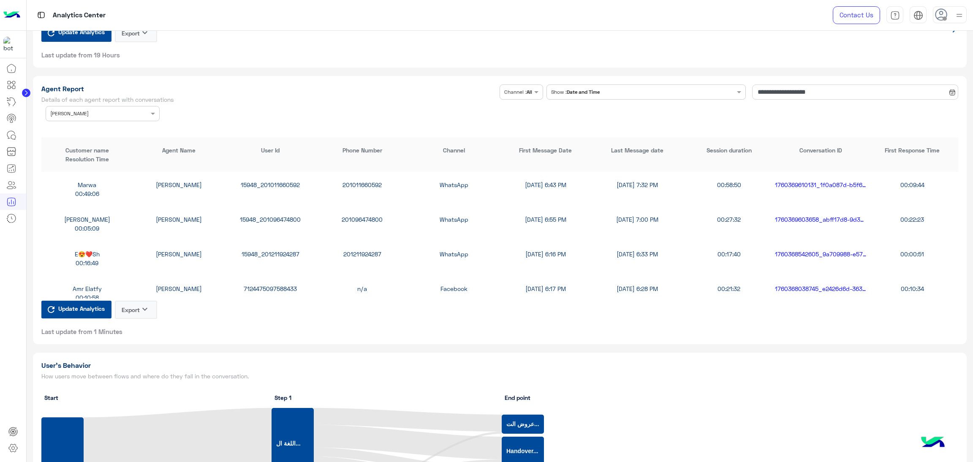
click at [263, 252] on div "15948_201211924287" at bounding box center [271, 254] width 92 height 9
click at [261, 250] on div "15948_201211924287" at bounding box center [271, 254] width 92 height 9
click at [267, 252] on div "15948_201211924287" at bounding box center [271, 254] width 92 height 9
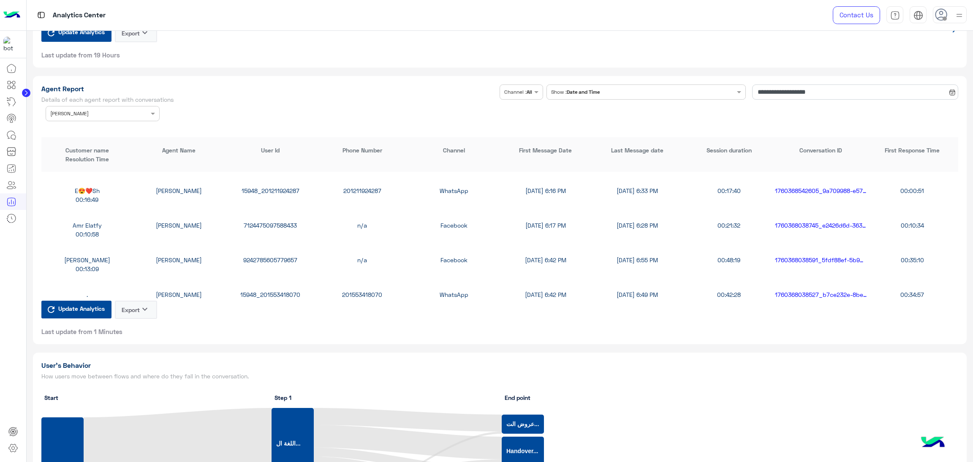
click at [269, 223] on div "7124475097588433" at bounding box center [271, 225] width 92 height 9
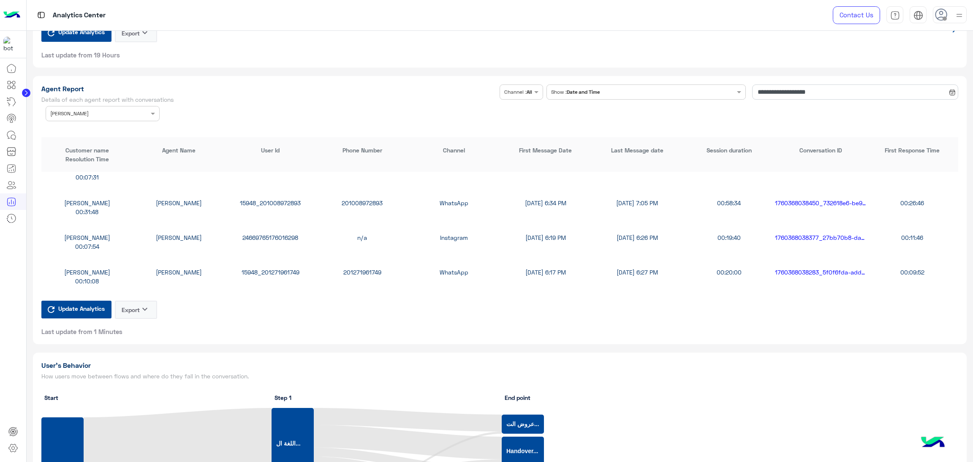
click at [271, 269] on div "15948_201271961749" at bounding box center [271, 272] width 92 height 9
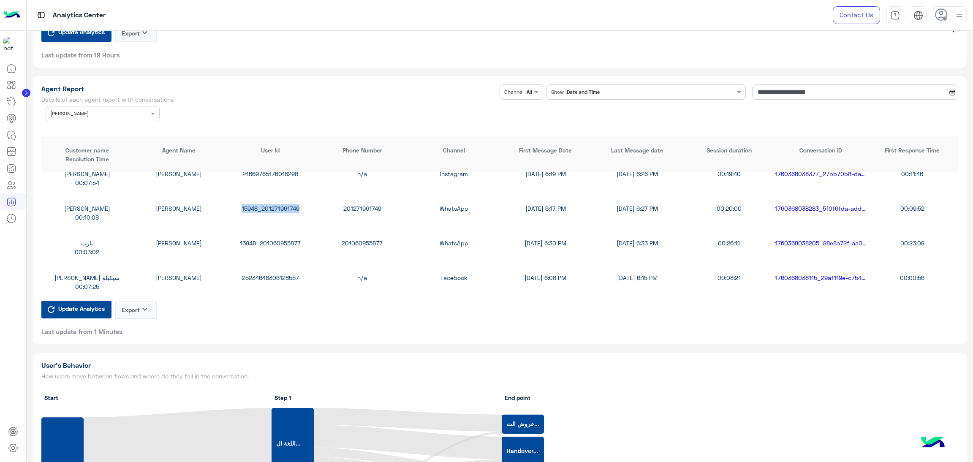
scroll to position [316, 0]
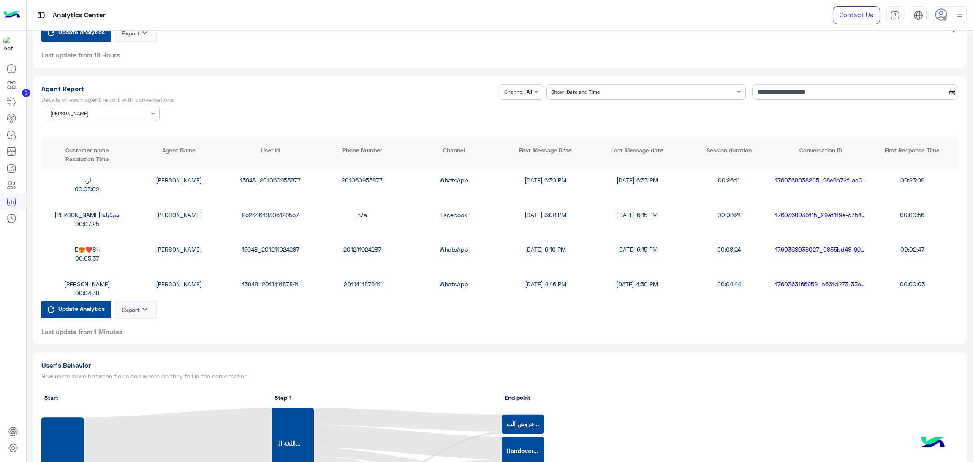
click at [277, 249] on div "15948_201211924287" at bounding box center [271, 249] width 92 height 9
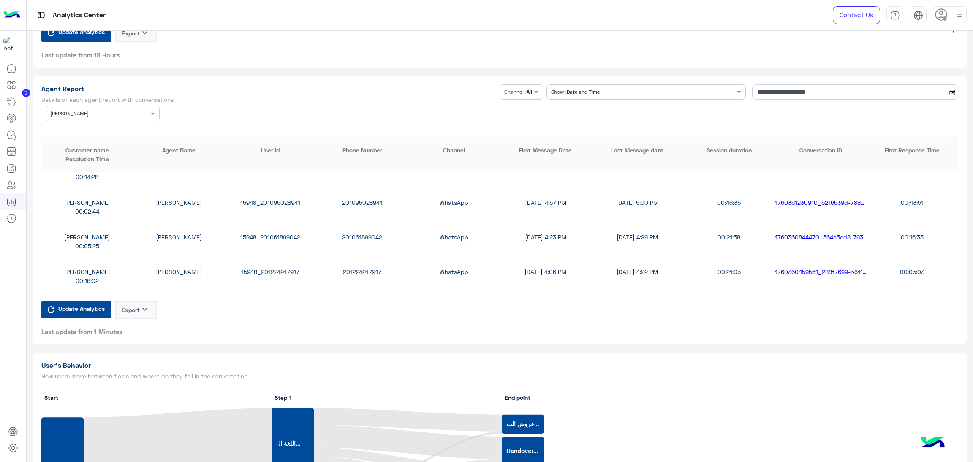
scroll to position [507, 0]
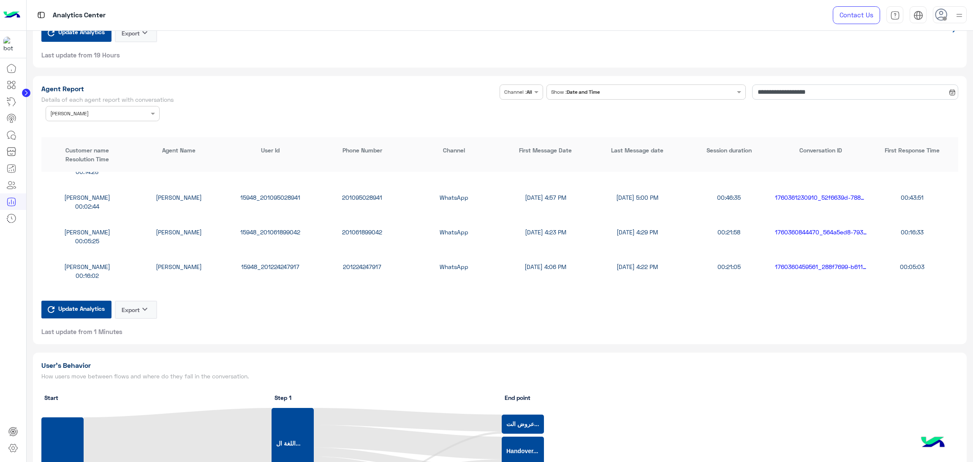
click at [275, 262] on div "15948_201224247917" at bounding box center [271, 266] width 92 height 9
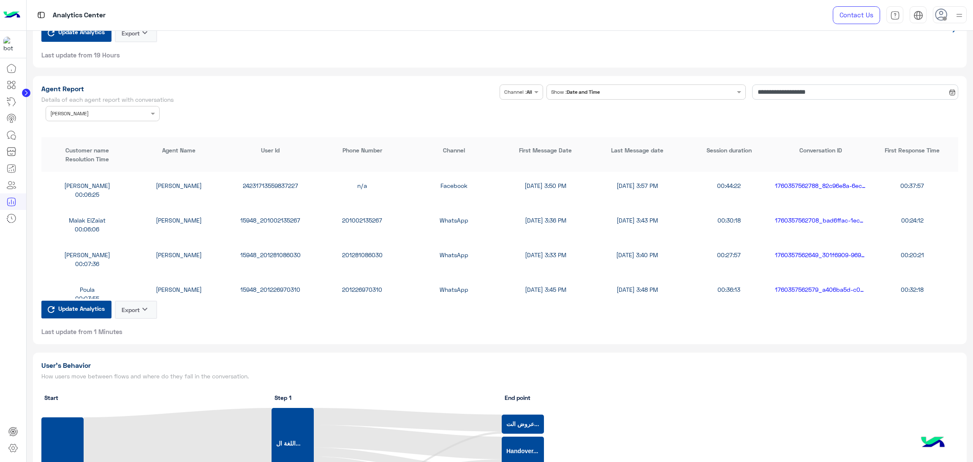
scroll to position [1050, 0]
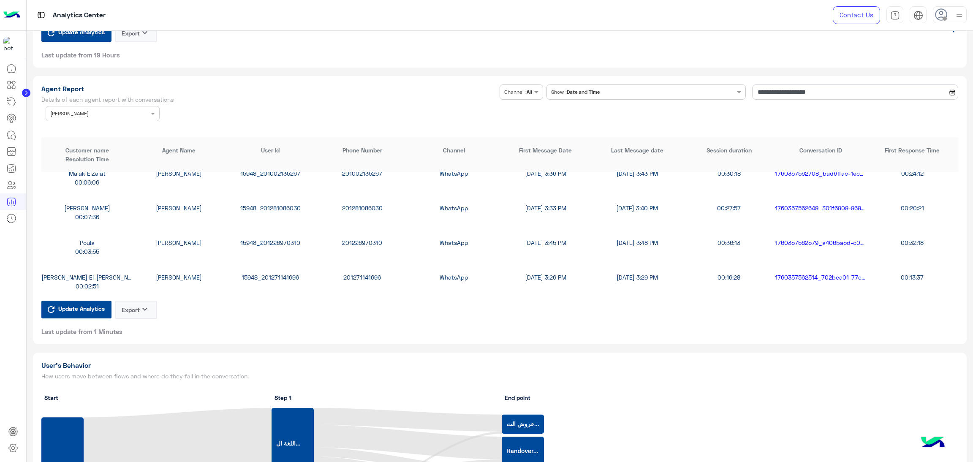
click at [270, 209] on div "15948_201281086030" at bounding box center [271, 208] width 92 height 9
click at [270, 207] on div "15948_201281086030" at bounding box center [271, 208] width 92 height 9
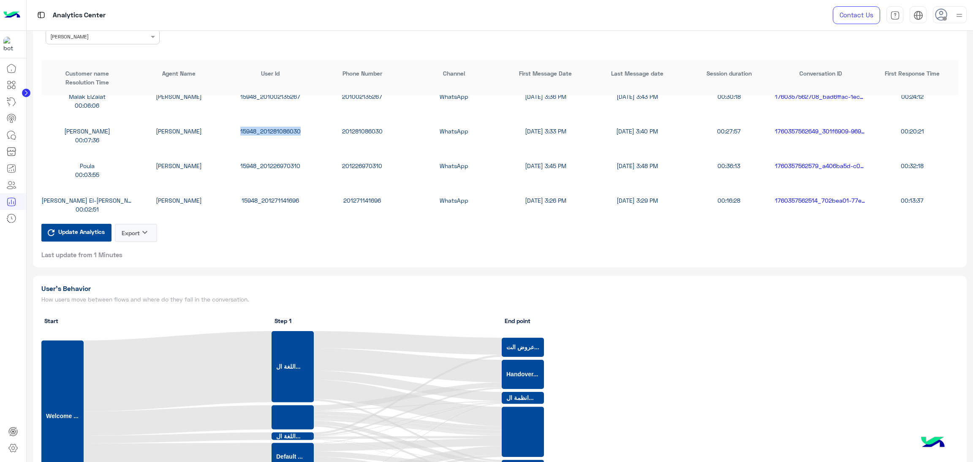
scroll to position [1774, 0]
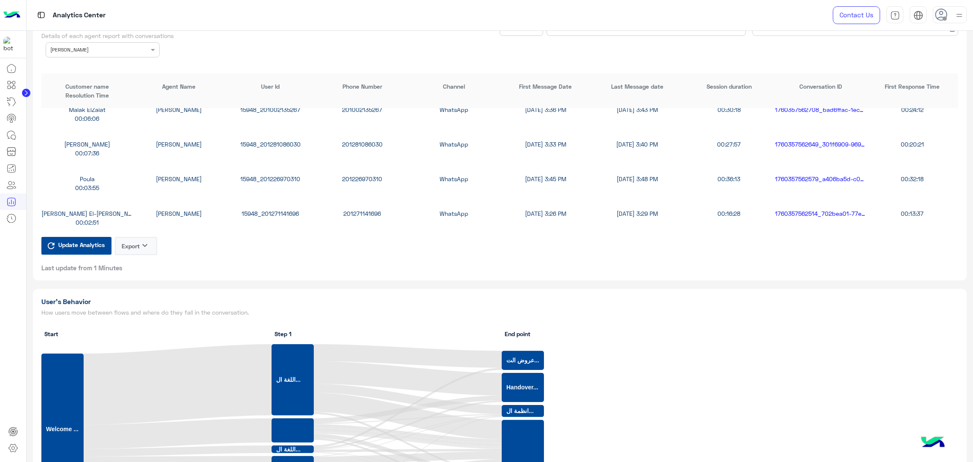
click at [275, 178] on div "15948_201226970310" at bounding box center [271, 178] width 92 height 9
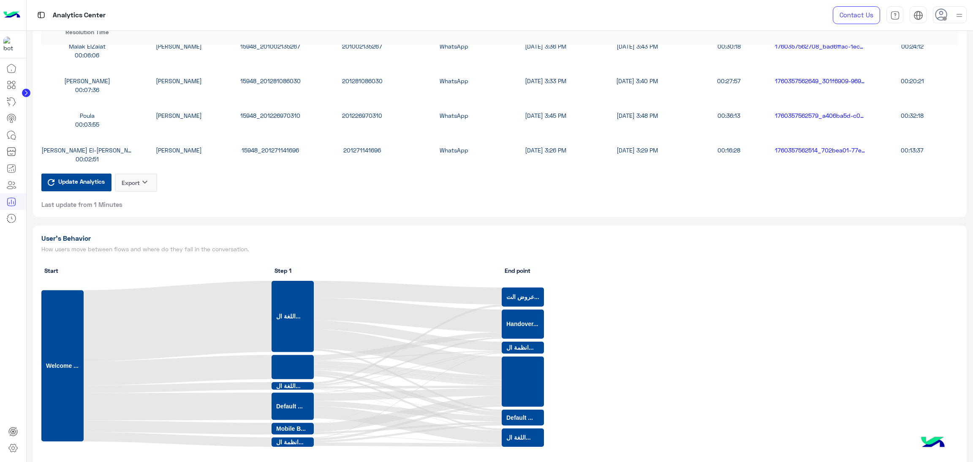
click at [272, 147] on div "15948_201271141696" at bounding box center [271, 150] width 92 height 9
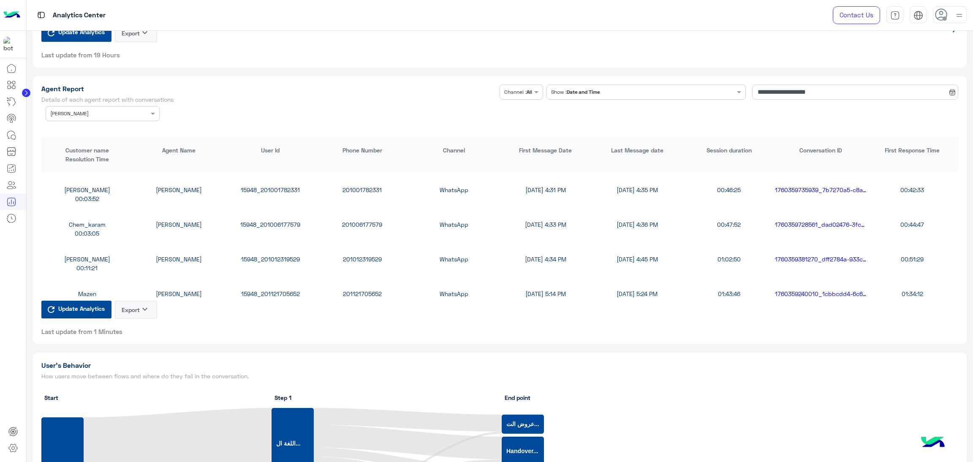
scroll to position [670, 0]
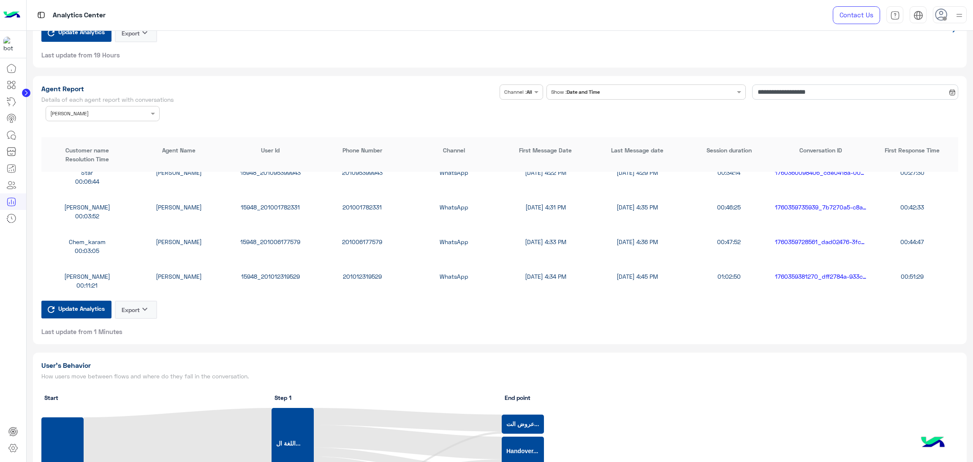
click at [261, 203] on div "15948_201001782331" at bounding box center [271, 207] width 92 height 9
click at [133, 112] on div at bounding box center [102, 113] width 113 height 8
click at [93, 127] on div "All" at bounding box center [103, 130] width 114 height 16
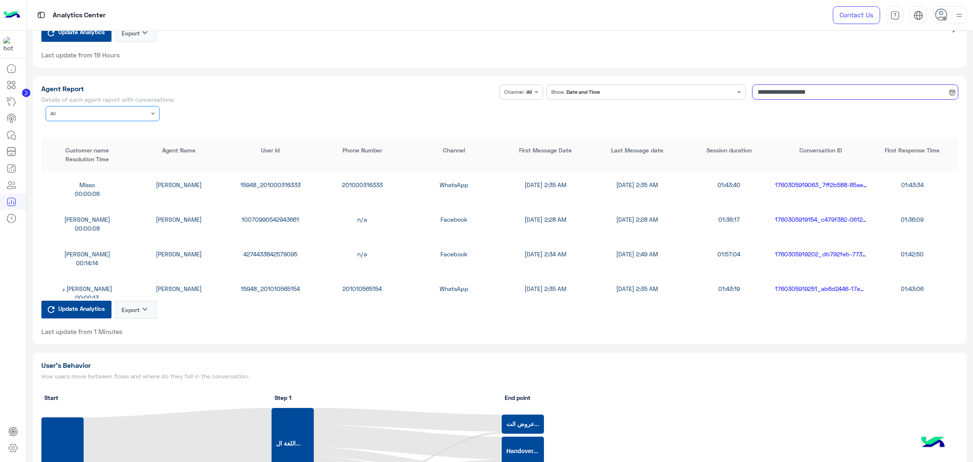
click at [769, 92] on input "**********" at bounding box center [855, 91] width 206 height 15
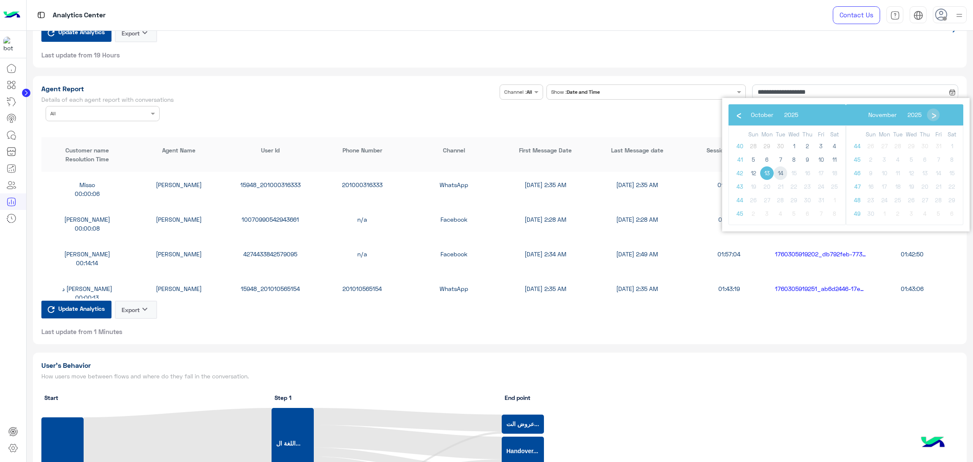
click at [780, 169] on span "14" at bounding box center [781, 173] width 14 height 14
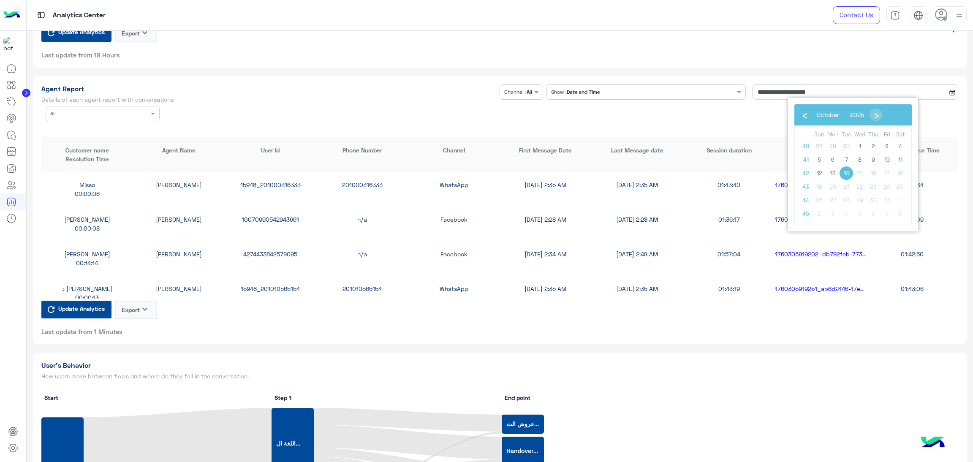
click at [847, 175] on span "14" at bounding box center [847, 173] width 14 height 14
type input "**********"
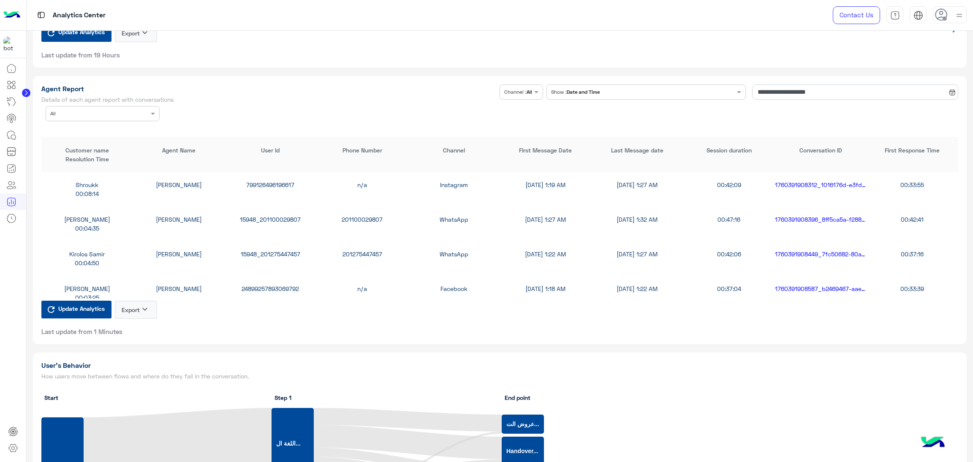
click at [143, 115] on div "Agent Name × All" at bounding box center [97, 114] width 103 height 8
click at [100, 147] on div "Rahma Samir" at bounding box center [103, 147] width 114 height 16
click at [283, 180] on div "15948_201205335301" at bounding box center [271, 184] width 92 height 9
click at [285, 180] on div "15948_201205335301" at bounding box center [271, 184] width 92 height 9
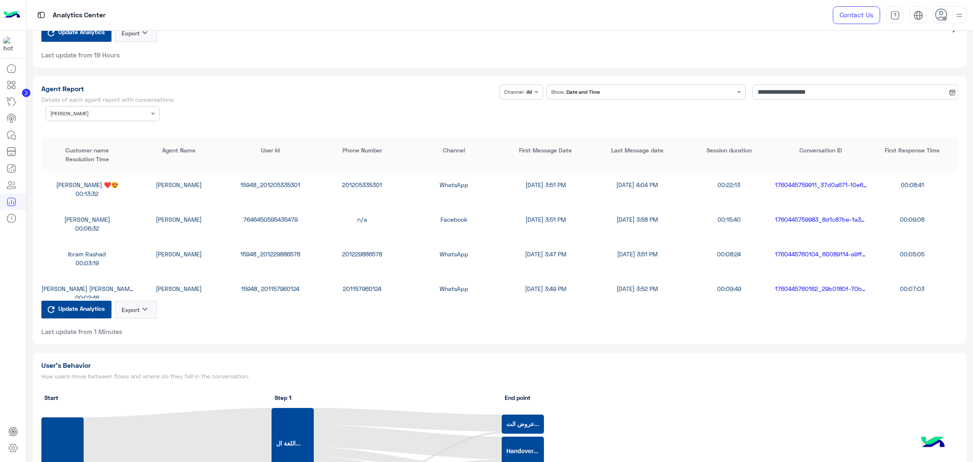
click at [268, 219] on div "7646450595435479" at bounding box center [271, 219] width 92 height 9
click at [257, 284] on div "15948_201157960124" at bounding box center [271, 288] width 92 height 9
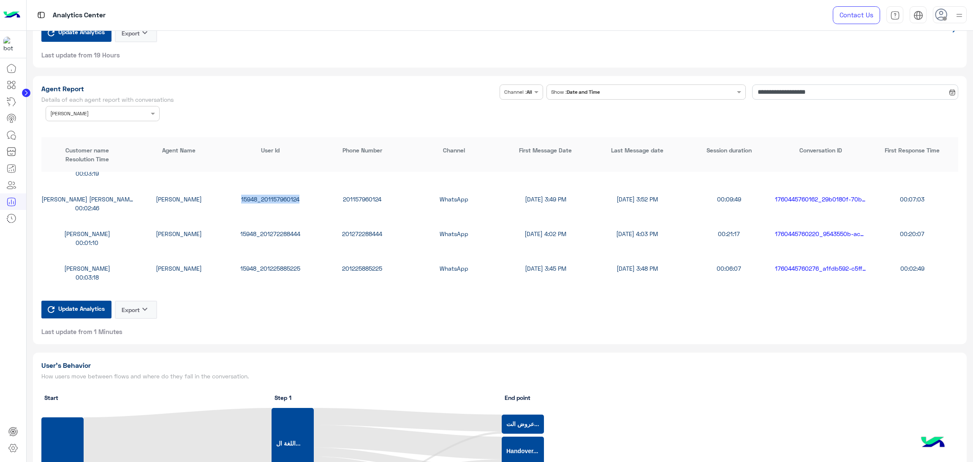
scroll to position [127, 0]
click at [287, 231] on div "15948_201225885225" at bounding box center [271, 231] width 92 height 9
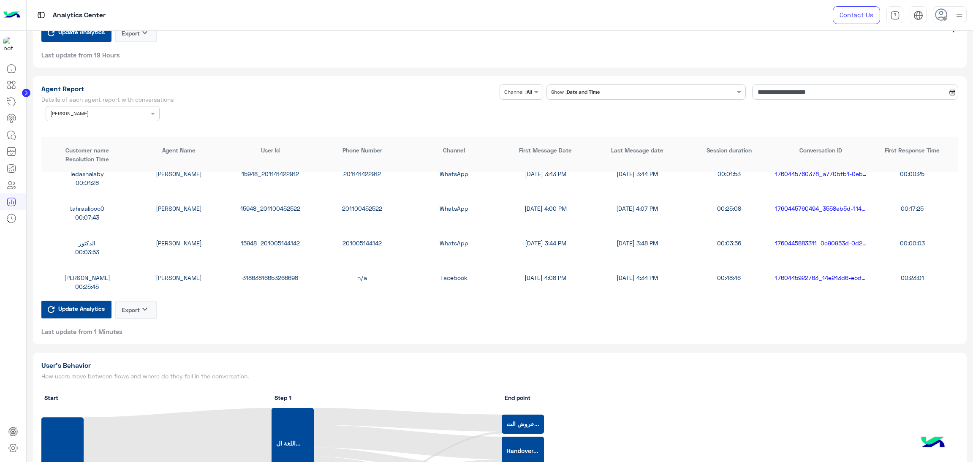
click at [280, 239] on div "15948_201005144142" at bounding box center [271, 243] width 92 height 9
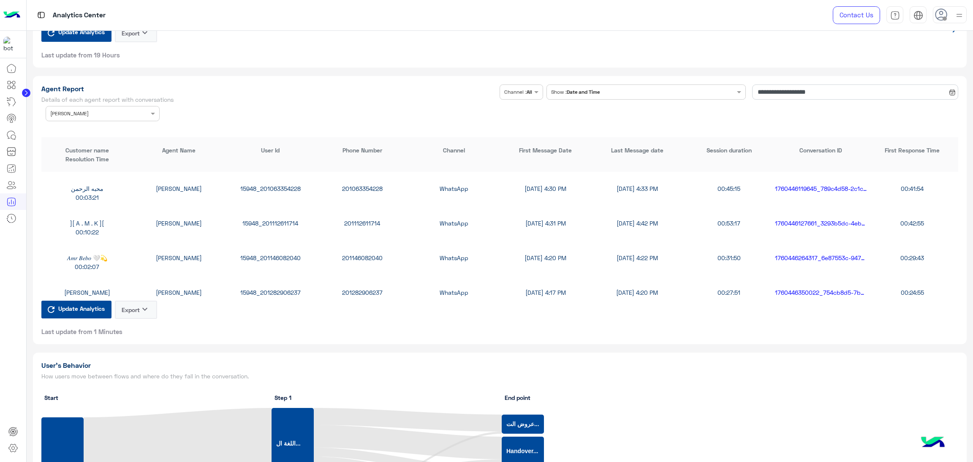
scroll to position [380, 0]
click at [289, 253] on div "15948_201146082040" at bounding box center [271, 255] width 92 height 9
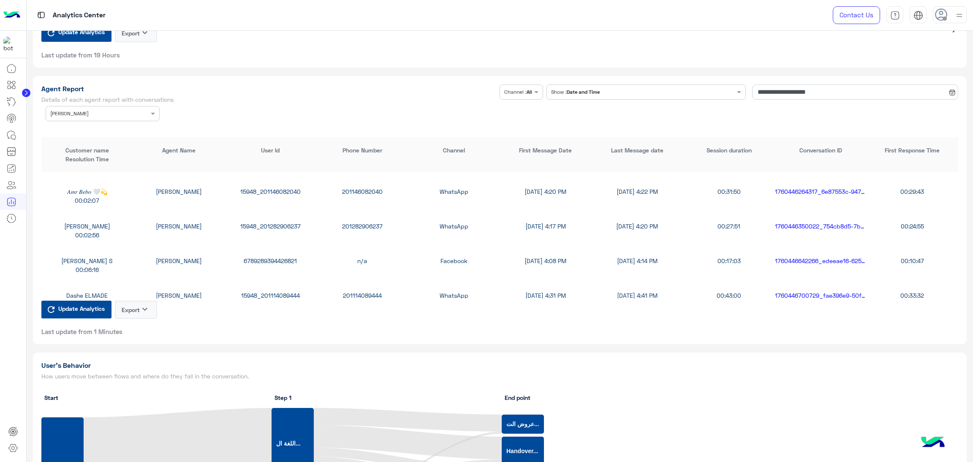
click at [266, 257] on div "6789289394426821" at bounding box center [271, 260] width 92 height 9
click at [122, 113] on input "text" at bounding box center [89, 113] width 79 height 8
click at [86, 125] on div "All" at bounding box center [103, 130] width 114 height 16
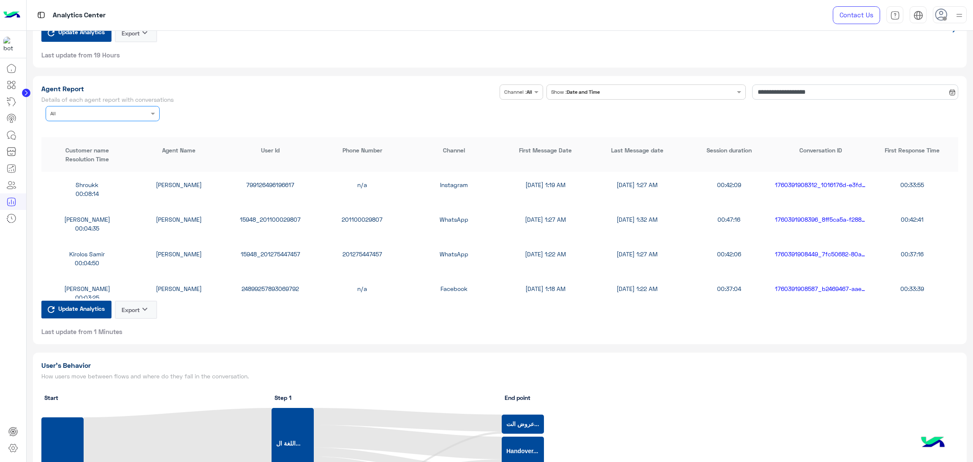
click at [265, 183] on div "799126496196617" at bounding box center [271, 184] width 92 height 9
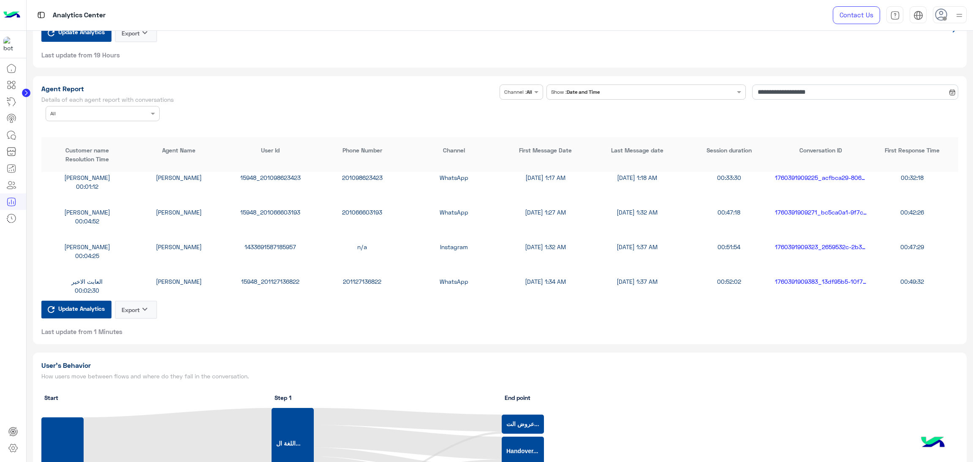
scroll to position [190, 0]
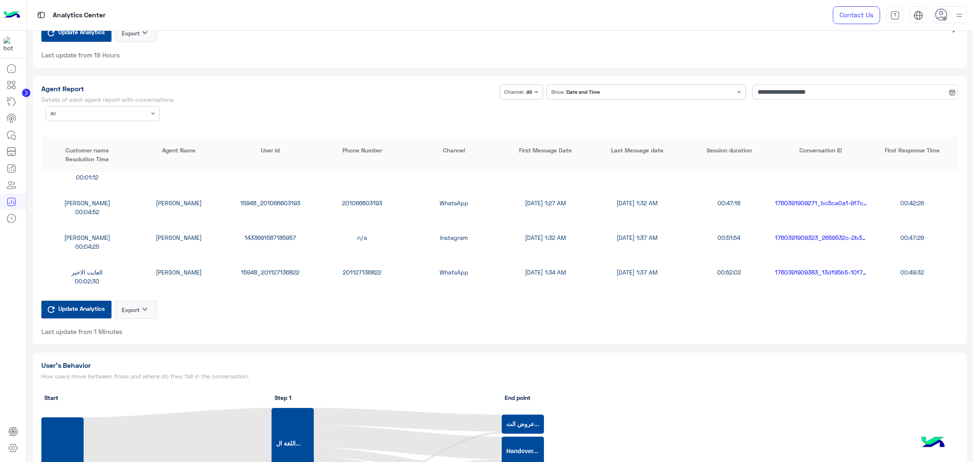
click at [276, 239] on div "1433691587185957" at bounding box center [271, 237] width 92 height 9
click at [275, 237] on div "1433691587185957" at bounding box center [271, 237] width 92 height 9
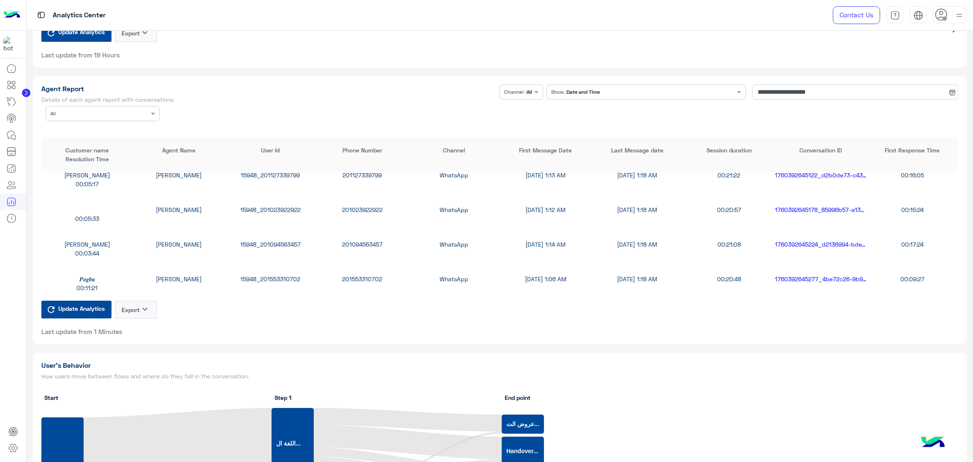
click at [260, 275] on div "15948_201553310702" at bounding box center [271, 279] width 92 height 9
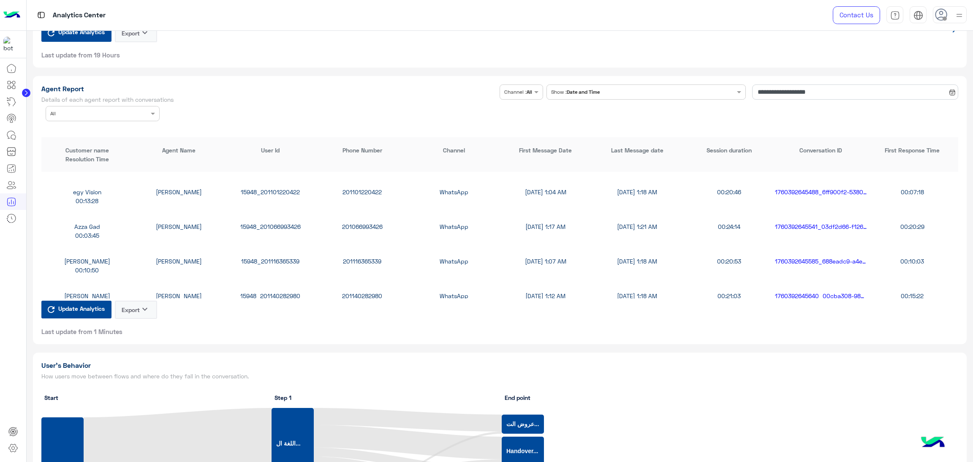
scroll to position [1140, 0]
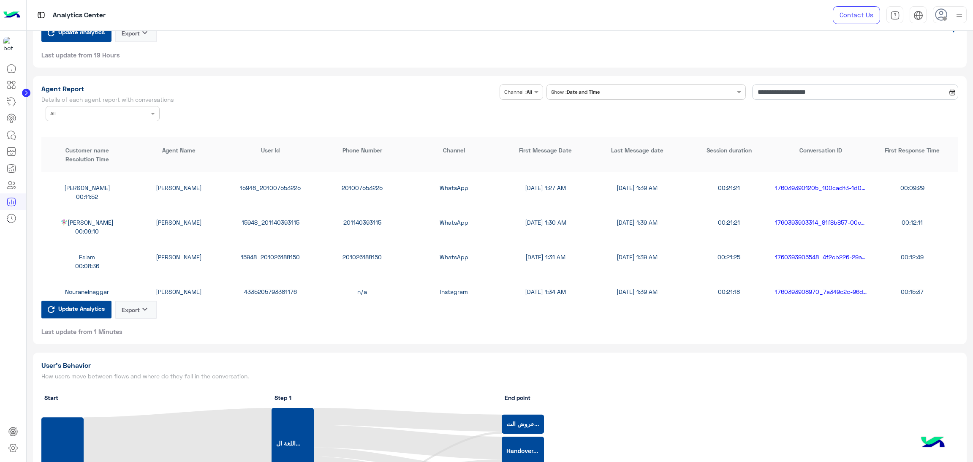
drag, startPoint x: 238, startPoint y: 203, endPoint x: 137, endPoint y: 98, distance: 145.2
click at [177, 245] on div "Eslam Mohamed Samka 15948_201026188150 201026188150 WhatsApp 10/14/25, 1:31 AM …" at bounding box center [499, 261] width 917 height 35
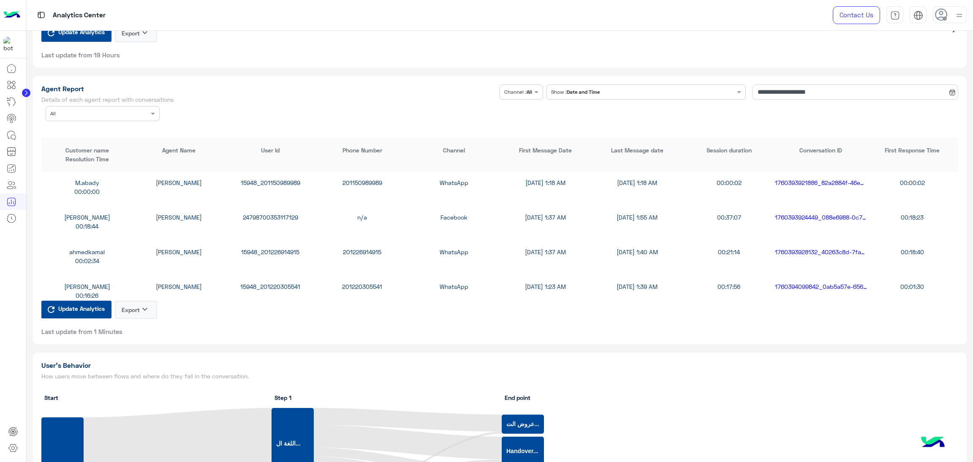
scroll to position [1837, 0]
click at [278, 217] on div "15948_201062063217" at bounding box center [271, 217] width 92 height 9
click at [255, 286] on div "5208558899209013" at bounding box center [271, 287] width 92 height 9
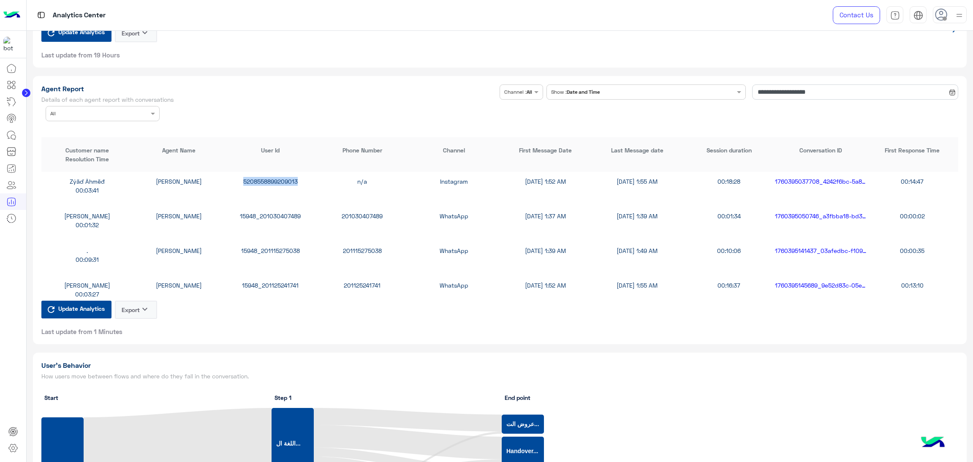
scroll to position [1964, 0]
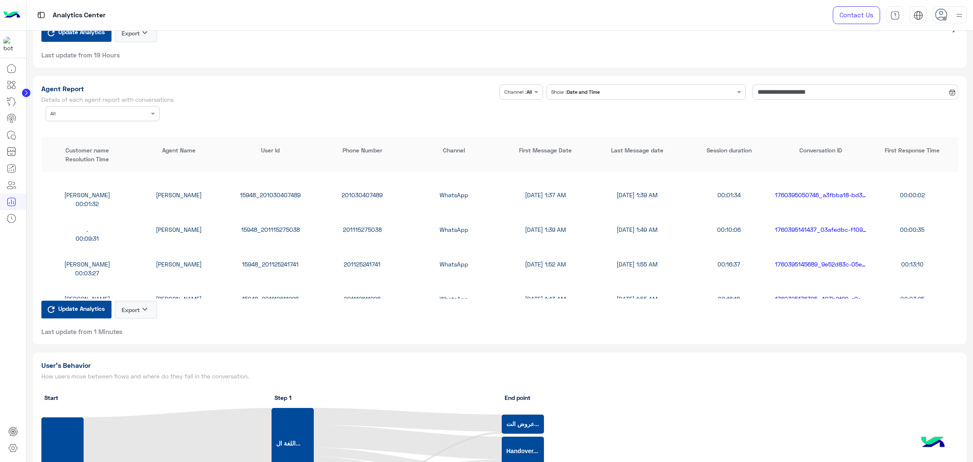
click at [270, 267] on div "MOHAMMED SAEID Omar Mohamed Elmahdy 15948_201125241741 201125241741 WhatsApp 10…" at bounding box center [499, 268] width 917 height 35
click at [270, 263] on div "15948_201125241741" at bounding box center [271, 264] width 92 height 9
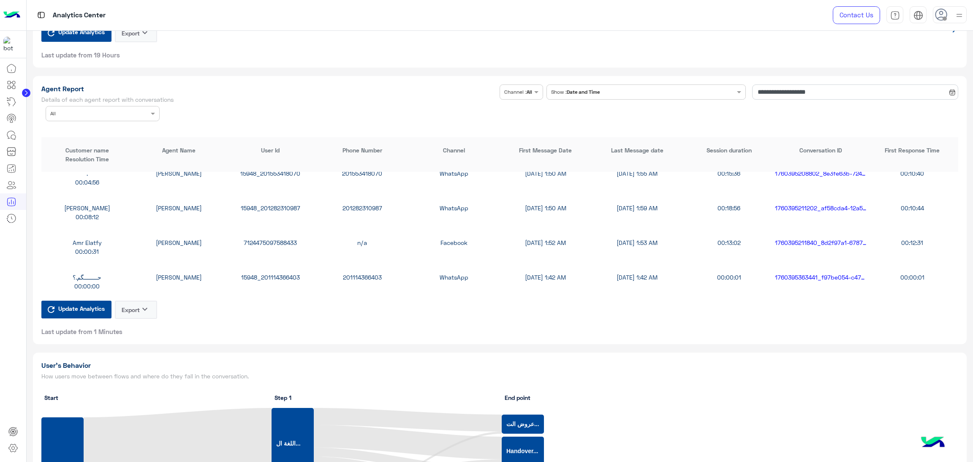
click at [275, 238] on div "7124475097588433" at bounding box center [271, 242] width 92 height 9
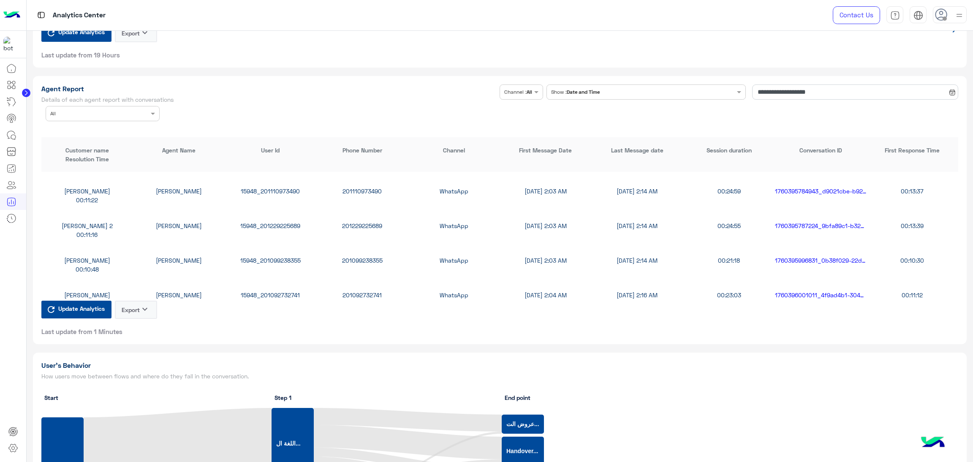
click at [270, 257] on div "15948_201099238355" at bounding box center [271, 260] width 92 height 9
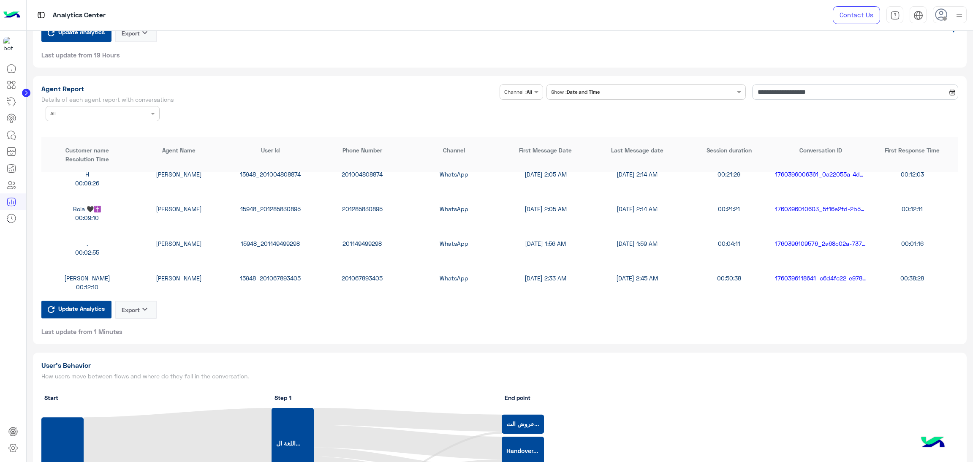
click at [267, 198] on div "Bola 🖤✝️ Omar Mohamed Elmahdy 15948_201285830895 201285830895 WhatsApp 10/14/25…" at bounding box center [499, 213] width 917 height 35
click at [264, 205] on div "15948_201285830895" at bounding box center [271, 208] width 92 height 9
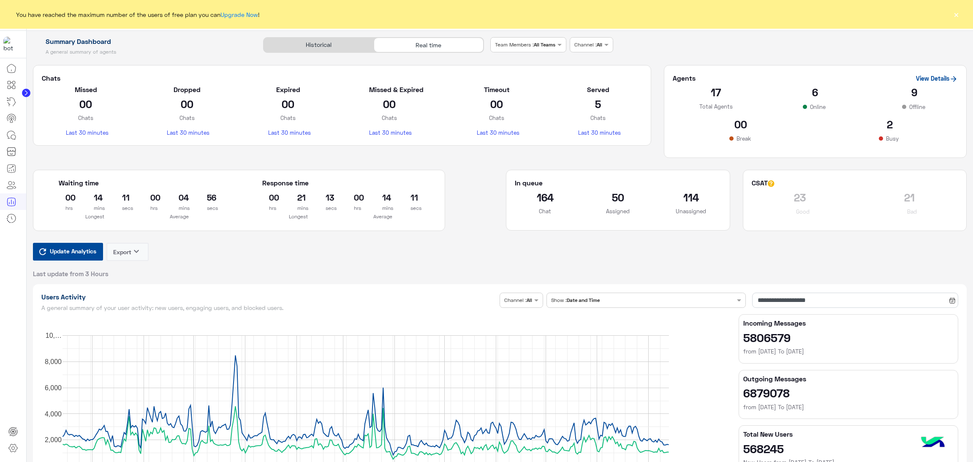
click at [87, 255] on span "Update Analytics" at bounding box center [73, 250] width 51 height 11
